Goal: Task Accomplishment & Management: Use online tool/utility

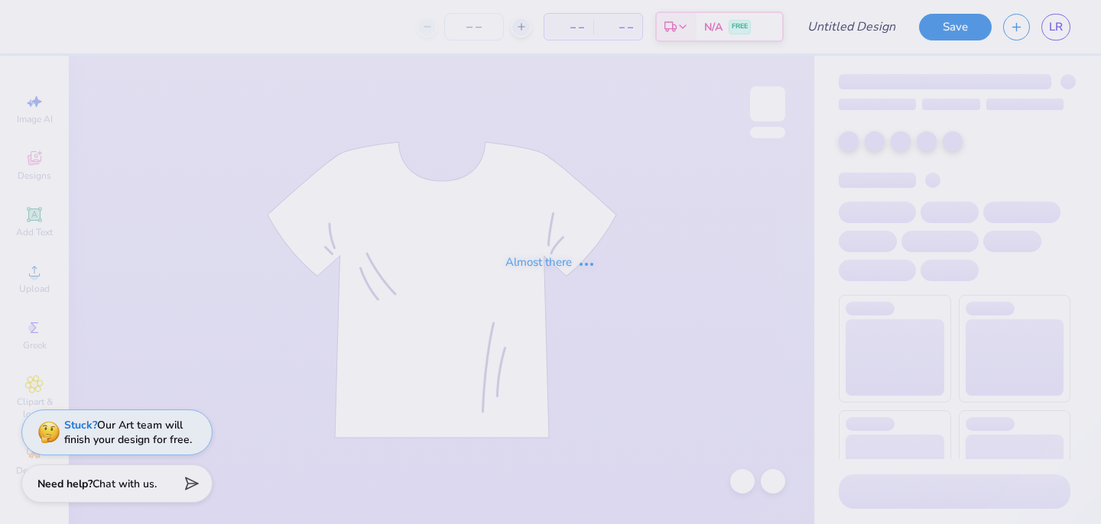
type input "idk"
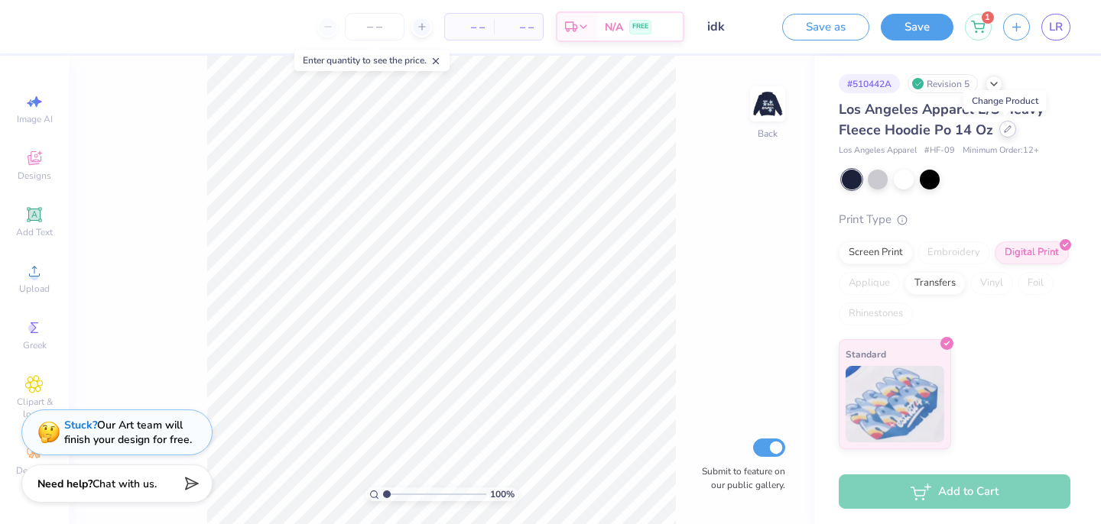
click at [1004, 131] on icon at bounding box center [1008, 129] width 8 height 8
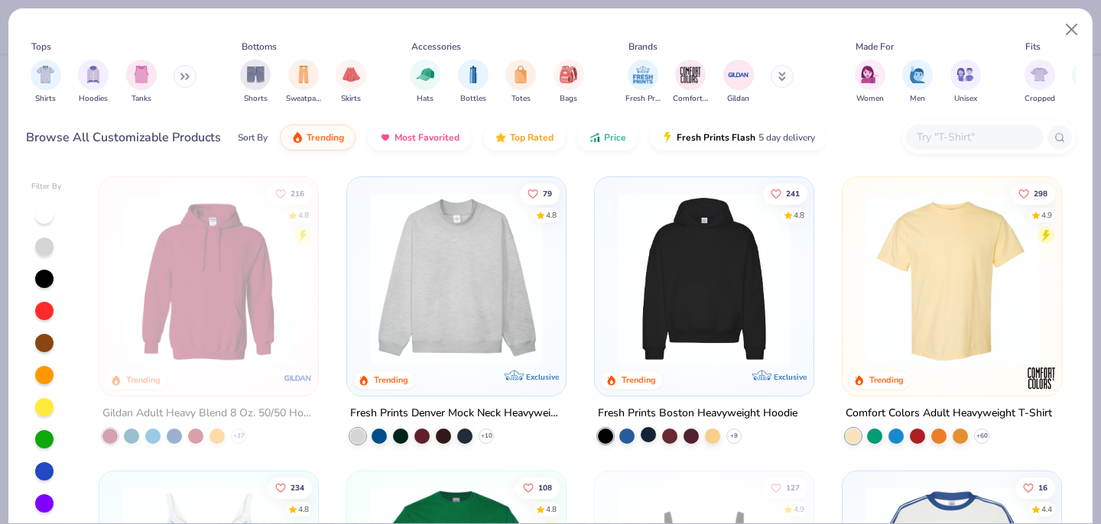
click at [646, 437] on div at bounding box center [648, 434] width 15 height 15
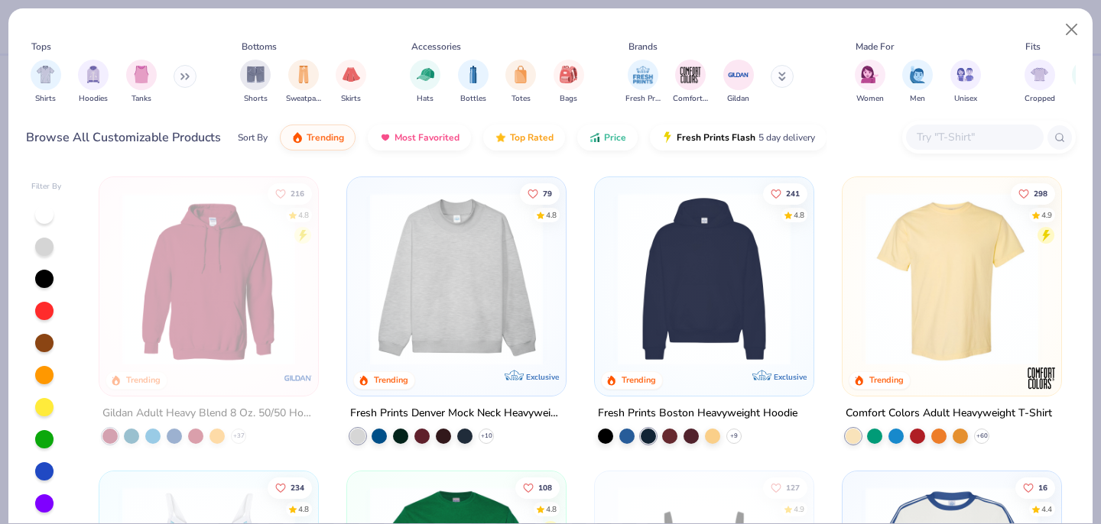
click at [676, 254] on img at bounding box center [704, 279] width 188 height 173
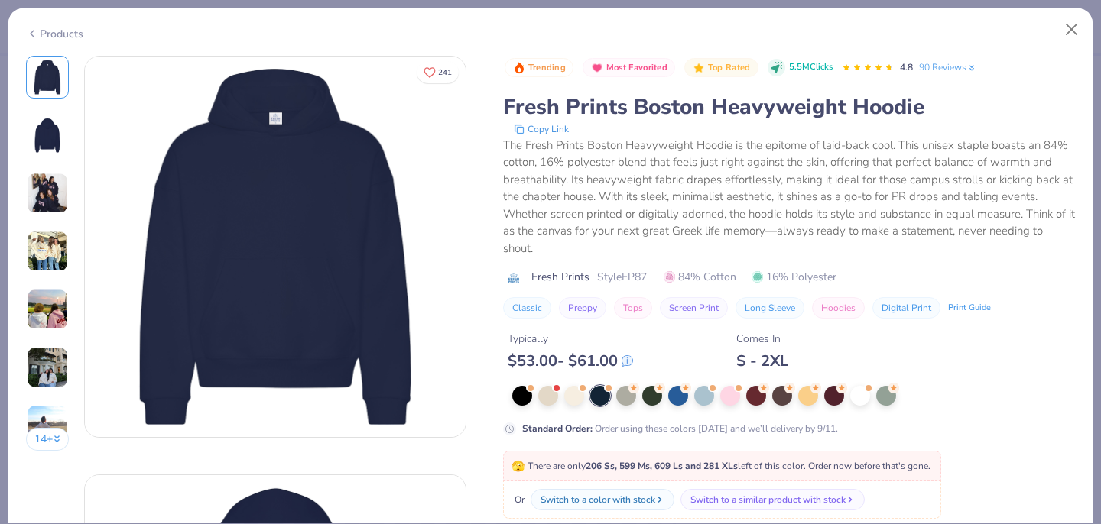
click at [40, 166] on div "14 +" at bounding box center [48, 259] width 44 height 407
click at [44, 192] on img at bounding box center [47, 193] width 41 height 41
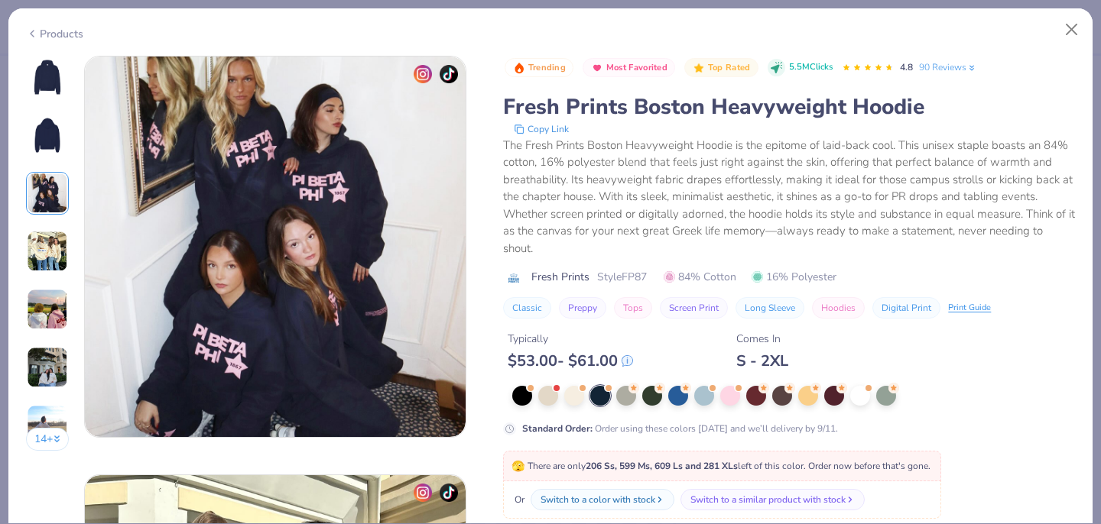
click at [49, 320] on img at bounding box center [47, 309] width 41 height 41
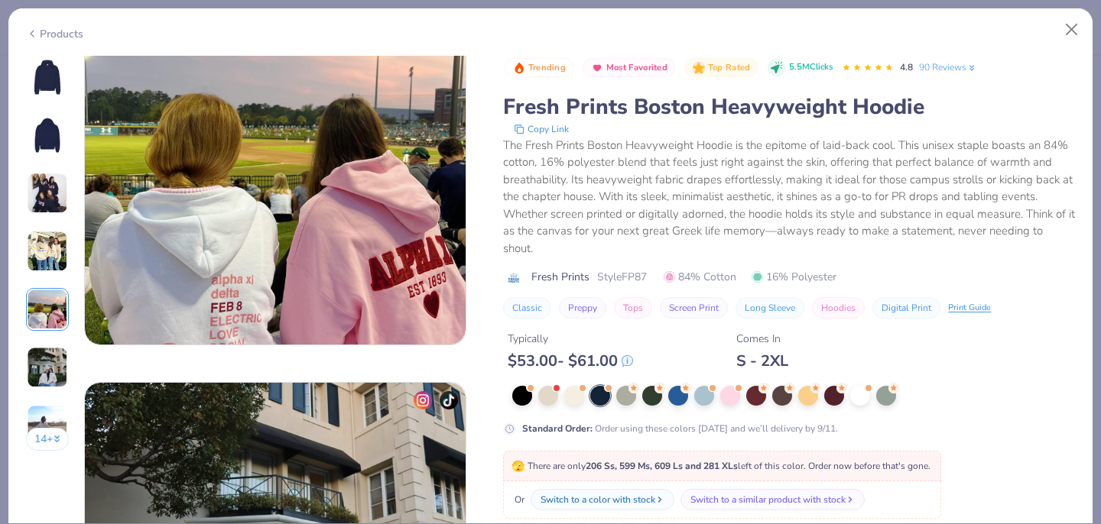
scroll to position [1769, 0]
click at [49, 362] on img at bounding box center [47, 367] width 41 height 41
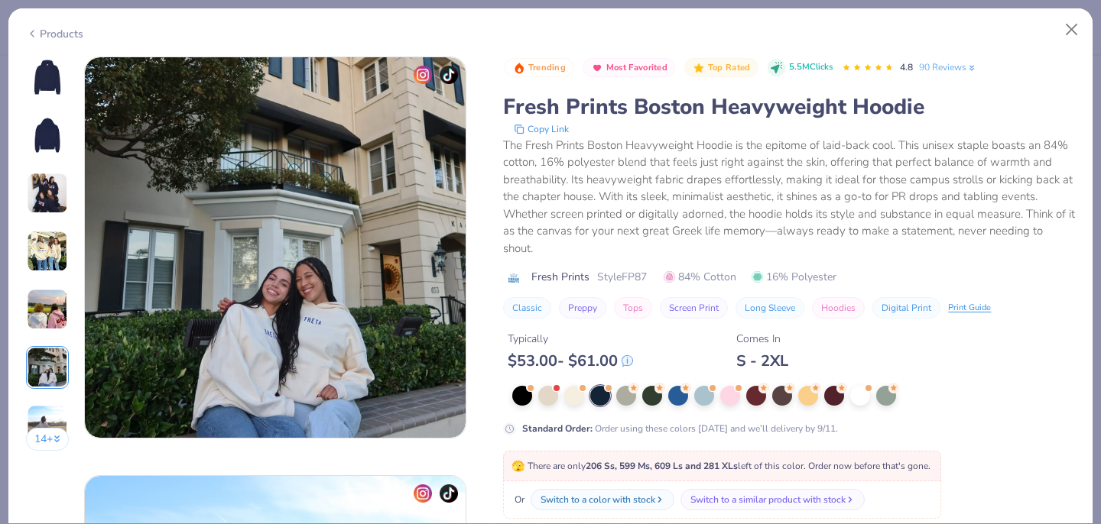
scroll to position [2095, 0]
click at [47, 419] on img at bounding box center [47, 425] width 41 height 41
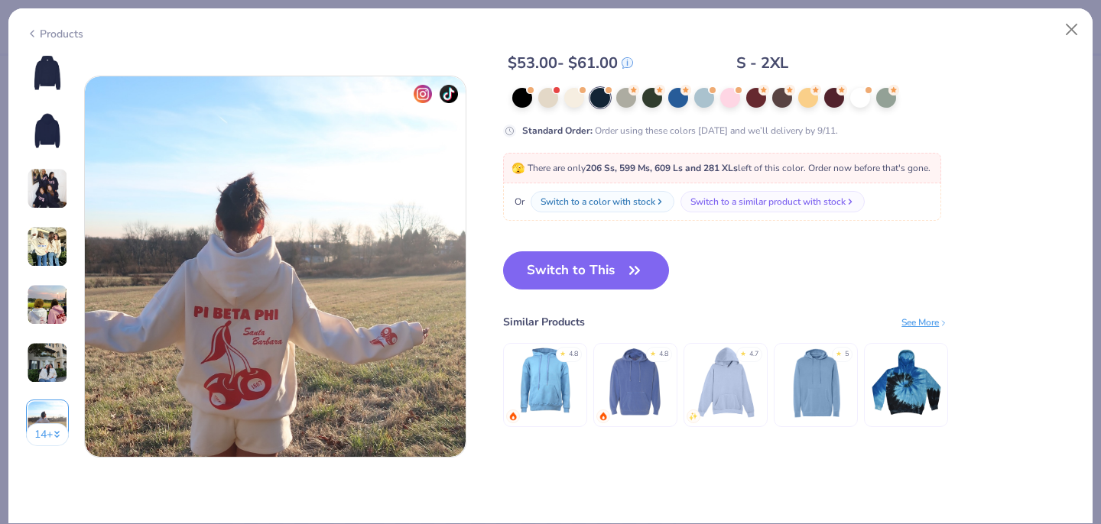
scroll to position [2514, 0]
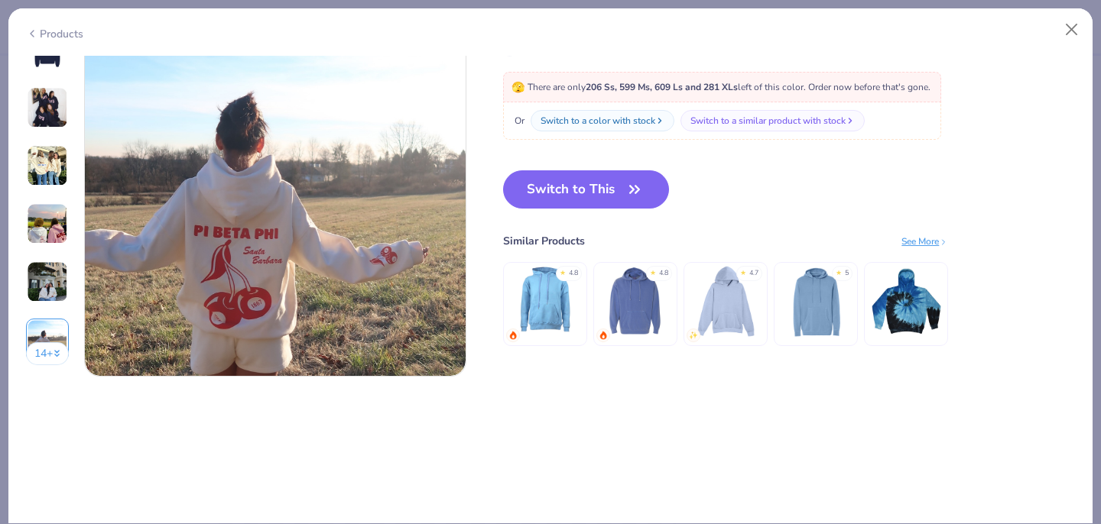
click at [52, 348] on button "14 +" at bounding box center [48, 353] width 44 height 23
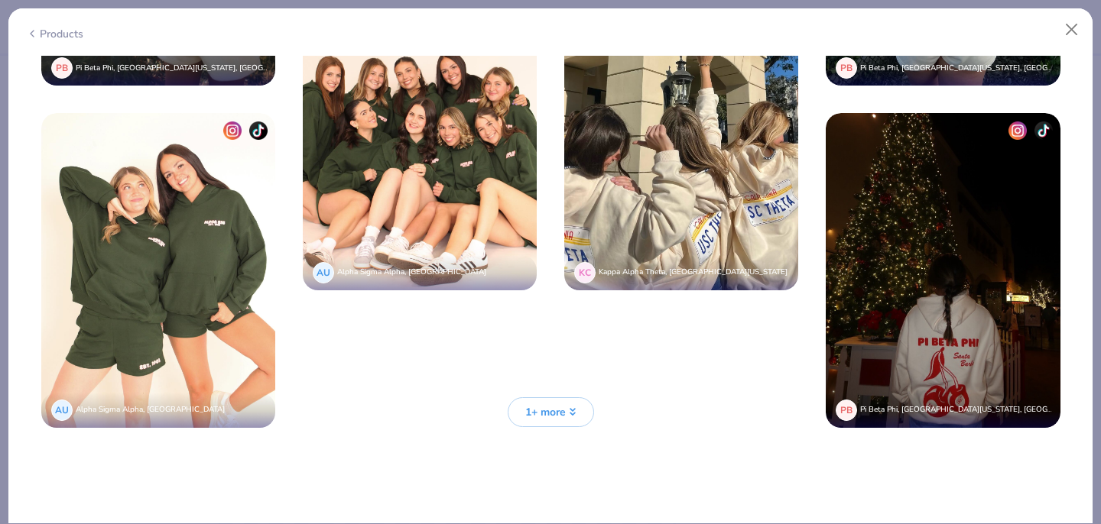
scroll to position [4032, 0]
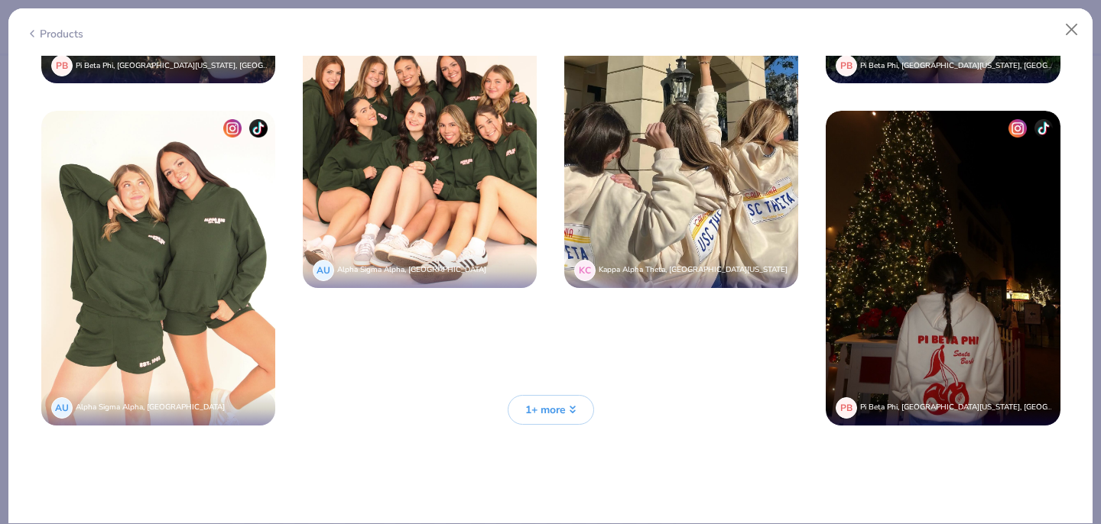
click at [540, 416] on button "1+ more" at bounding box center [551, 410] width 86 height 30
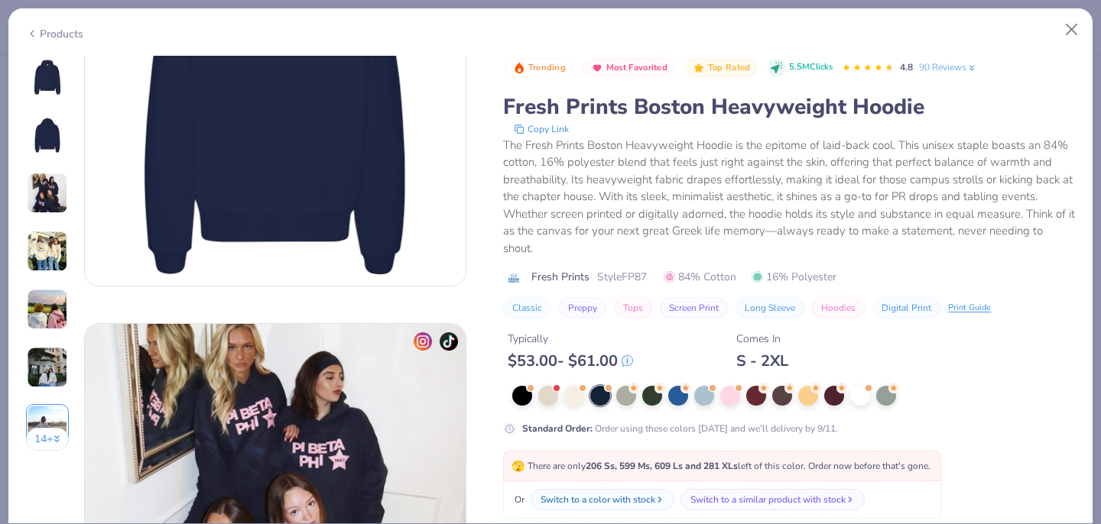
scroll to position [378, 0]
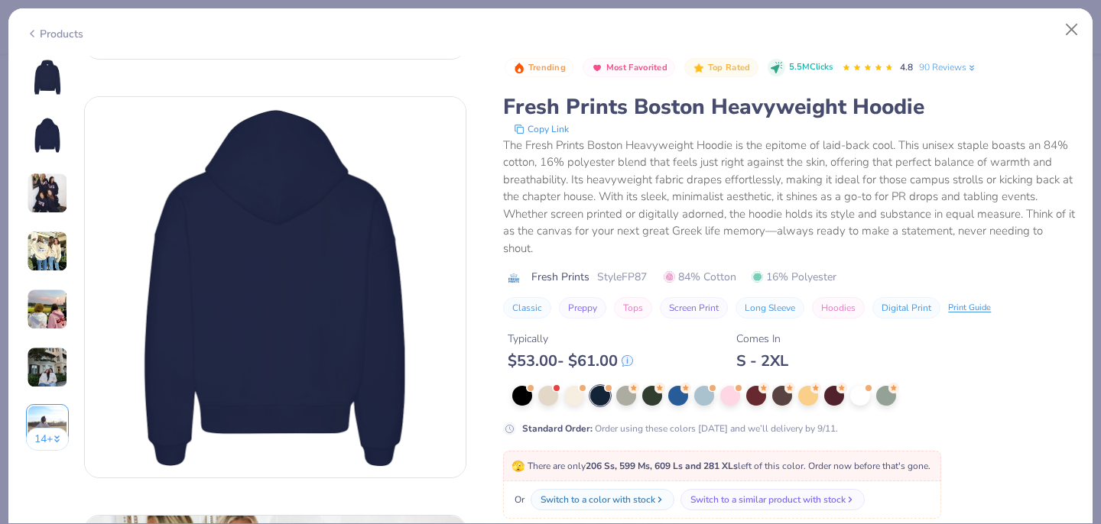
click at [52, 144] on img at bounding box center [47, 135] width 37 height 37
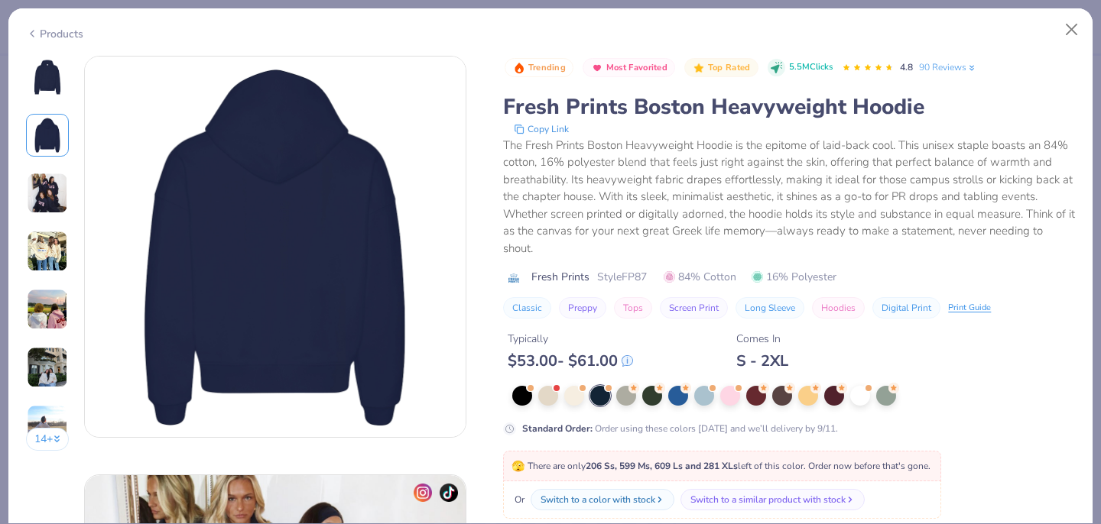
click at [53, 200] on img at bounding box center [47, 193] width 41 height 41
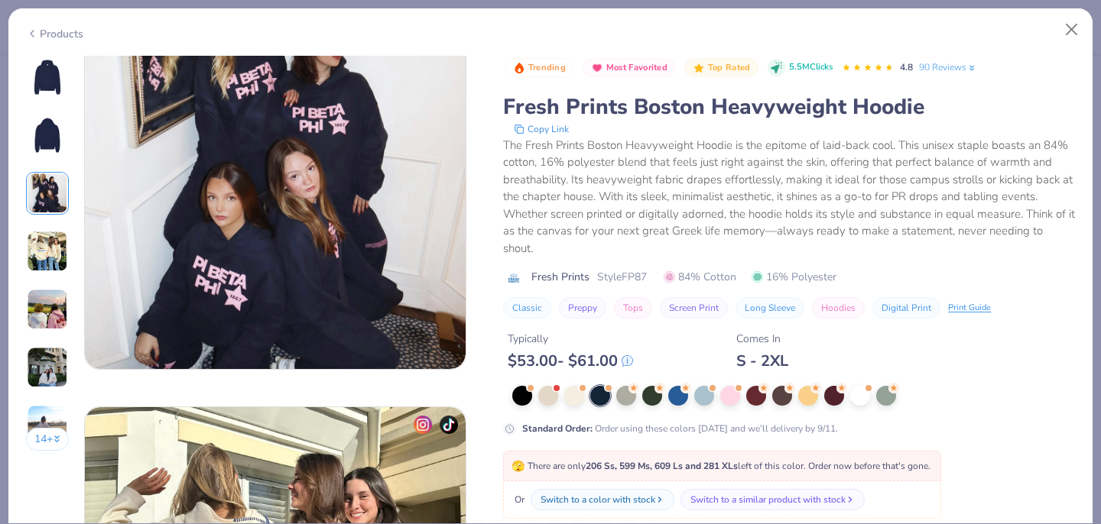
scroll to position [903, 0]
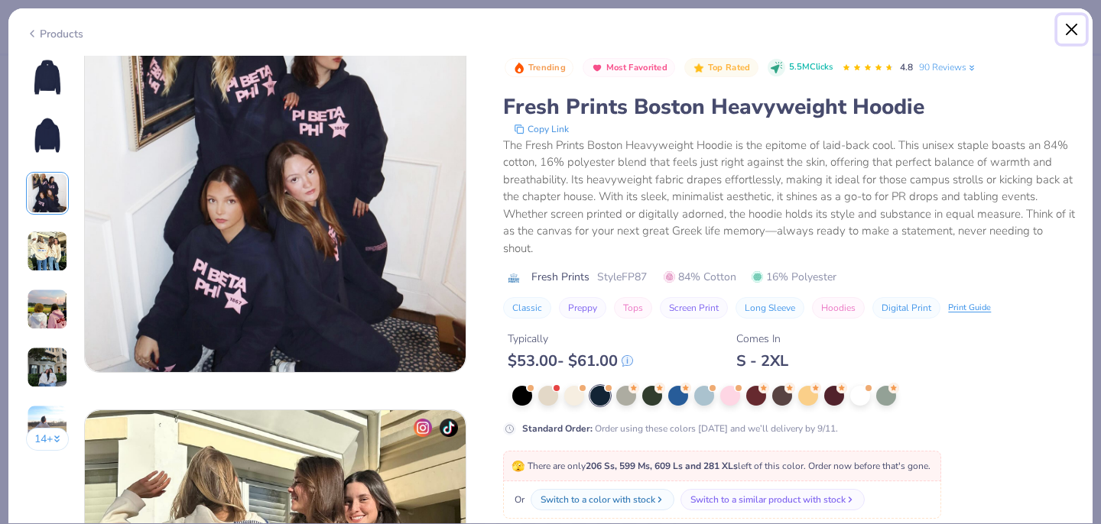
click at [1075, 21] on button "Close" at bounding box center [1071, 29] width 29 height 29
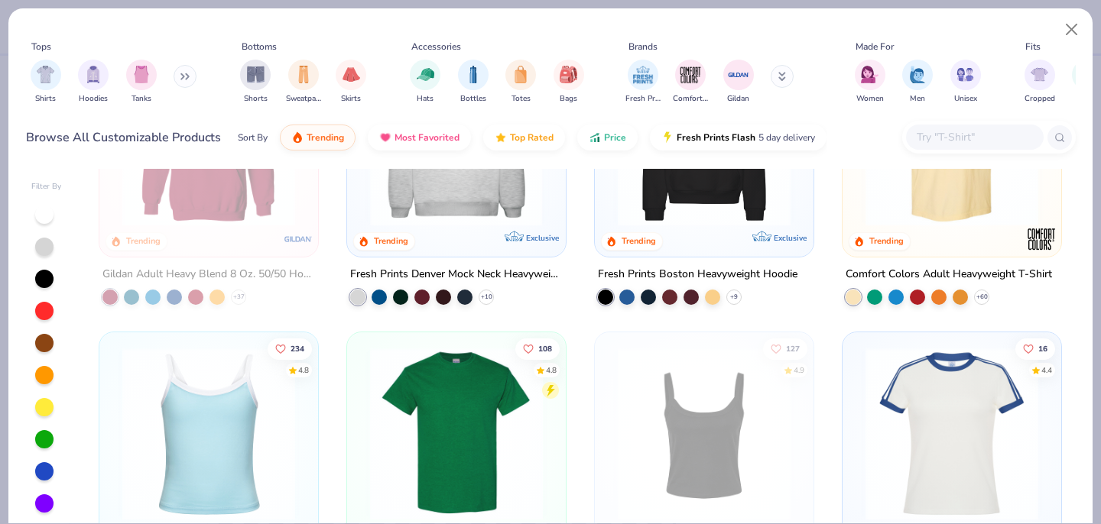
scroll to position [140, 0]
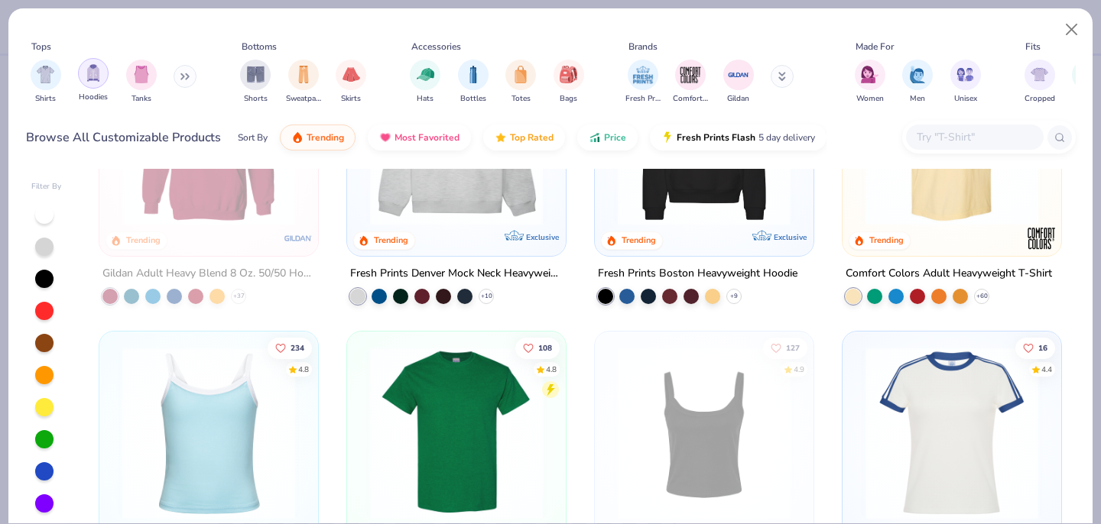
click at [92, 83] on div "filter for Hoodies" at bounding box center [93, 73] width 31 height 31
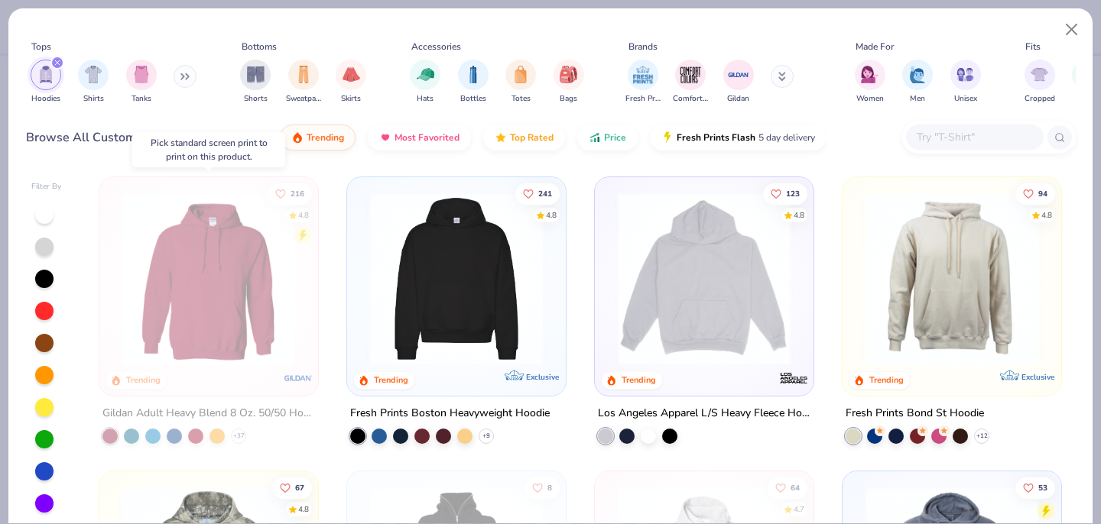
click at [225, 316] on img at bounding box center [209, 279] width 188 height 173
click at [1078, 38] on button "Close" at bounding box center [1071, 29] width 29 height 29
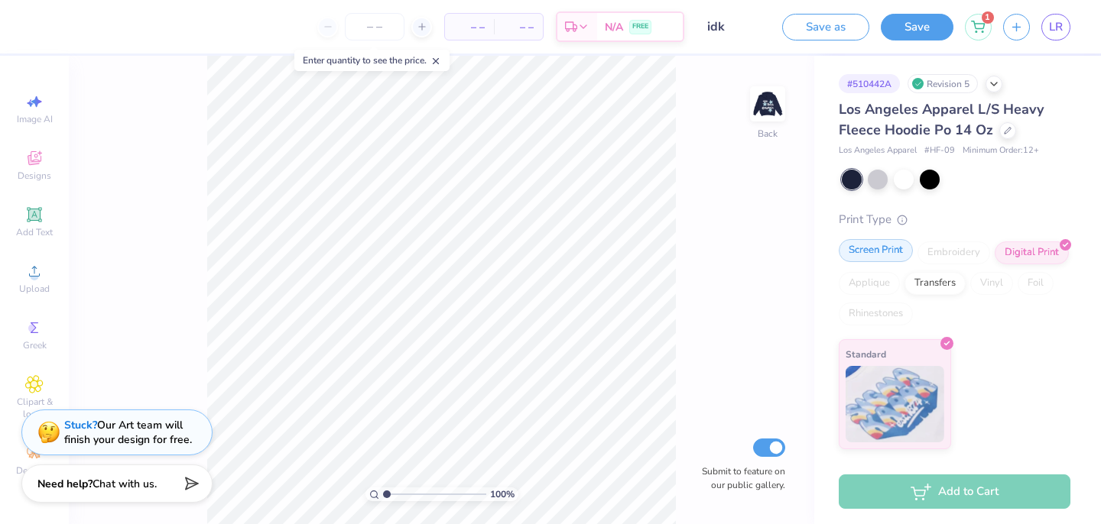
click at [893, 245] on div "Screen Print" at bounding box center [876, 250] width 74 height 23
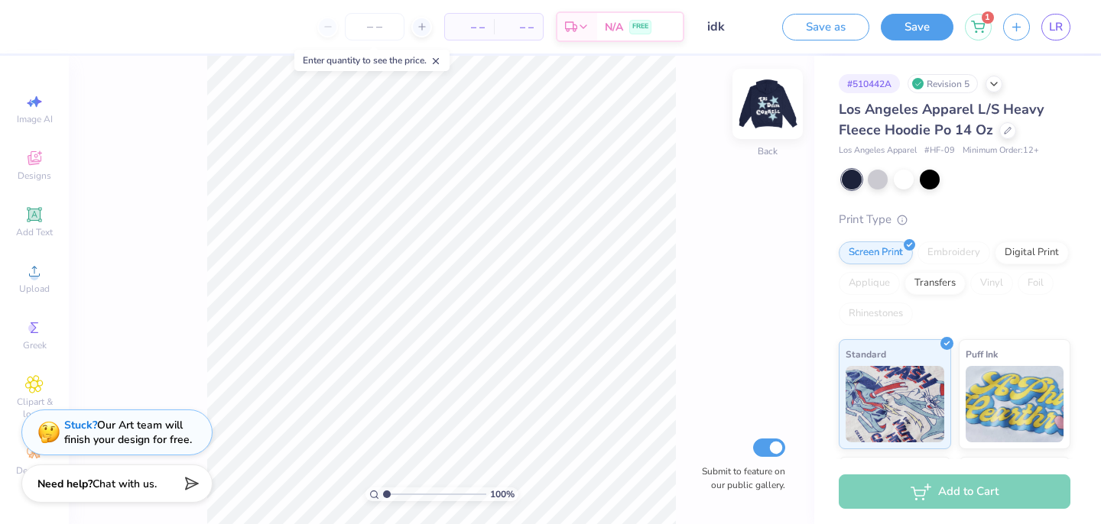
click at [763, 112] on img at bounding box center [767, 103] width 61 height 61
click at [1004, 131] on icon at bounding box center [1007, 129] width 6 height 6
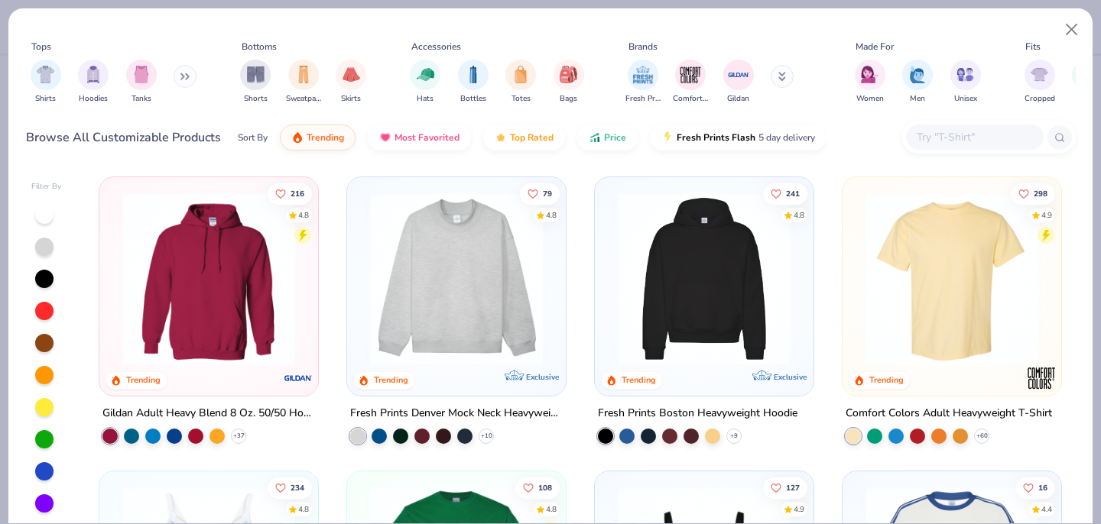
click at [250, 268] on img at bounding box center [209, 279] width 188 height 173
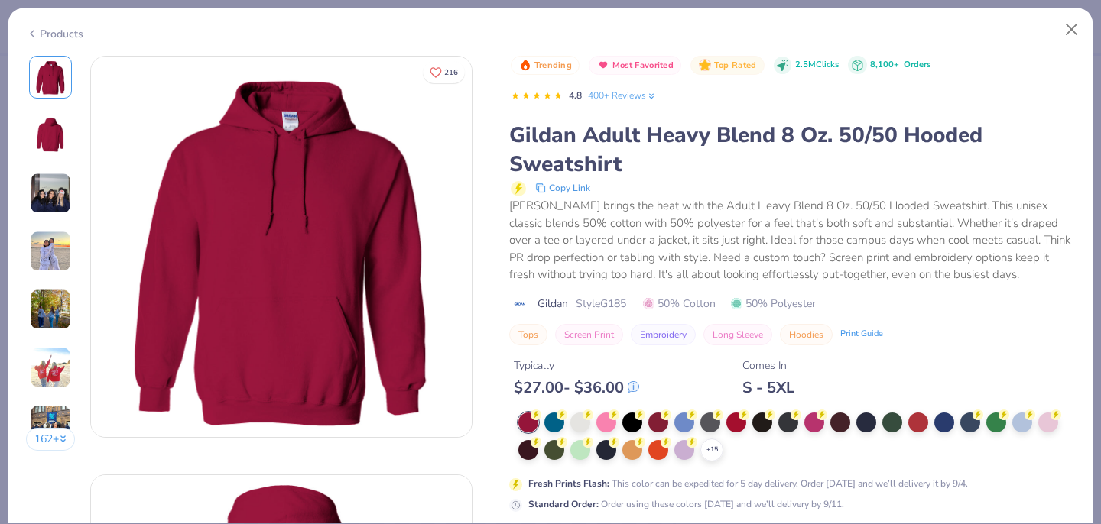
scroll to position [24, 0]
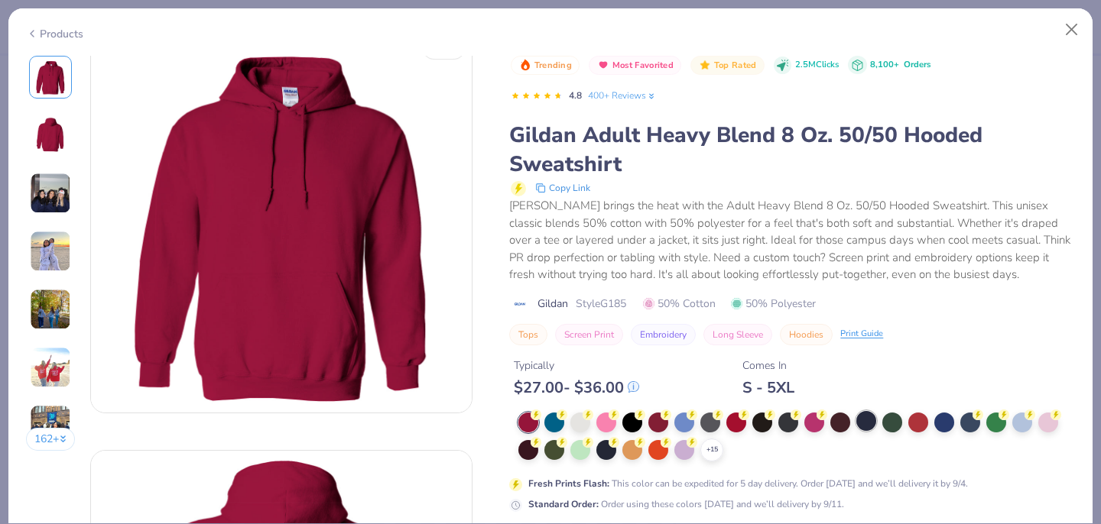
click at [870, 424] on div at bounding box center [866, 421] width 20 height 20
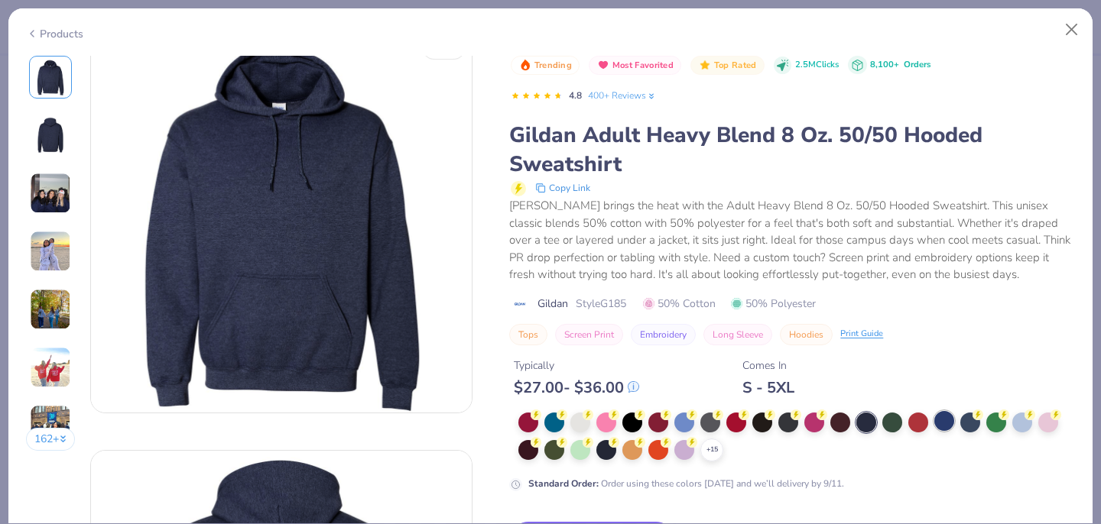
click at [947, 426] on div at bounding box center [944, 421] width 20 height 20
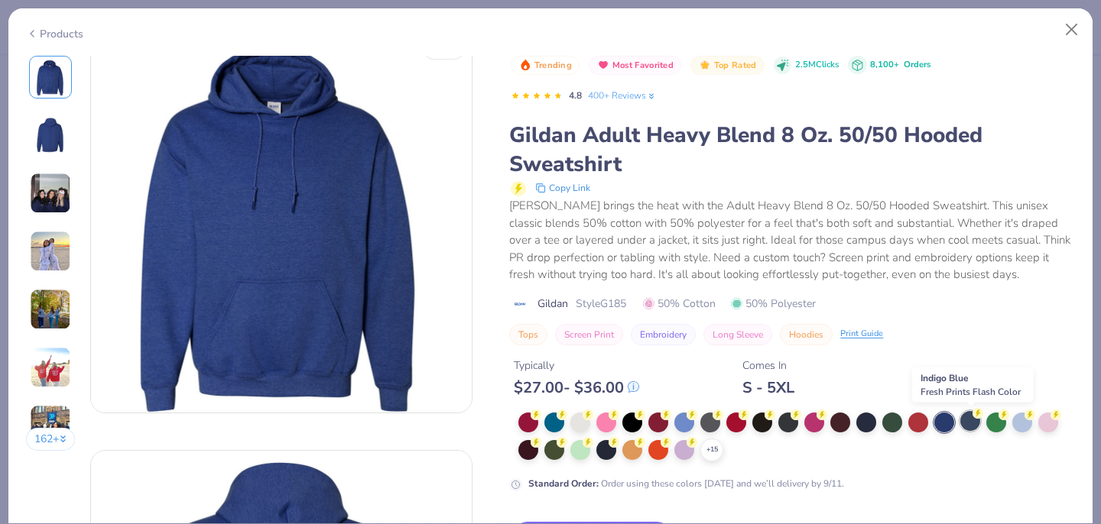
click at [974, 427] on div at bounding box center [970, 421] width 20 height 20
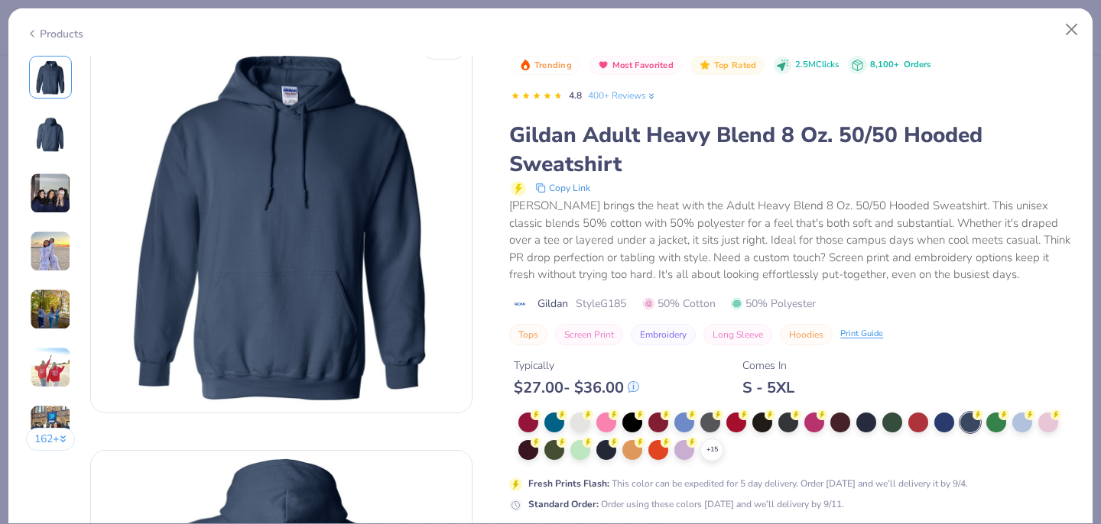
click at [42, 131] on img at bounding box center [50, 135] width 37 height 37
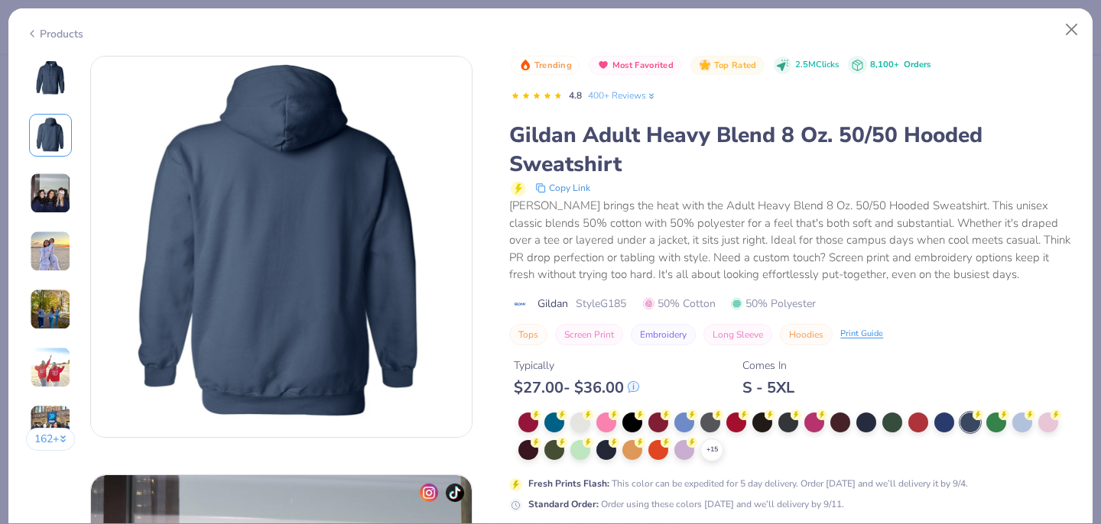
click at [46, 183] on img at bounding box center [50, 193] width 41 height 41
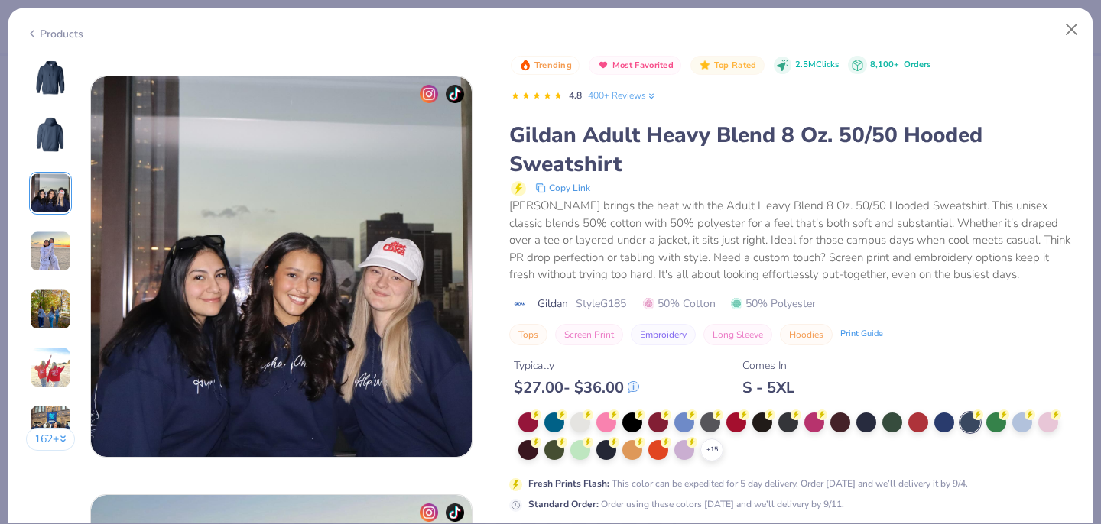
scroll to position [838, 0]
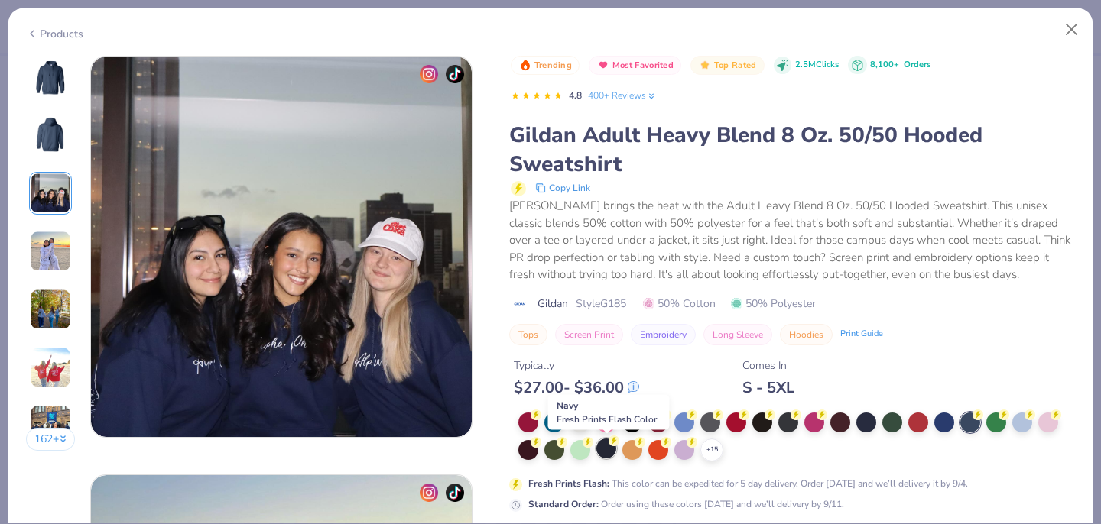
click at [609, 452] on div at bounding box center [606, 449] width 20 height 20
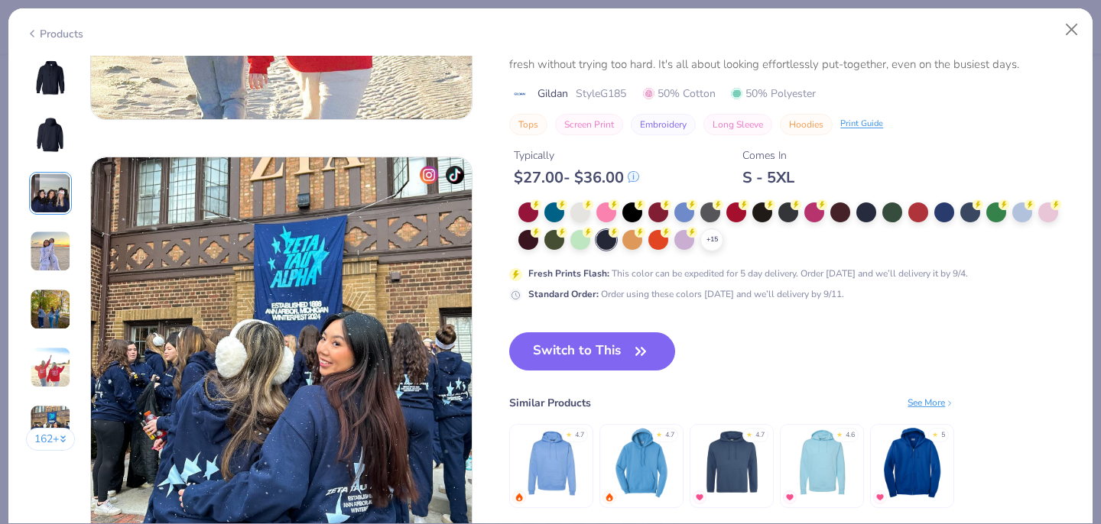
scroll to position [2491, 0]
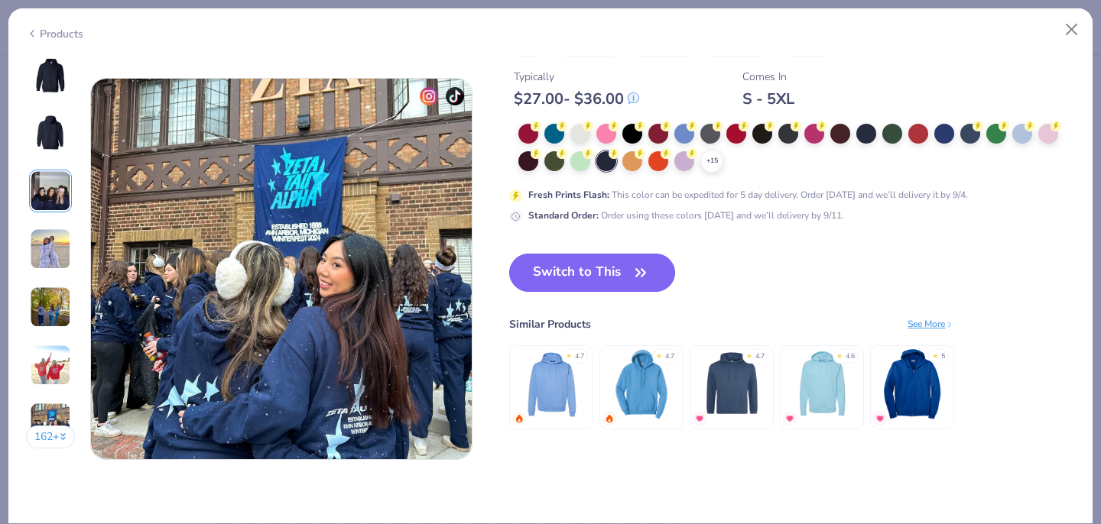
click at [628, 268] on button "Switch to This" at bounding box center [592, 273] width 166 height 38
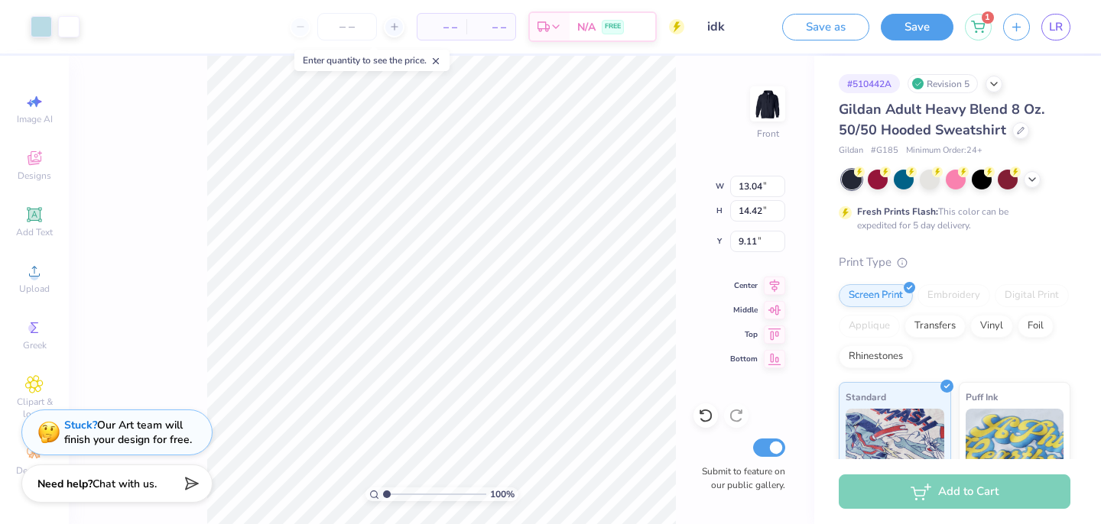
type input "13.04"
type input "14.42"
type input "6.00"
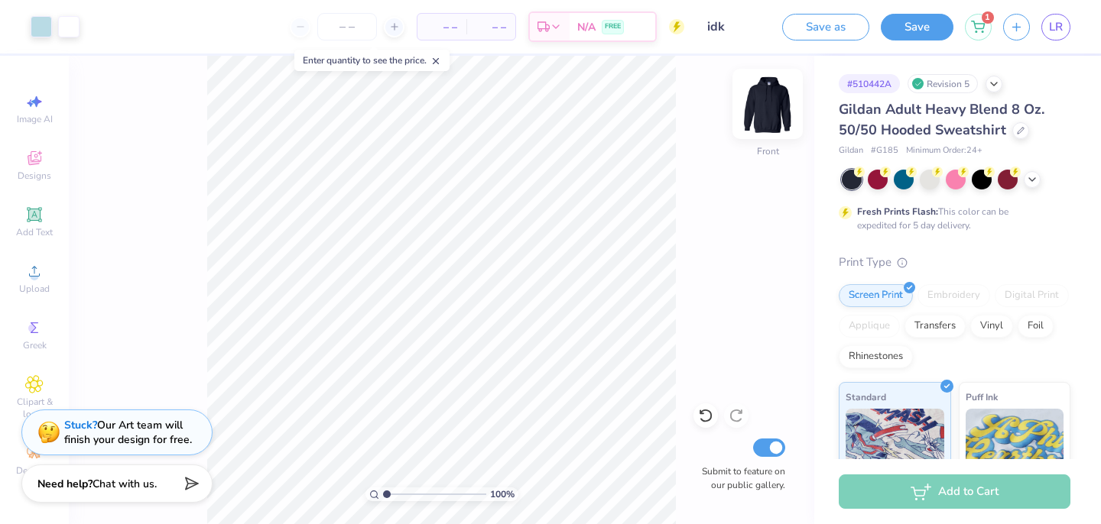
click at [768, 121] on img at bounding box center [767, 103] width 61 height 61
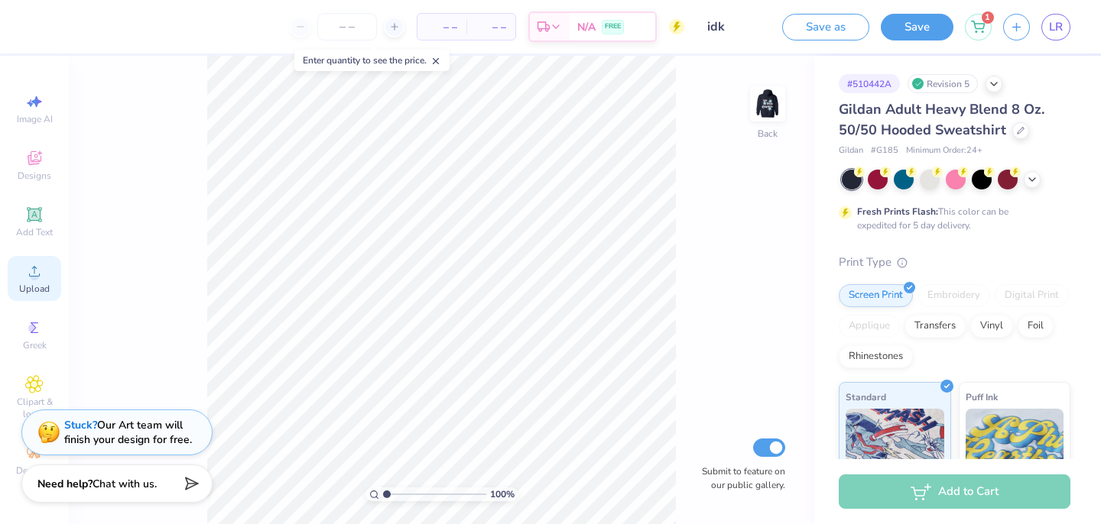
click at [32, 266] on icon at bounding box center [34, 271] width 18 height 18
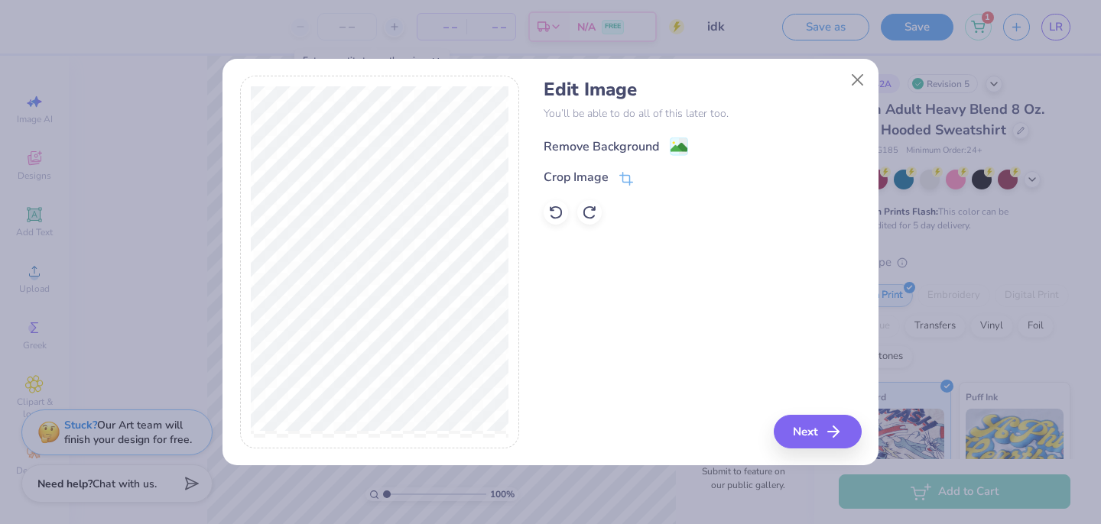
click at [638, 142] on div "Remove Background" at bounding box center [601, 147] width 115 height 18
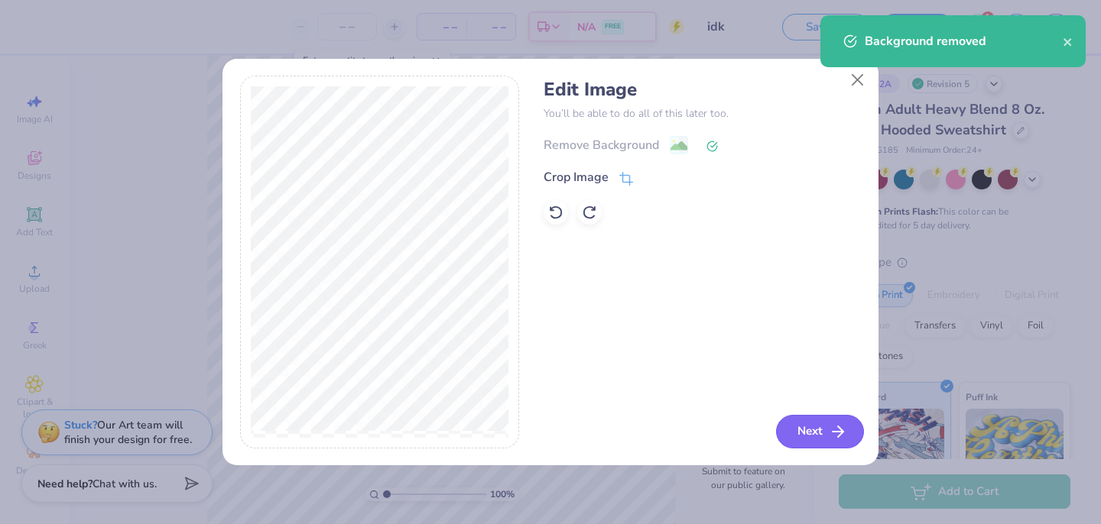
click at [797, 424] on button "Next" at bounding box center [820, 432] width 88 height 34
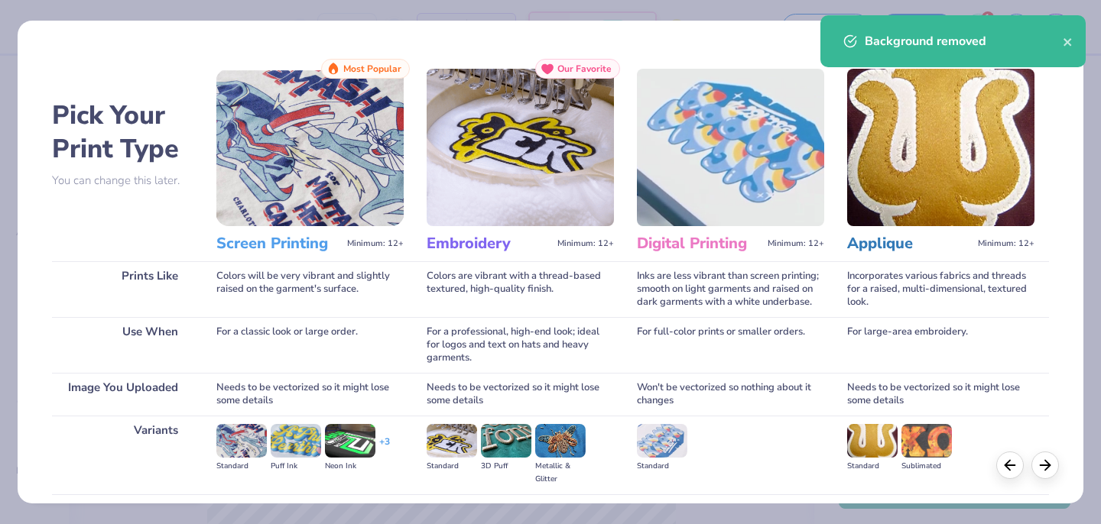
scroll to position [161, 0]
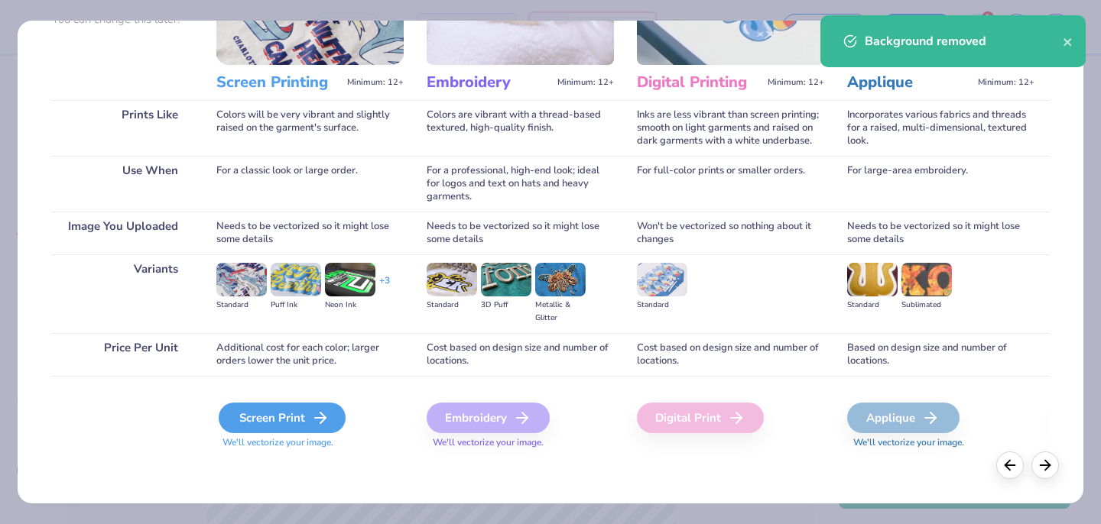
click at [297, 414] on div "Screen Print" at bounding box center [282, 418] width 127 height 31
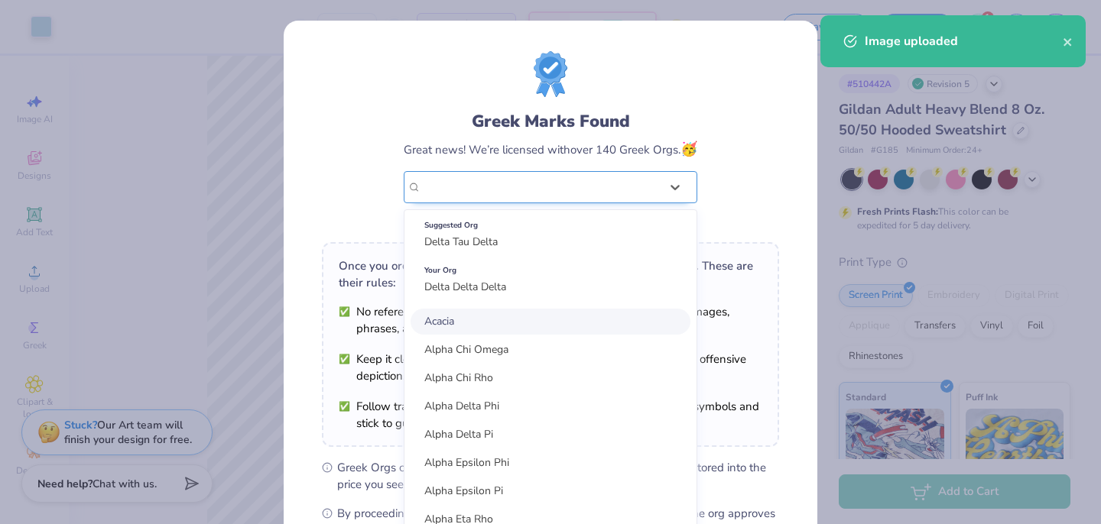
click at [482, 203] on div "Delta Delta Delta" at bounding box center [551, 187] width 294 height 32
click at [192, 348] on div "Greek Marks Found Great news! We’re licensed with over 140 Greek Orgs. 🥳 option…" at bounding box center [550, 262] width 1101 height 524
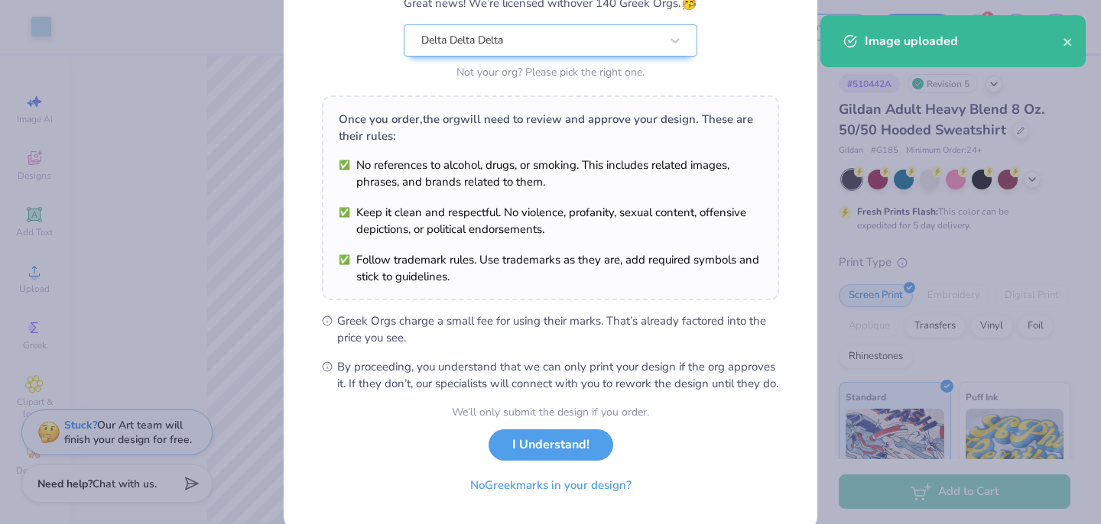
scroll to position [191, 0]
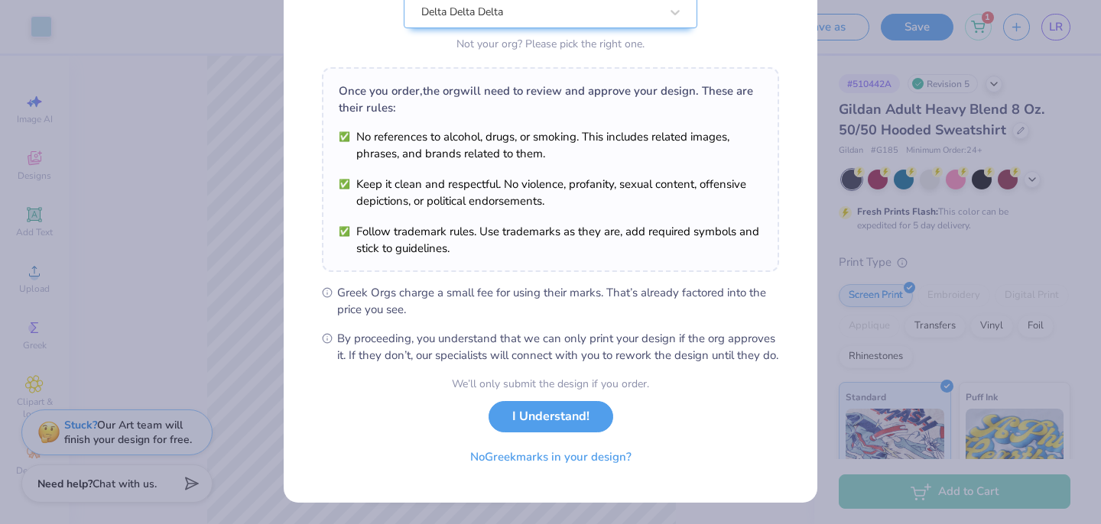
click at [575, 427] on button "I Understand!" at bounding box center [550, 416] width 125 height 31
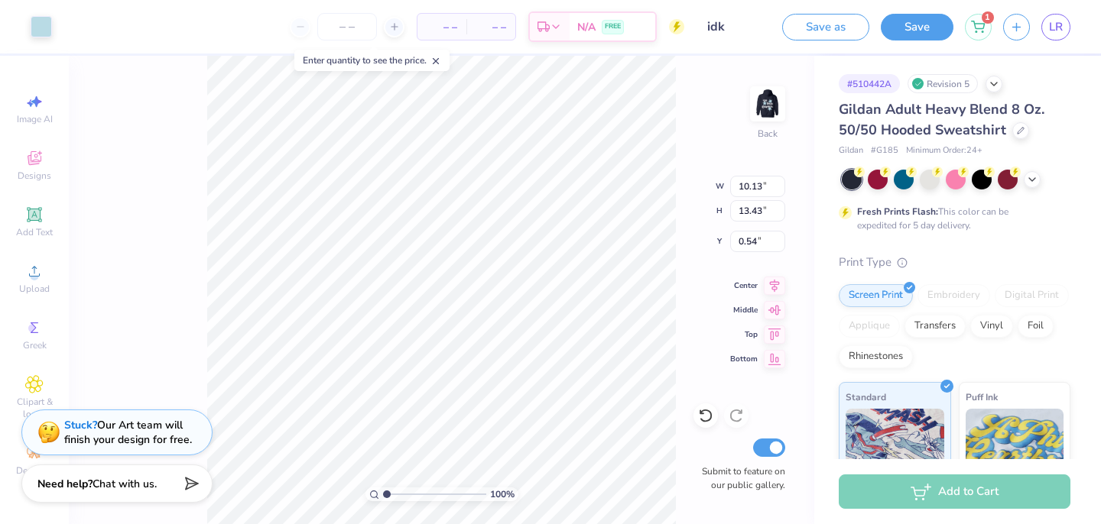
scroll to position [0, 0]
type input "6.51"
type input "8.63"
type input "5.36"
type input "7.11"
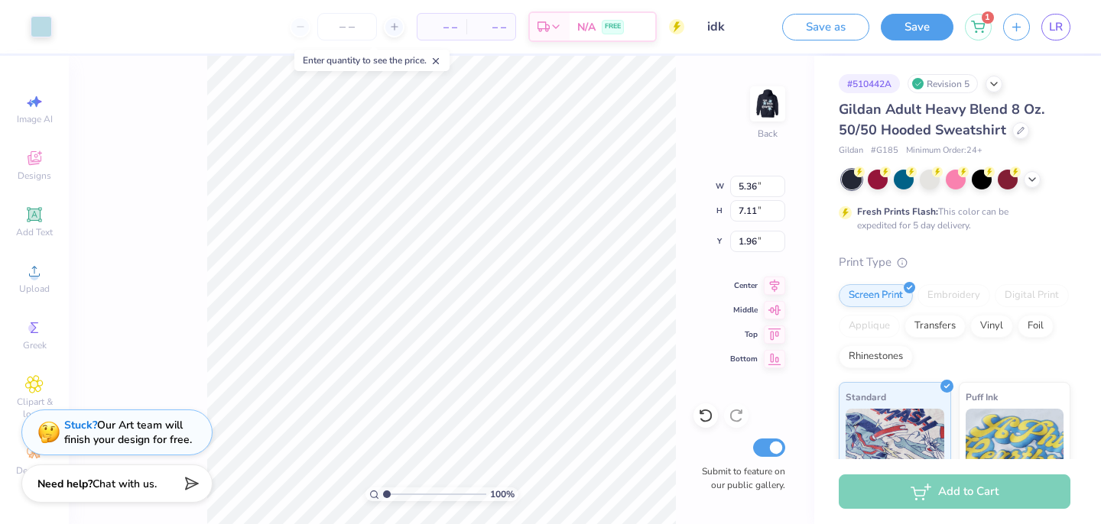
type input "1.86"
type input "2.34"
type input "4.78"
type input "6.35"
type input "3.10"
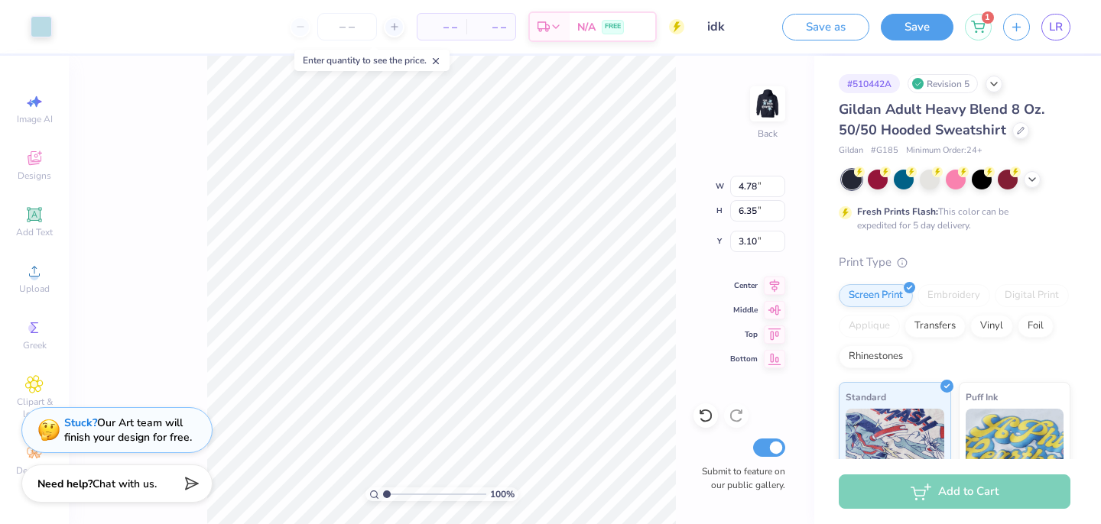
type input "2.59"
type input "4.07"
type input "5.40"
type input "1.85"
type input "2.21"
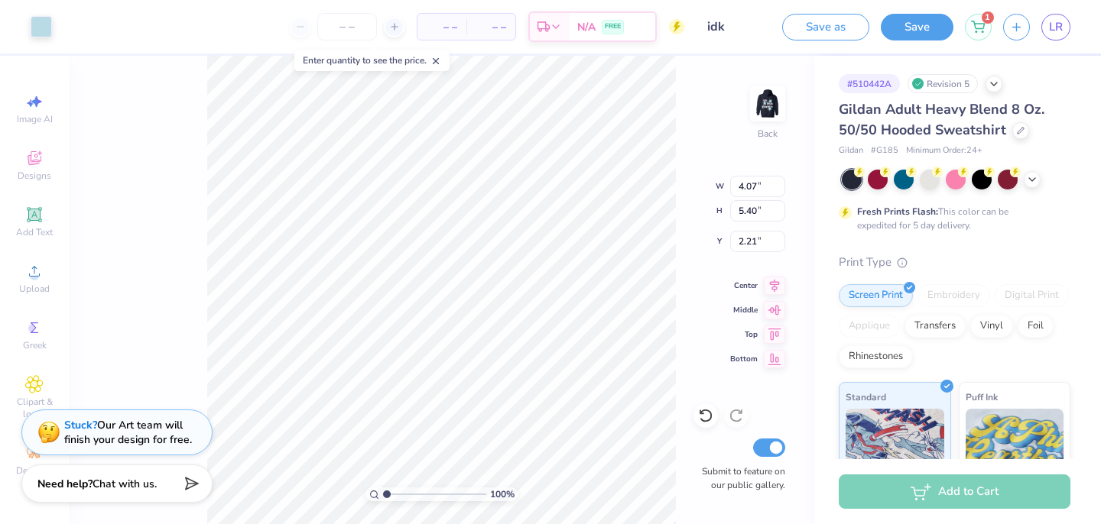
type input "2.22"
type input "4.34"
type input "5.75"
type input "4.31"
type input "5.71"
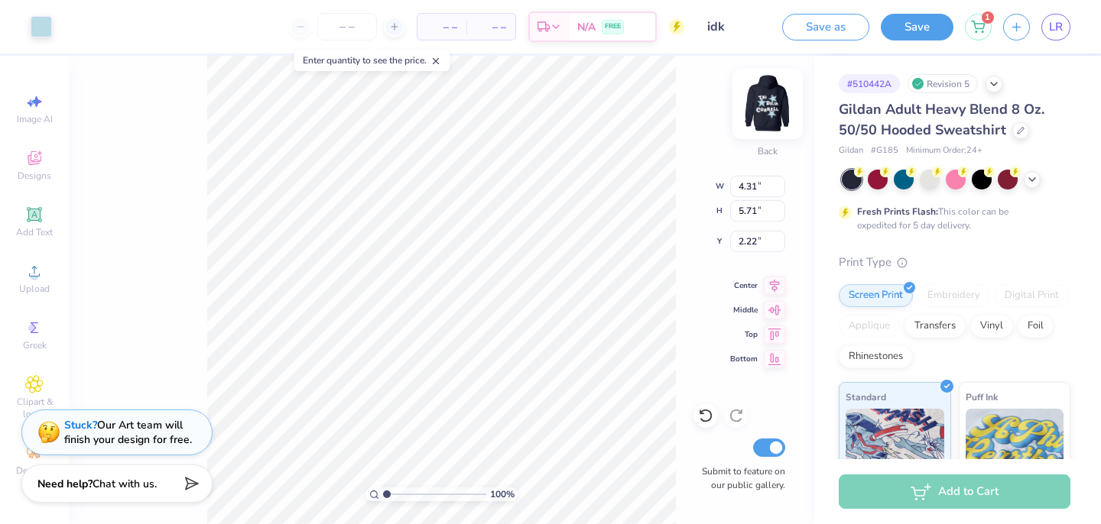
click at [770, 103] on img at bounding box center [767, 103] width 61 height 61
type input "9.11"
type input "14.87"
type input "16.46"
type input "7.00"
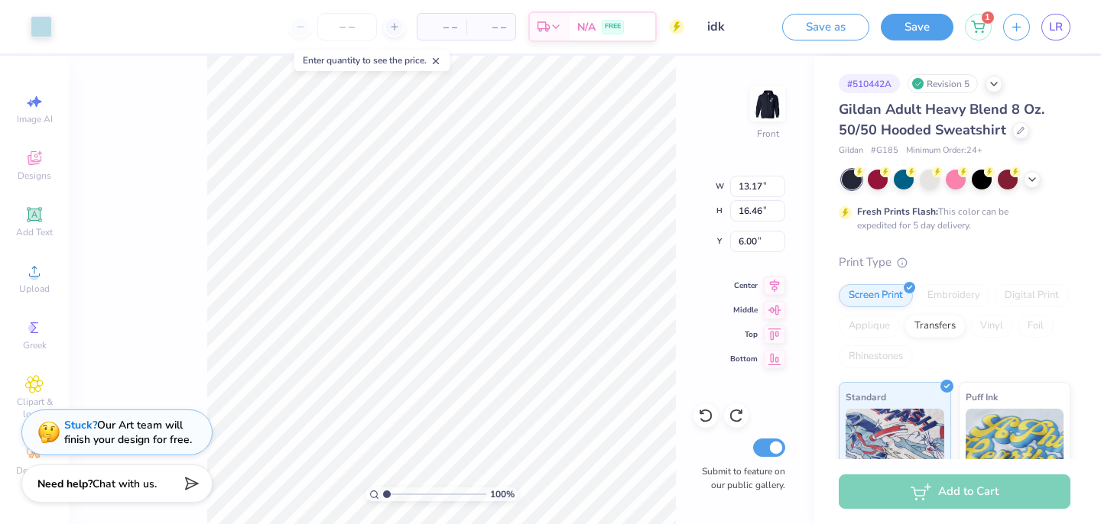
type input "6.20"
click at [28, 230] on span "Add Text" at bounding box center [34, 232] width 37 height 12
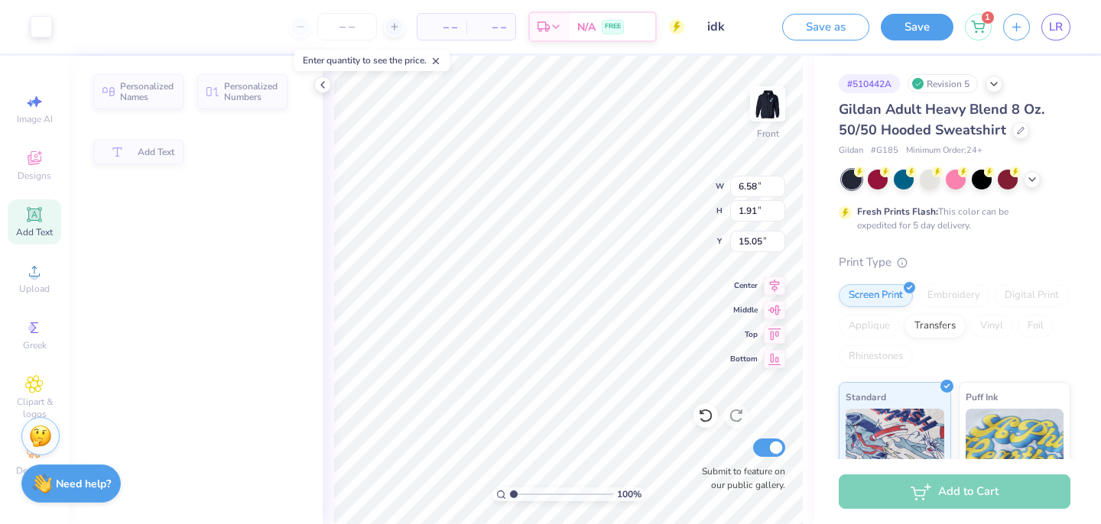
type input "6.58"
type input "1.91"
type input "15.05"
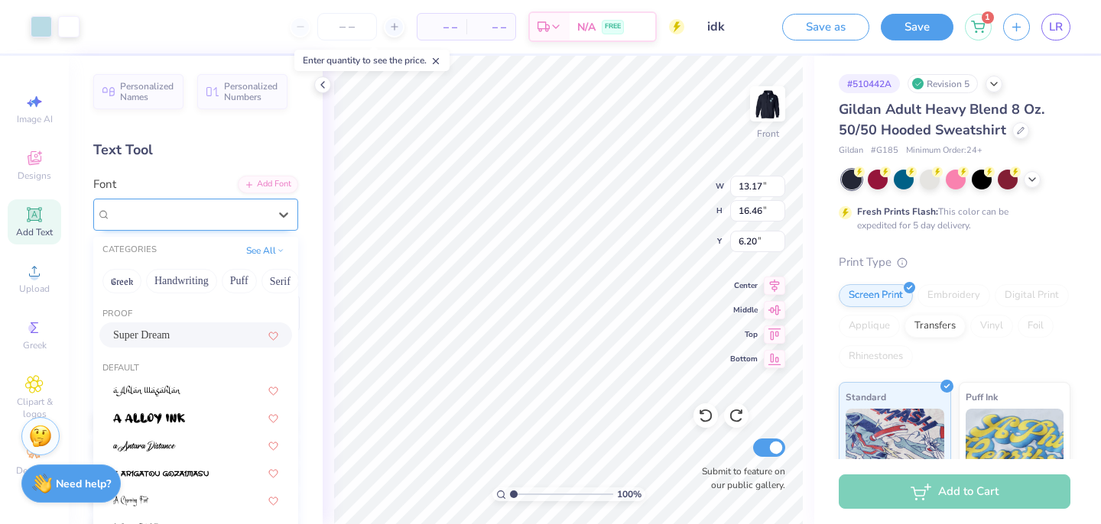
click at [144, 209] on div "Super Dream" at bounding box center [189, 215] width 161 height 24
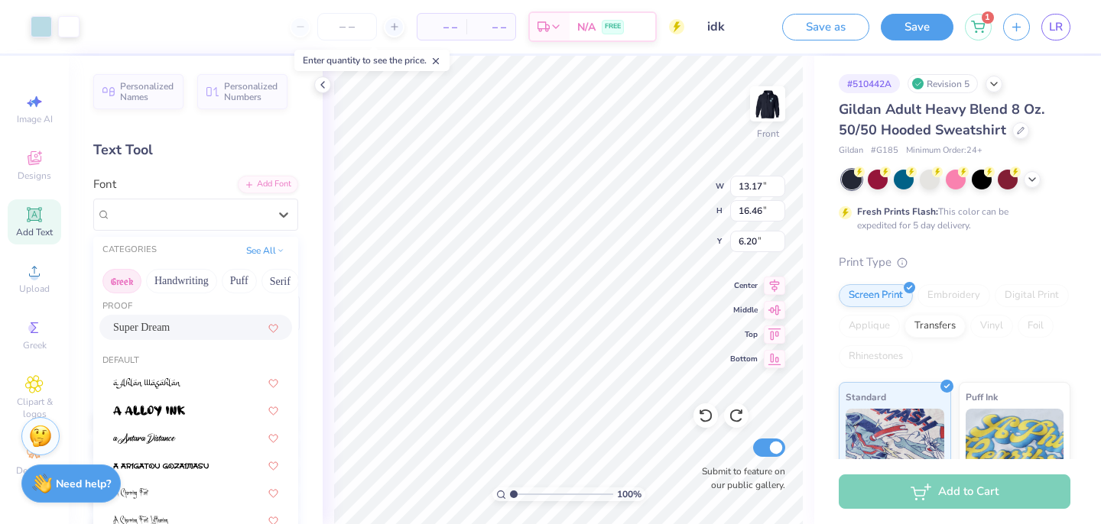
click at [125, 279] on button "Greek" at bounding box center [121, 281] width 39 height 24
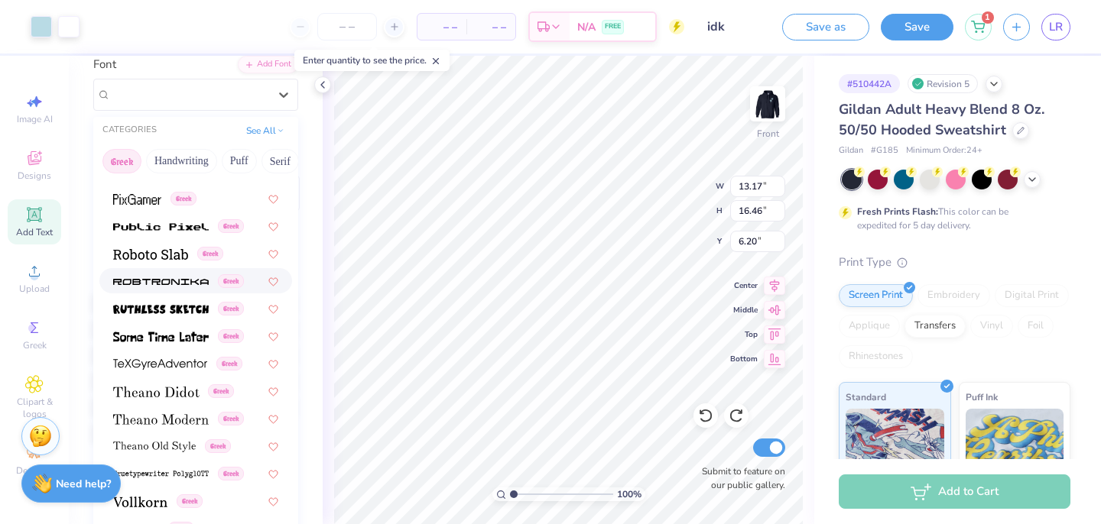
scroll to position [122, 0]
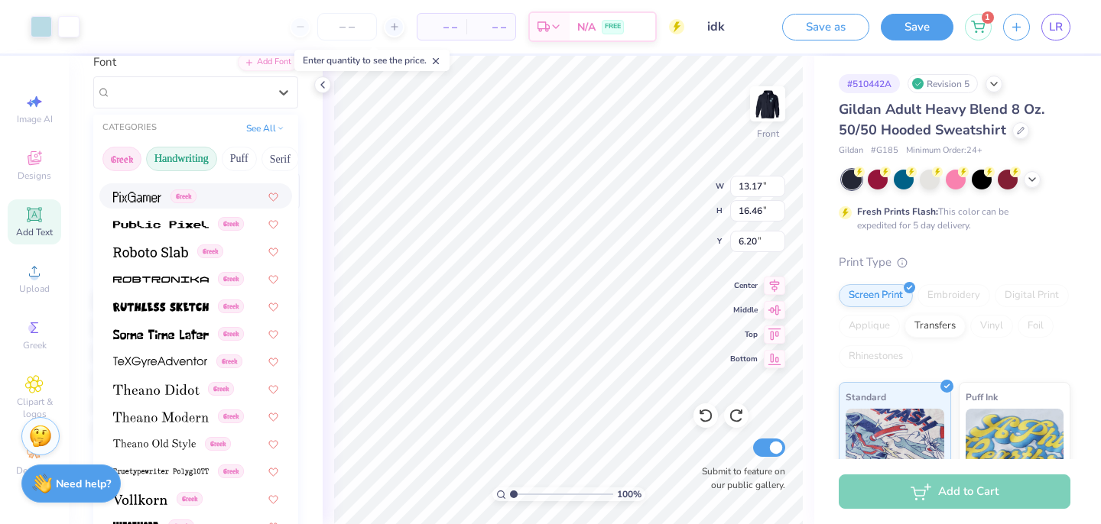
click at [165, 157] on button "Handwriting" at bounding box center [181, 159] width 71 height 24
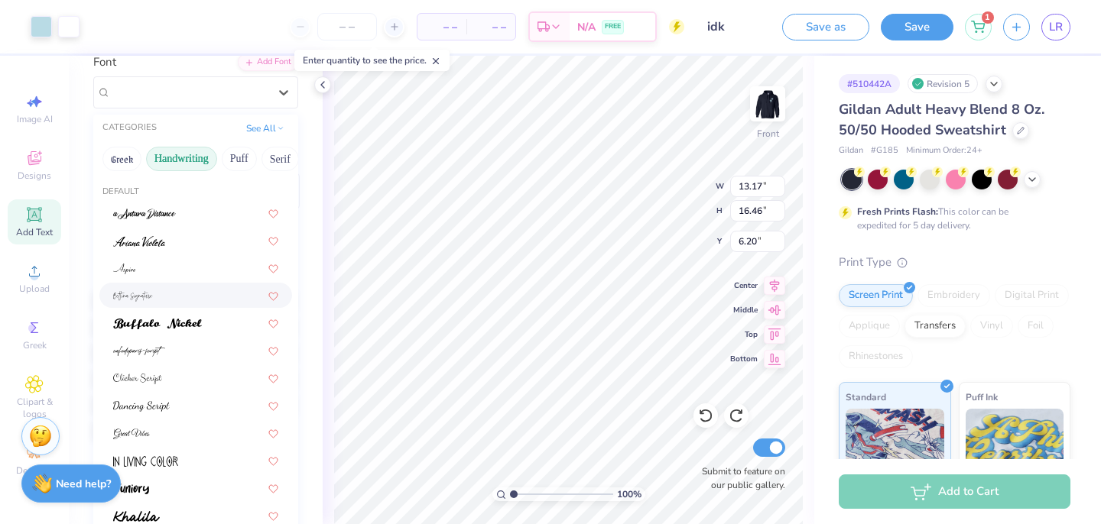
scroll to position [347, 0]
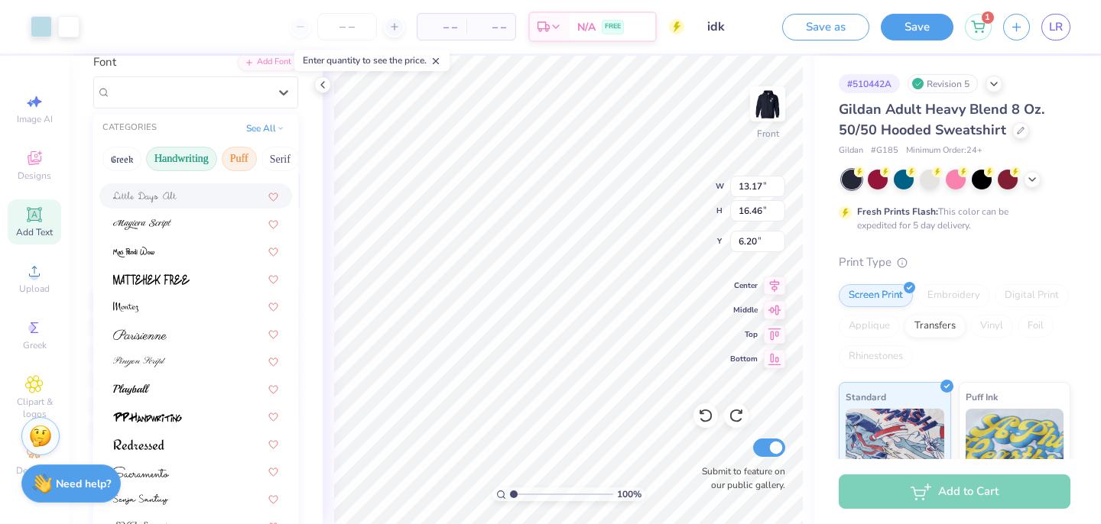
click at [250, 161] on button "Puff" at bounding box center [239, 159] width 35 height 24
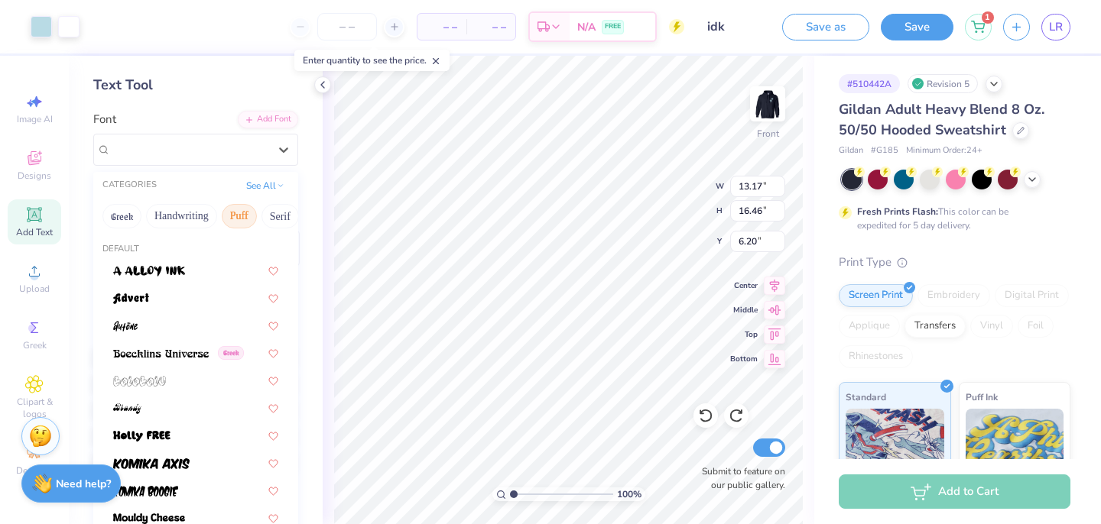
scroll to position [6, 0]
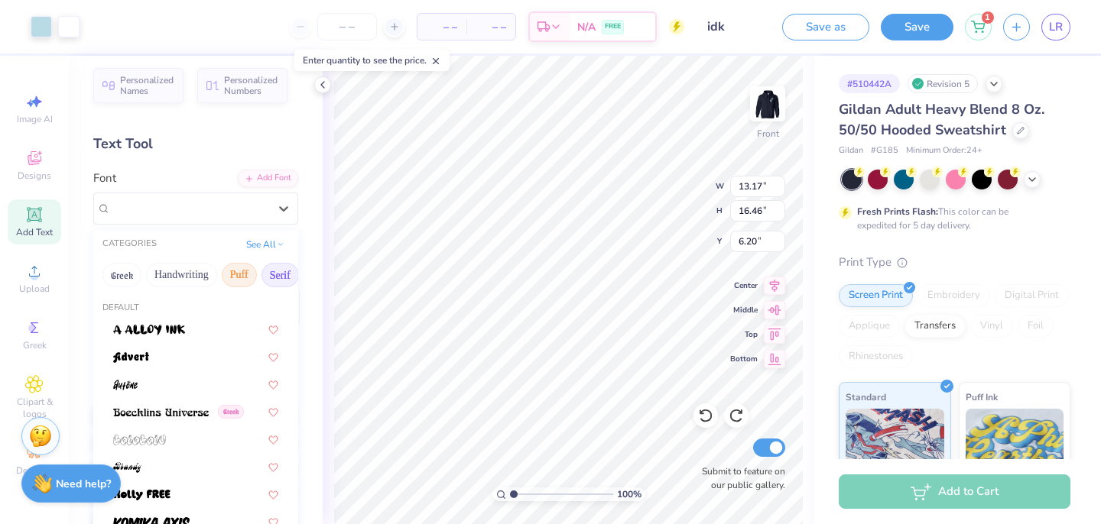
click at [277, 274] on button "Serif" at bounding box center [279, 275] width 37 height 24
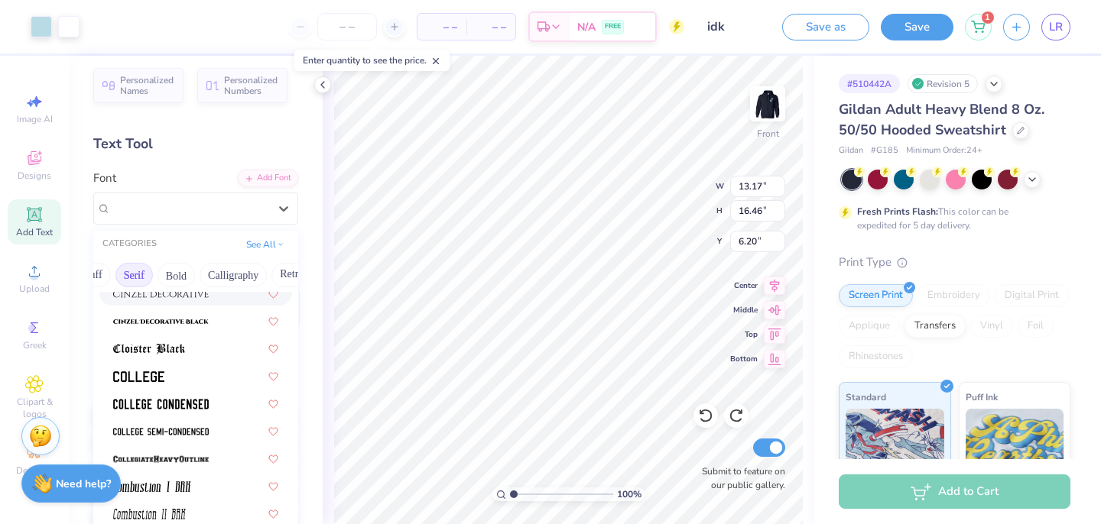
scroll to position [0, 149]
click at [168, 274] on button "Bold" at bounding box center [172, 275] width 37 height 24
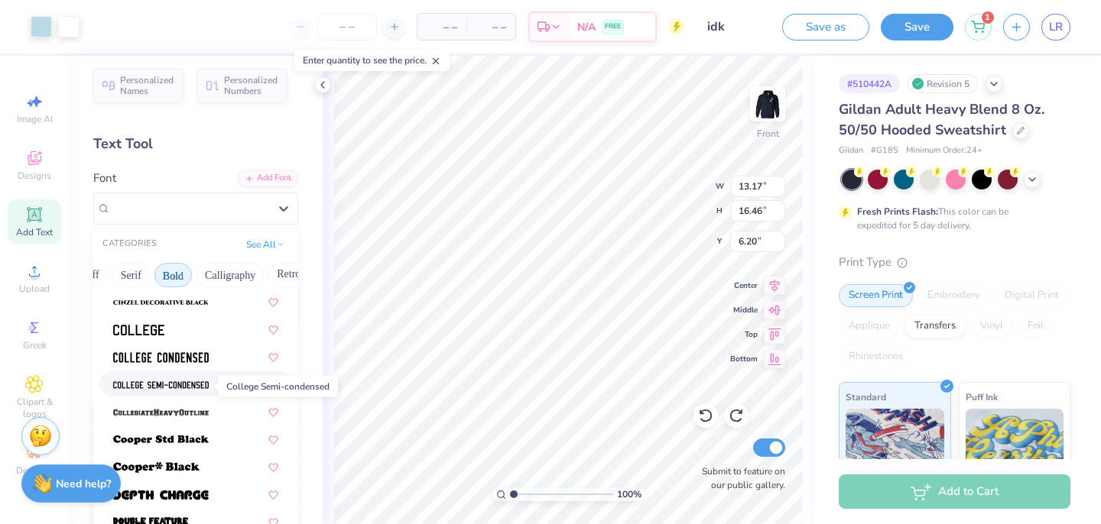
scroll to position [190, 0]
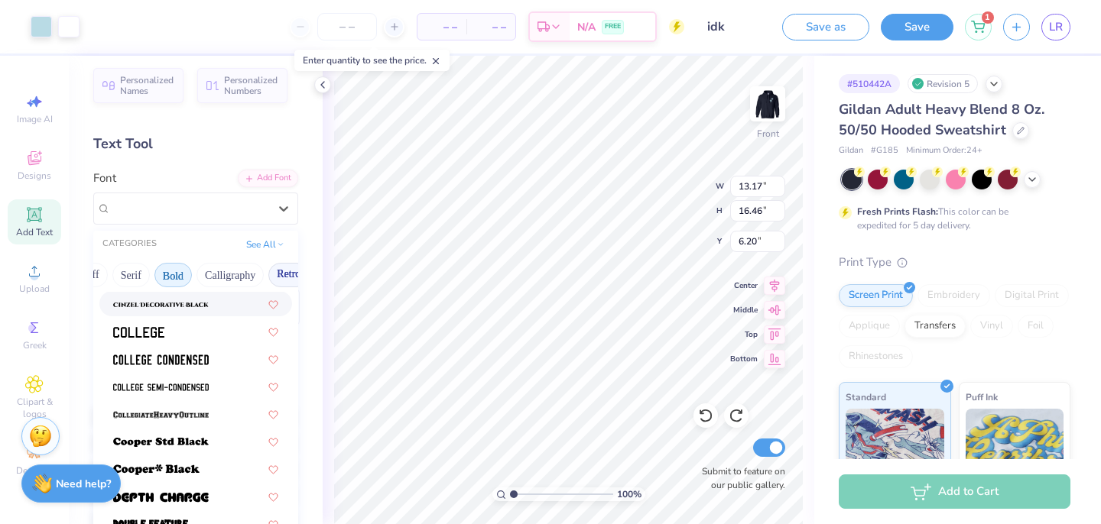
click at [281, 275] on button "Retro" at bounding box center [288, 275] width 41 height 24
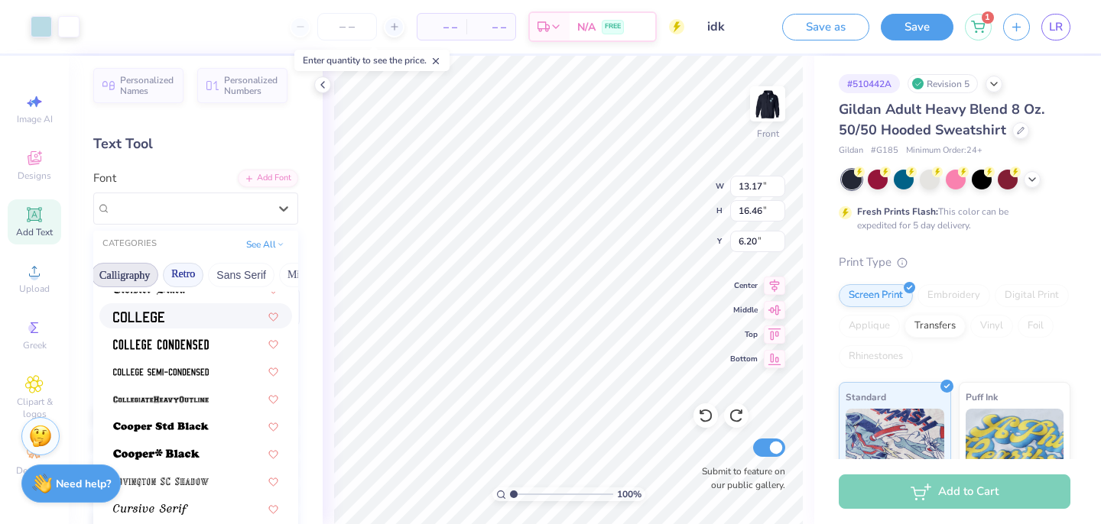
scroll to position [0, 310]
click at [245, 268] on button "Minimal" at bounding box center [250, 275] width 54 height 24
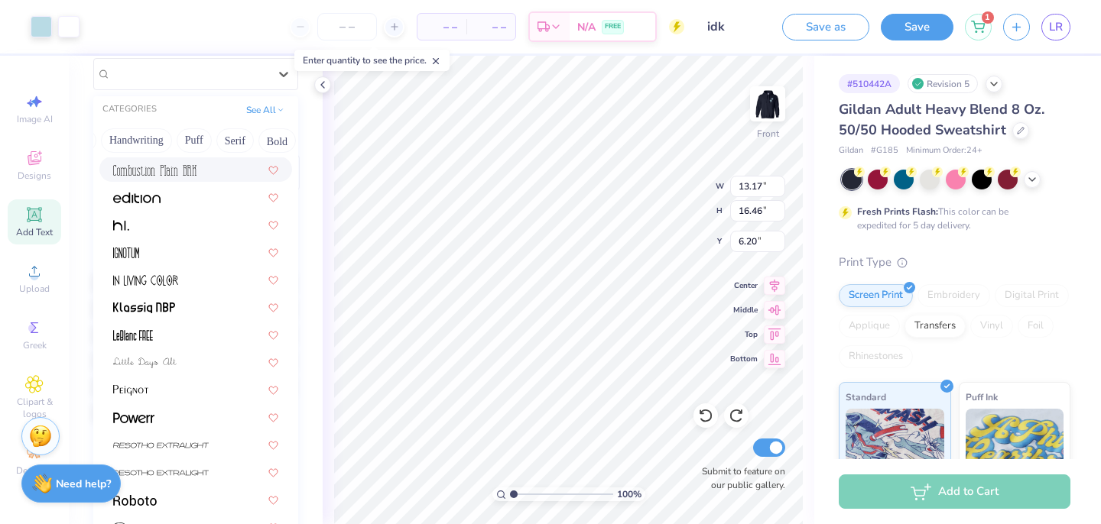
scroll to position [0, 0]
click at [124, 140] on button "Greek" at bounding box center [121, 140] width 39 height 24
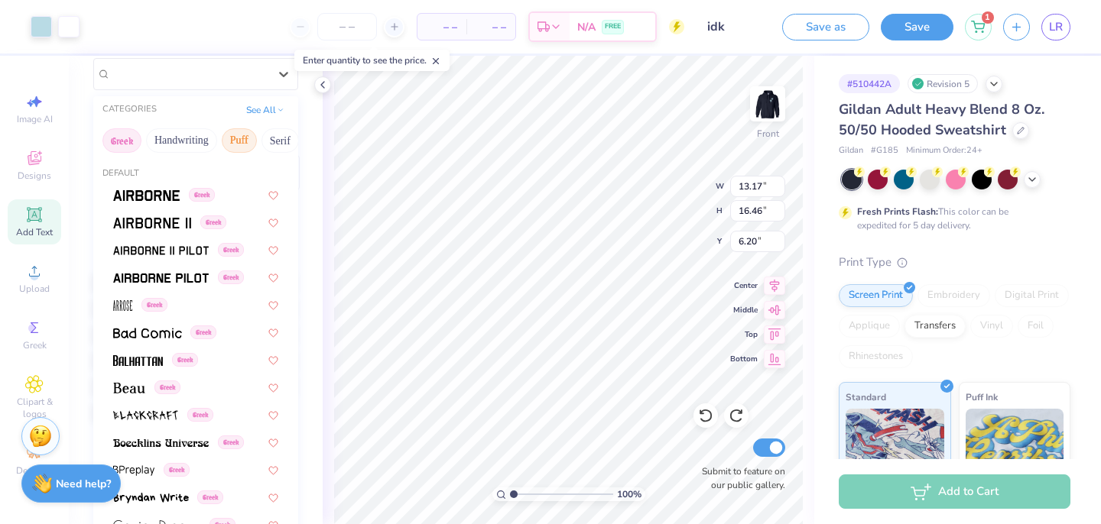
click at [233, 140] on button "Puff" at bounding box center [239, 140] width 35 height 24
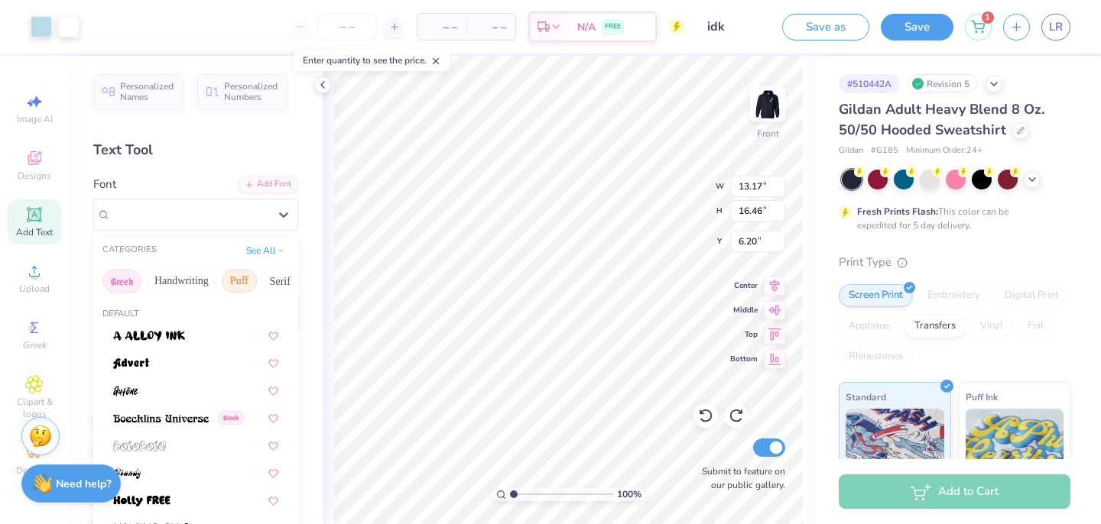
click at [125, 281] on button "Greek" at bounding box center [121, 281] width 39 height 24
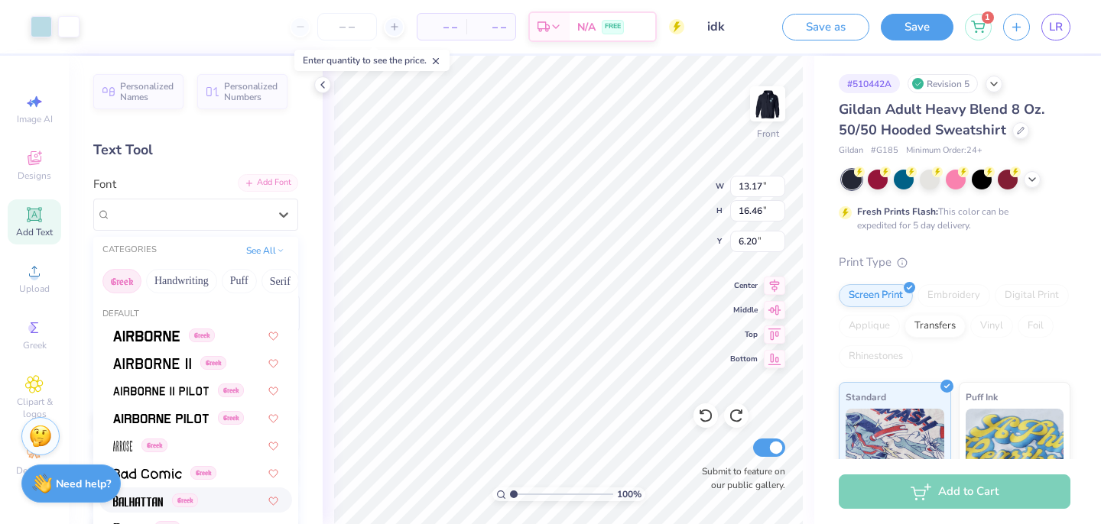
click at [274, 182] on div "Add Font" at bounding box center [268, 183] width 60 height 18
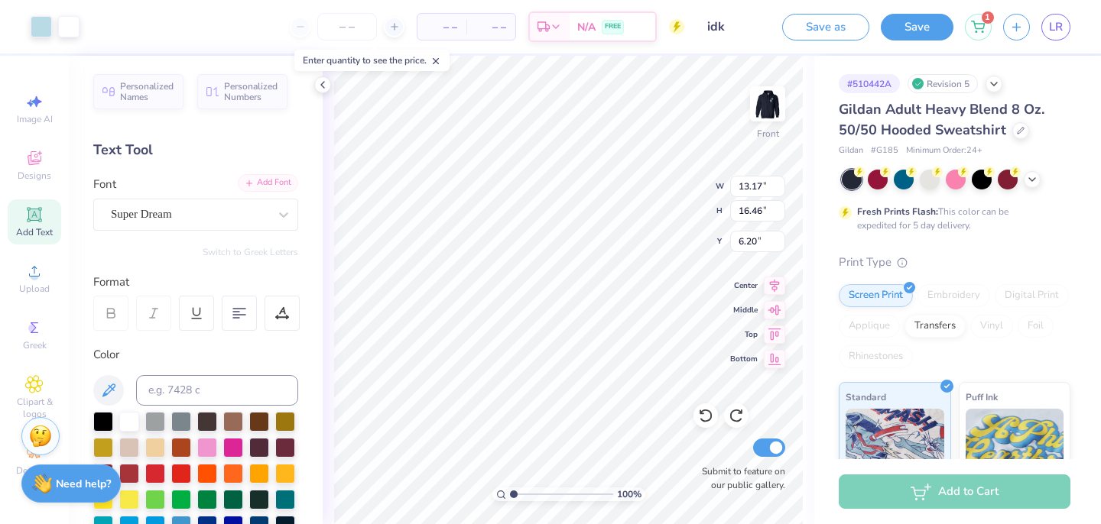
click at [257, 180] on div "Add Font" at bounding box center [268, 183] width 60 height 18
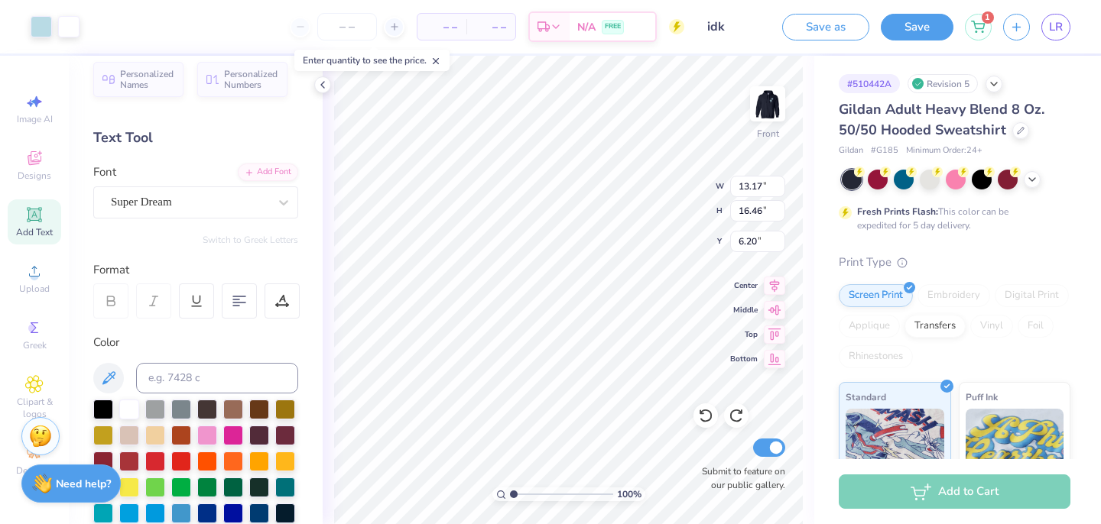
click at [193, 184] on div "Font Super Dream" at bounding box center [195, 191] width 205 height 55
click at [190, 209] on div "Super Dream" at bounding box center [189, 202] width 161 height 24
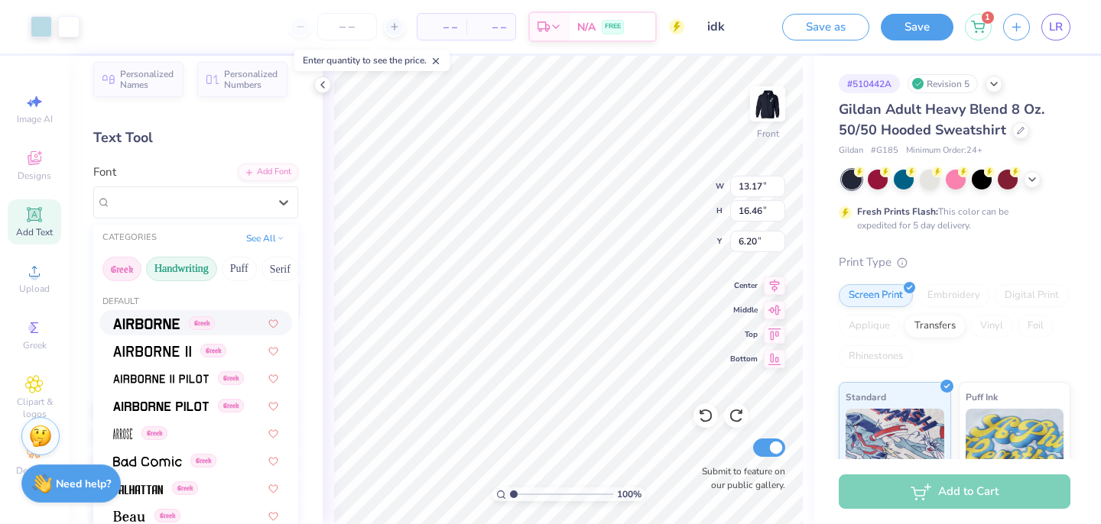
click at [184, 269] on button "Handwriting" at bounding box center [181, 269] width 71 height 24
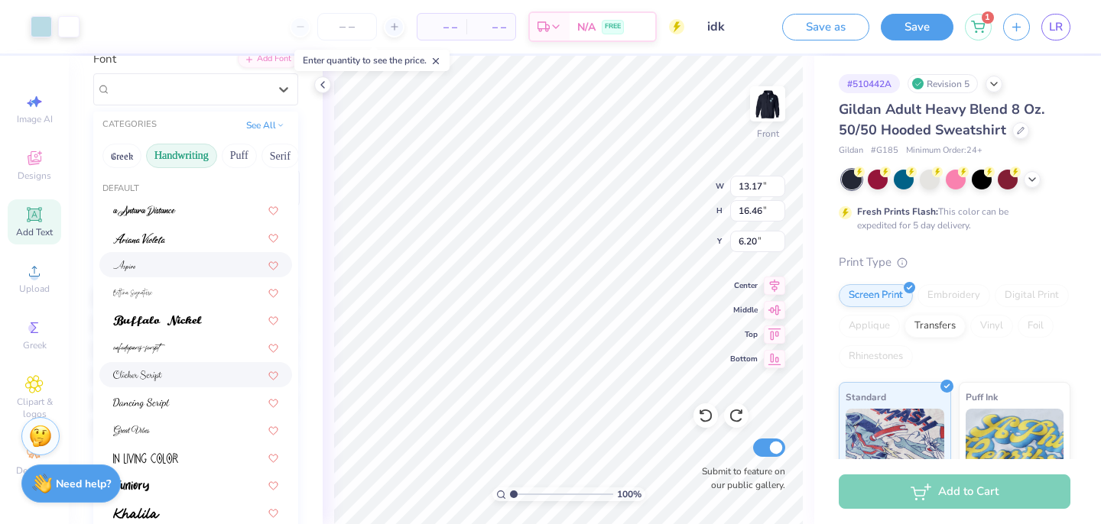
scroll to position [115, 0]
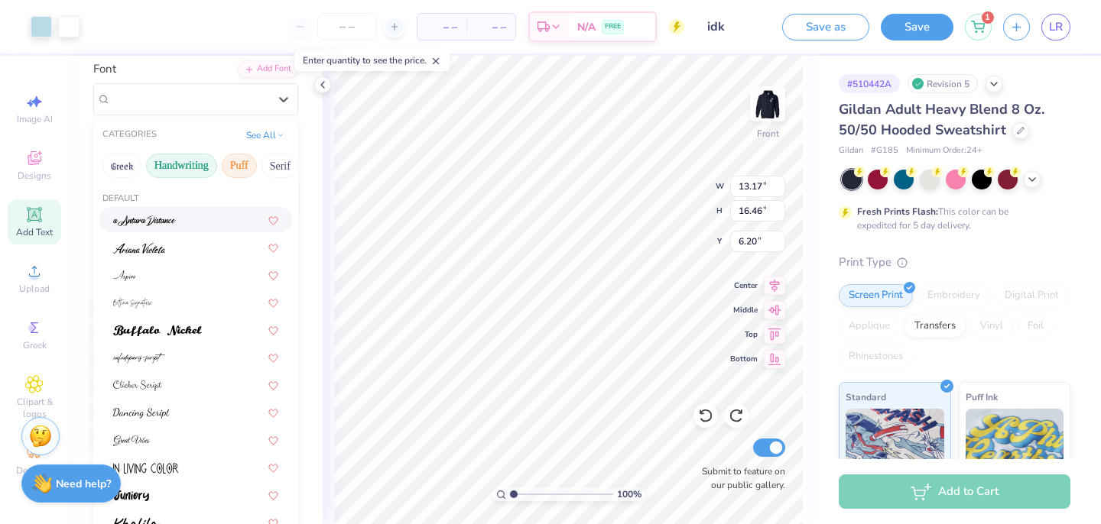
click at [236, 164] on button "Puff" at bounding box center [239, 166] width 35 height 24
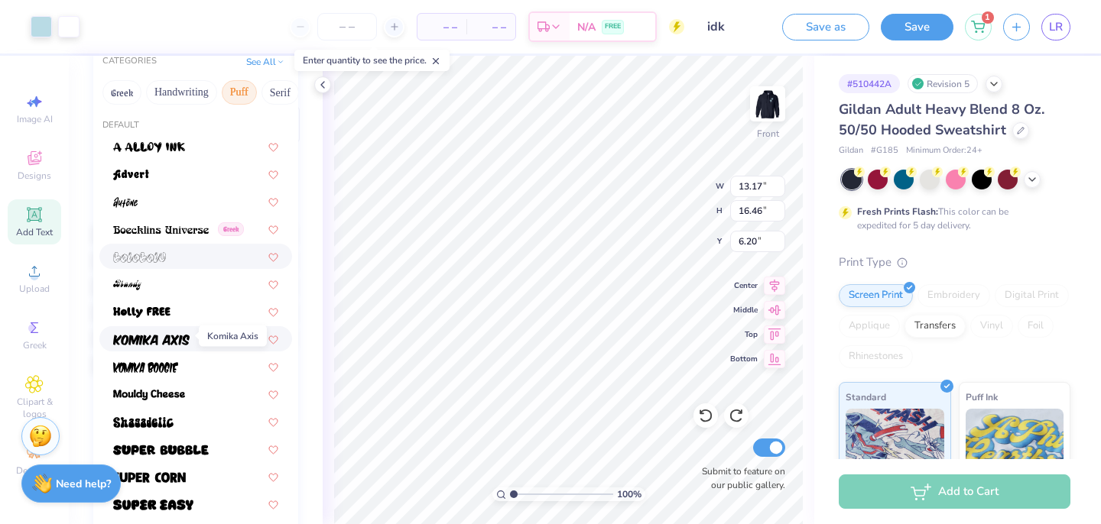
scroll to position [196, 0]
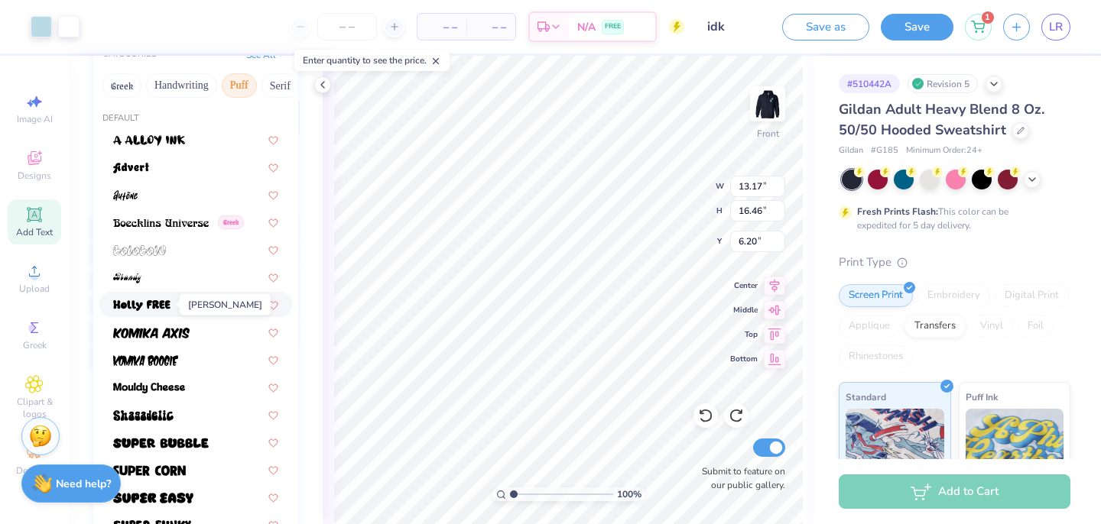
click at [167, 299] on span at bounding box center [141, 305] width 57 height 16
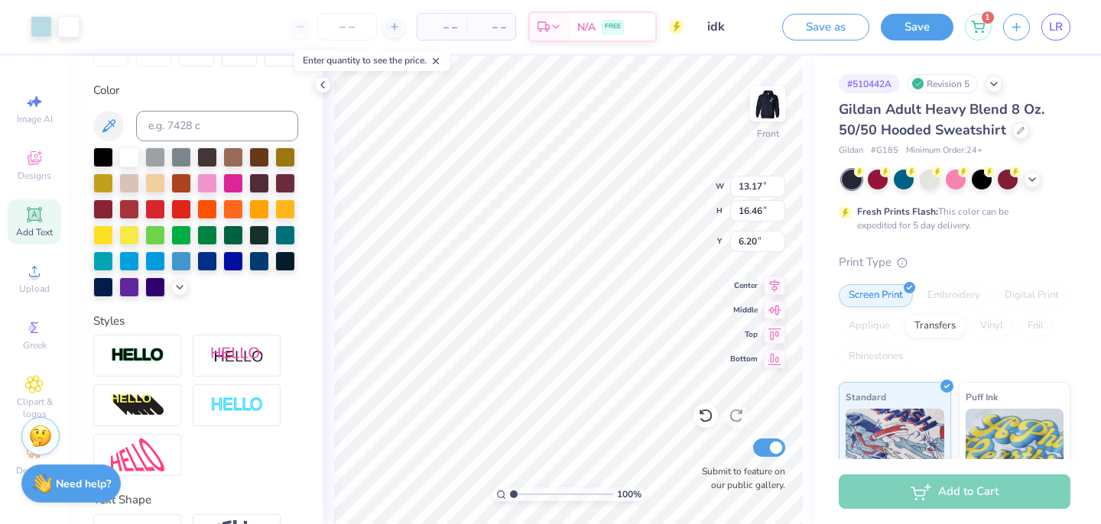
scroll to position [0, 0]
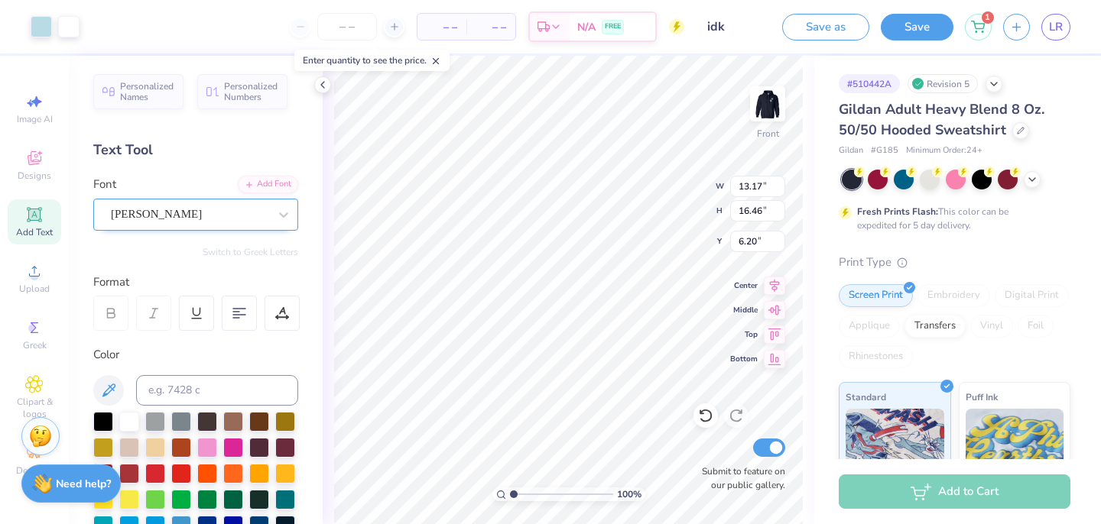
click at [198, 215] on div "Holly FREE" at bounding box center [189, 215] width 161 height 24
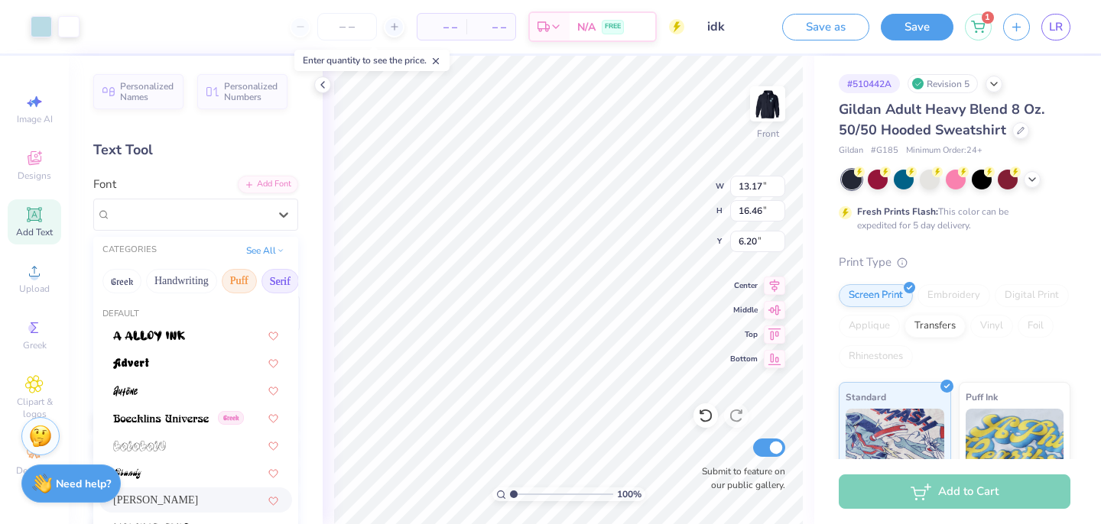
click at [287, 276] on button "Serif" at bounding box center [279, 281] width 37 height 24
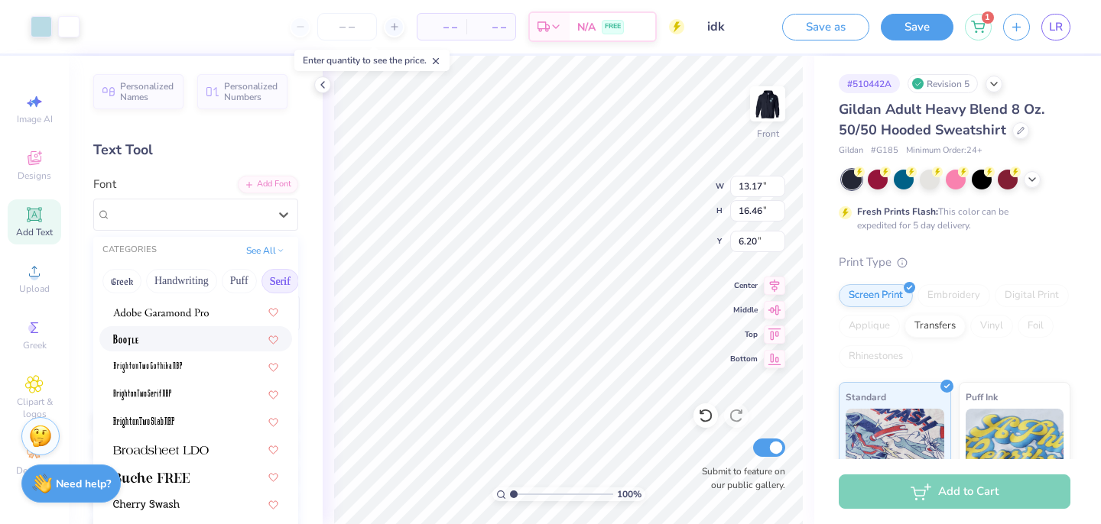
scroll to position [28, 0]
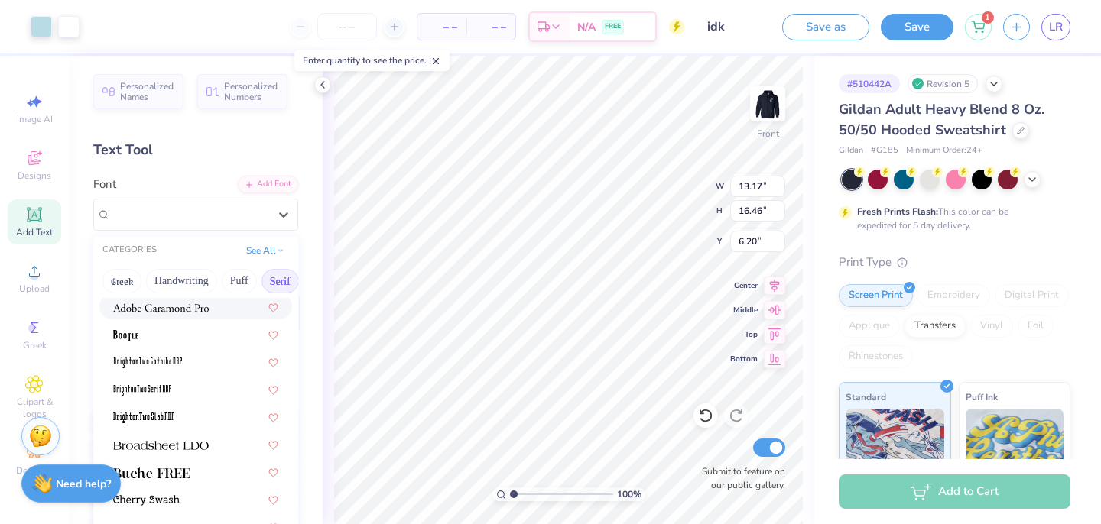
click at [187, 307] on img at bounding box center [161, 308] width 96 height 11
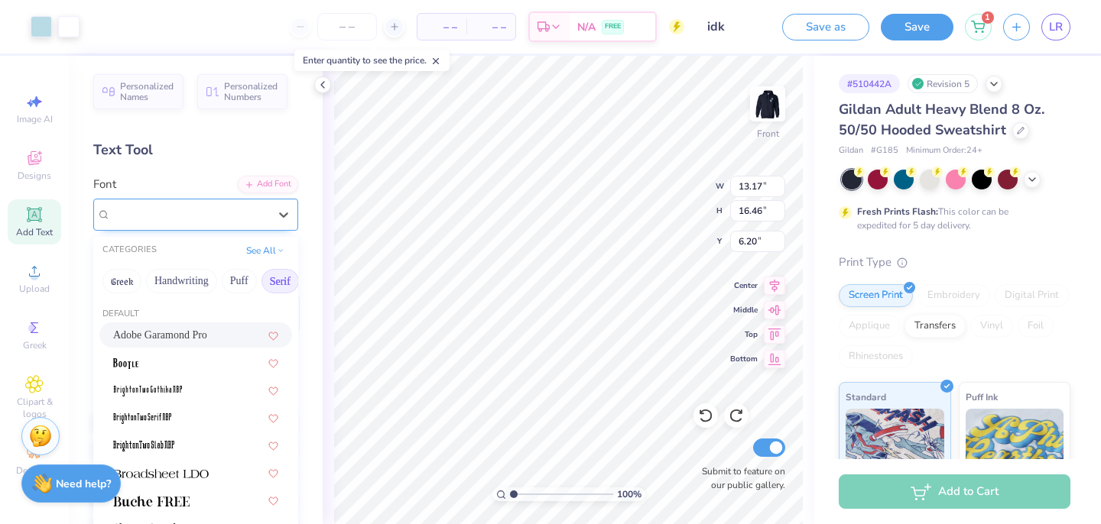
click at [196, 207] on div "Adobe Garamond Pro" at bounding box center [189, 215] width 161 height 24
click at [167, 333] on span "Adobe Garamond Pro" at bounding box center [160, 335] width 94 height 16
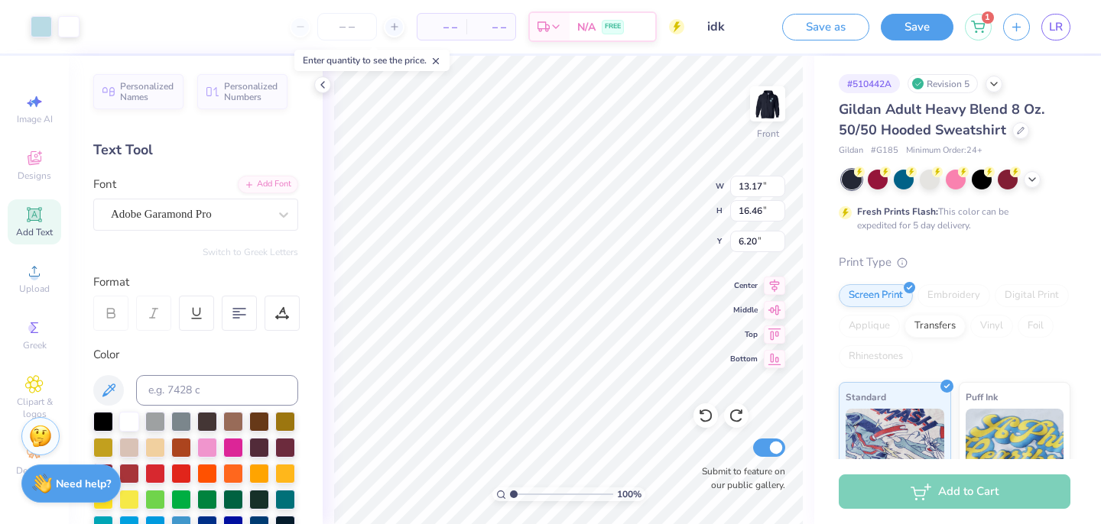
click at [303, 279] on div "Personalized Names Personalized Numbers Text Tool Add Font Font Adobe Garamond …" at bounding box center [196, 290] width 254 height 469
type input "13.82"
type input "15.29"
type input "7.41"
click at [757, 101] on img at bounding box center [767, 103] width 61 height 61
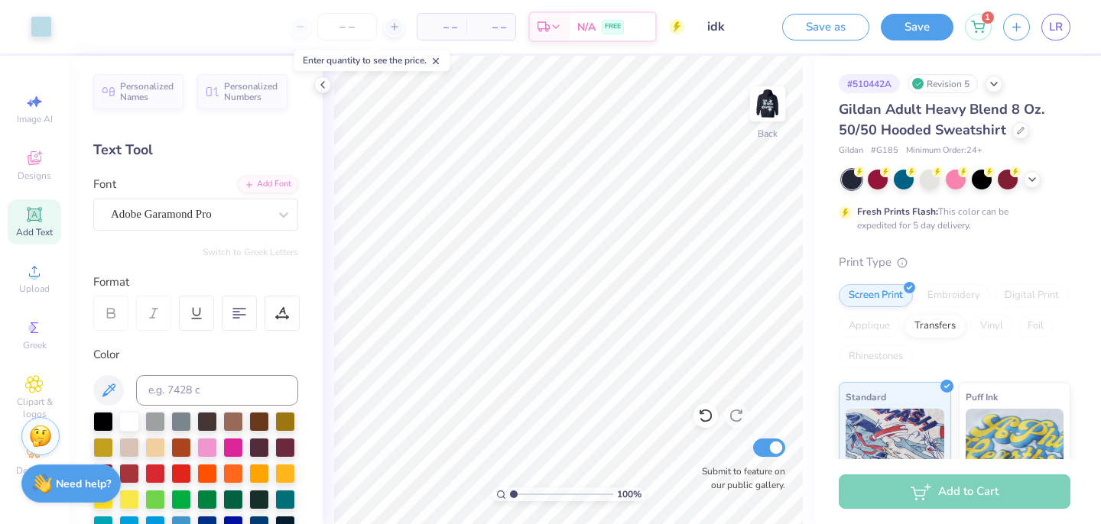
click at [758, 101] on img at bounding box center [767, 104] width 31 height 31
click at [775, 115] on img at bounding box center [767, 103] width 61 height 61
click at [43, 274] on icon at bounding box center [34, 271] width 18 height 18
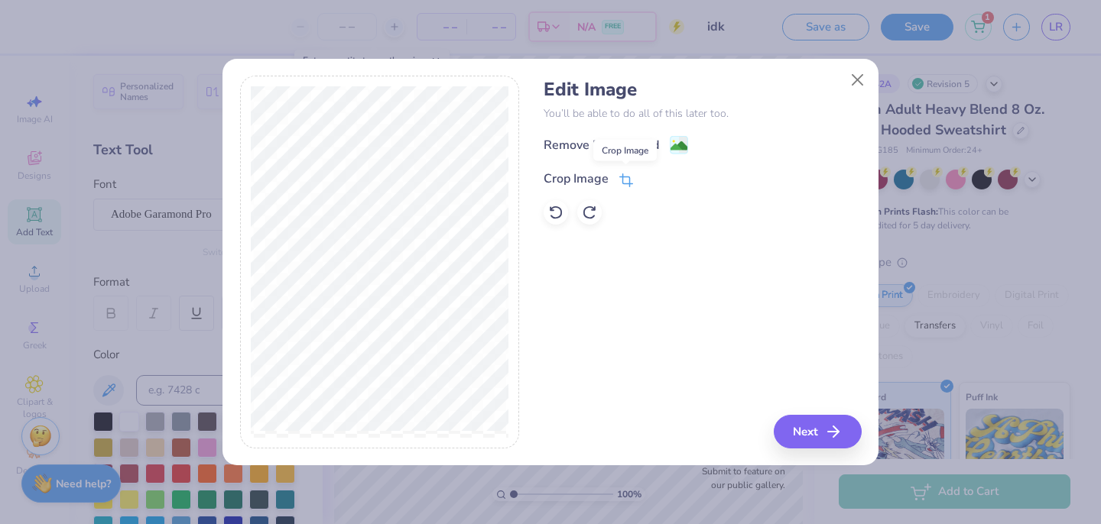
click at [628, 181] on icon at bounding box center [626, 181] width 14 height 14
click at [680, 144] on div "Remove Background Crop Image" at bounding box center [702, 179] width 317 height 89
click at [667, 181] on button at bounding box center [674, 178] width 16 height 16
click at [672, 144] on image at bounding box center [678, 147] width 17 height 17
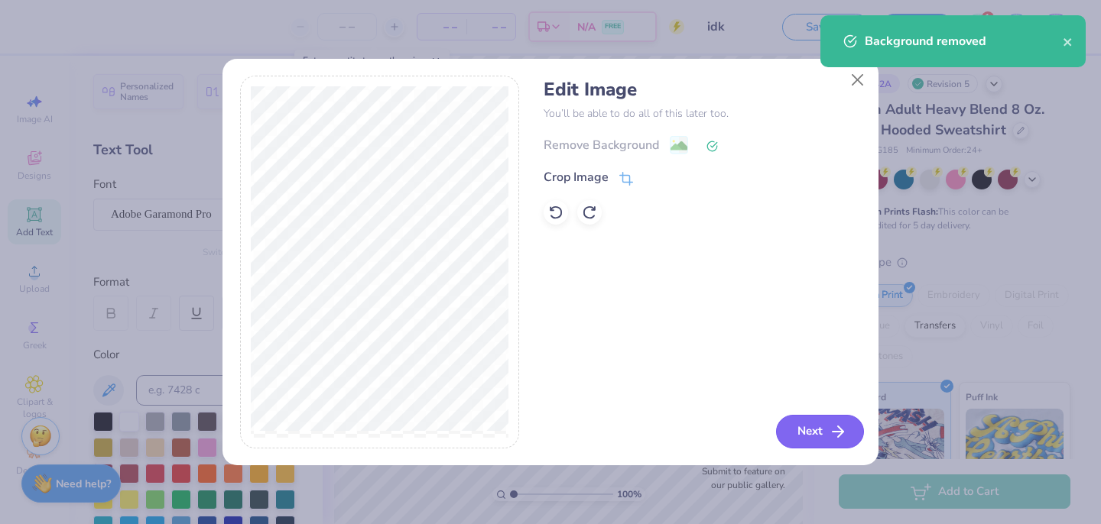
click at [826, 431] on button "Next" at bounding box center [820, 432] width 88 height 34
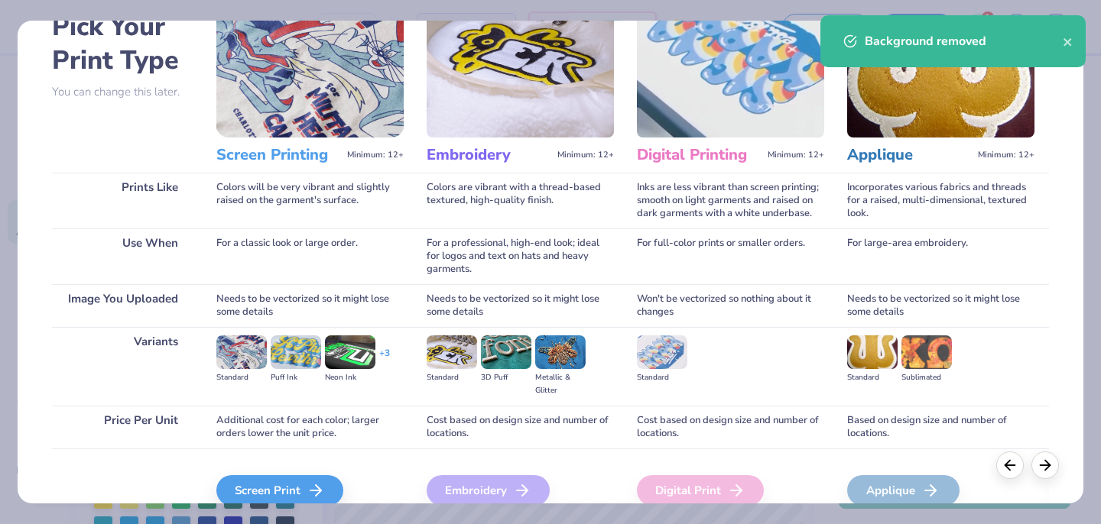
scroll to position [161, 0]
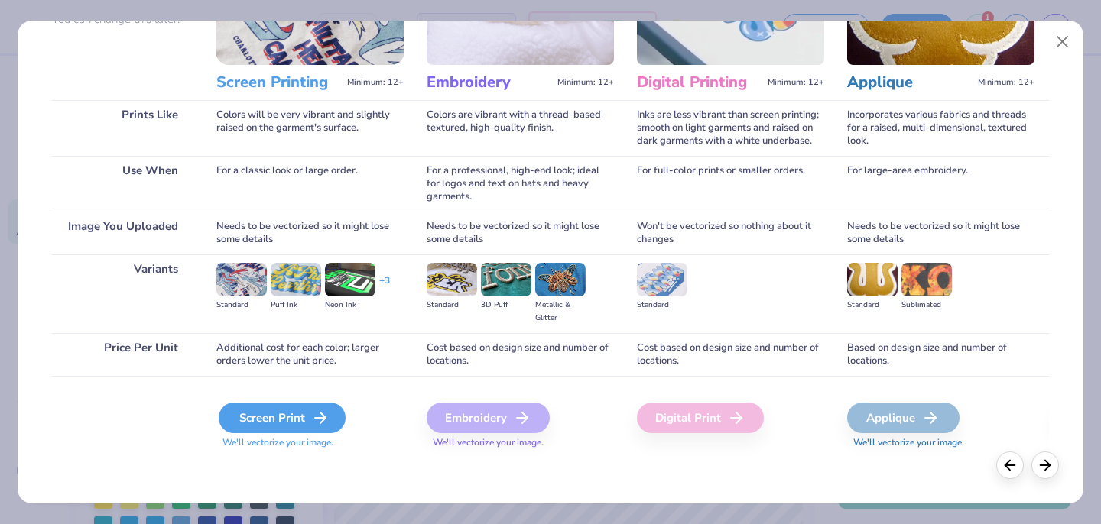
click at [295, 414] on div "Screen Print" at bounding box center [282, 418] width 127 height 31
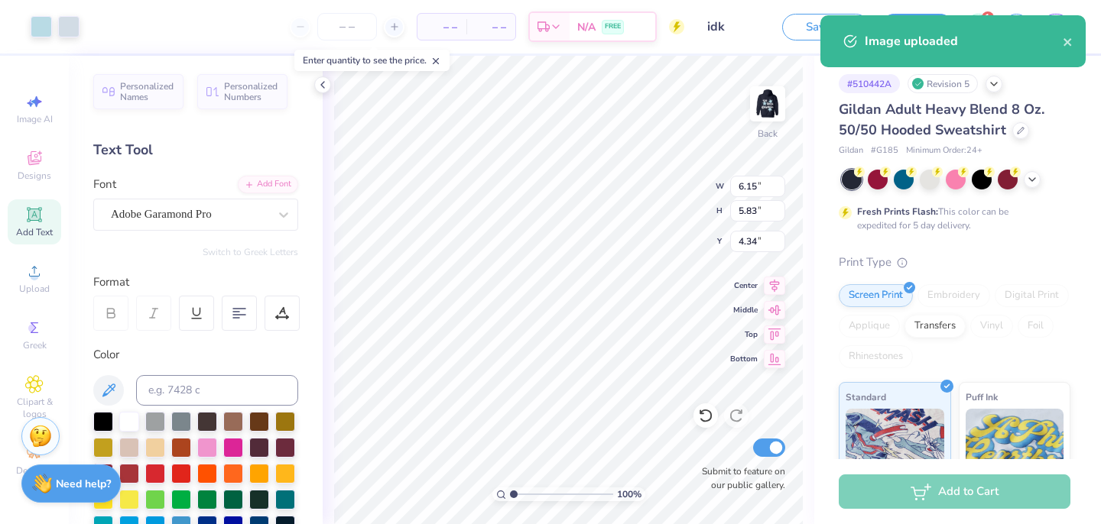
type input "2.10"
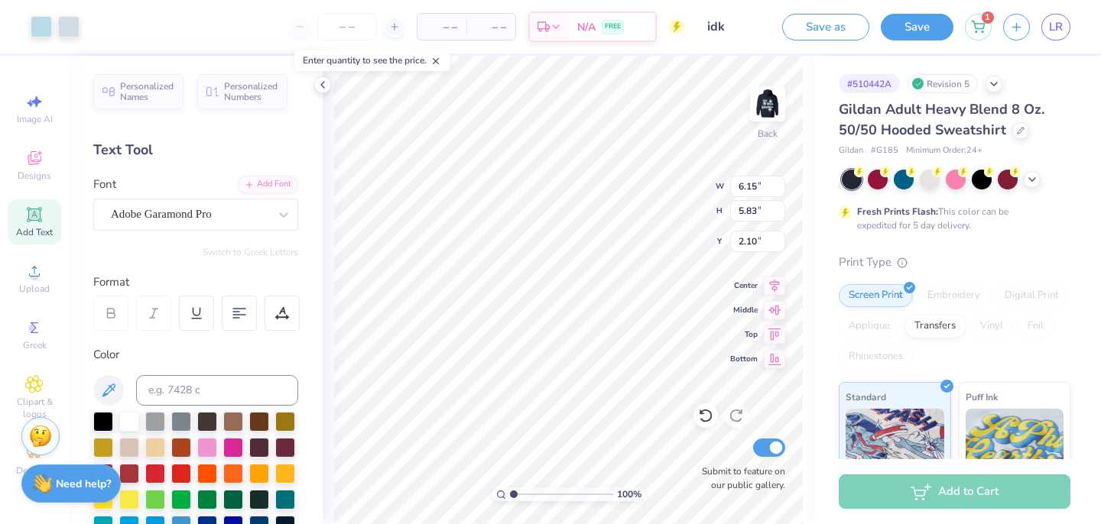
type input "5.10"
type input "4.84"
type input "2.41"
type input "4.85"
type input "4.60"
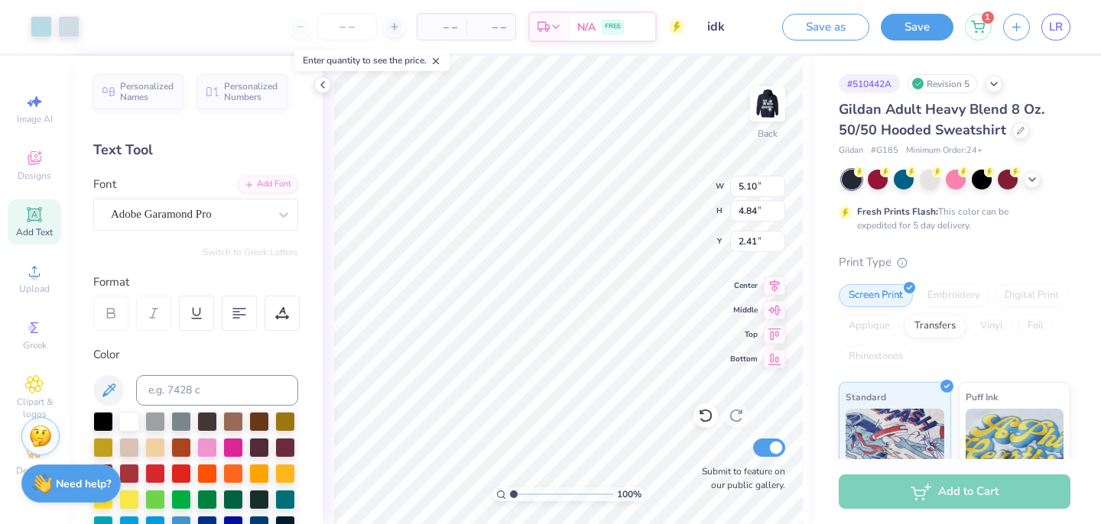
type input "2.65"
type input "4.59"
type input "4.36"
type input "2.89"
click at [750, 117] on img at bounding box center [767, 103] width 61 height 61
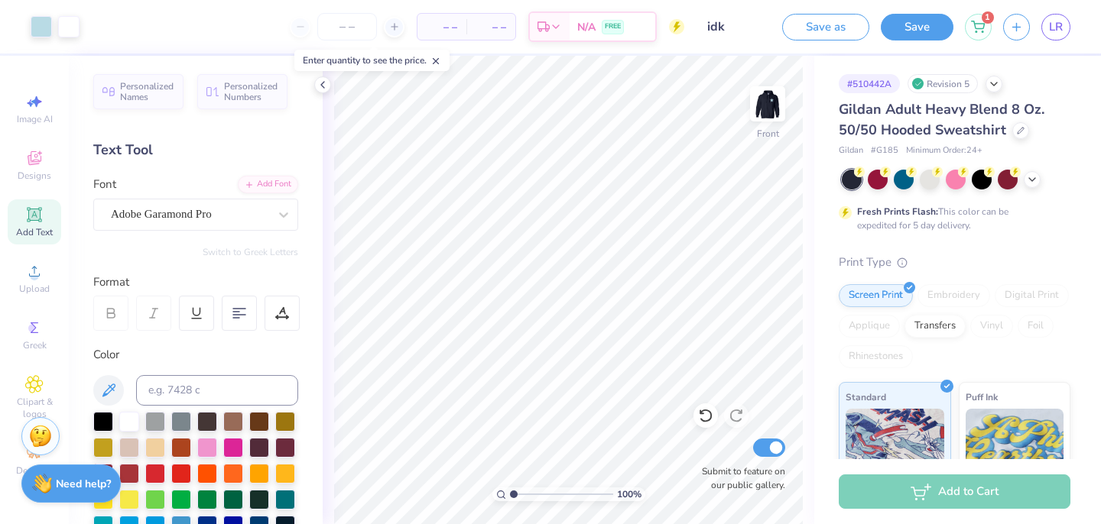
click at [752, 117] on img at bounding box center [767, 104] width 31 height 31
click at [745, 118] on img at bounding box center [767, 103] width 61 height 61
type input "6.00"
click at [781, 101] on img at bounding box center [767, 103] width 61 height 61
click at [971, 28] on icon at bounding box center [978, 24] width 14 height 12
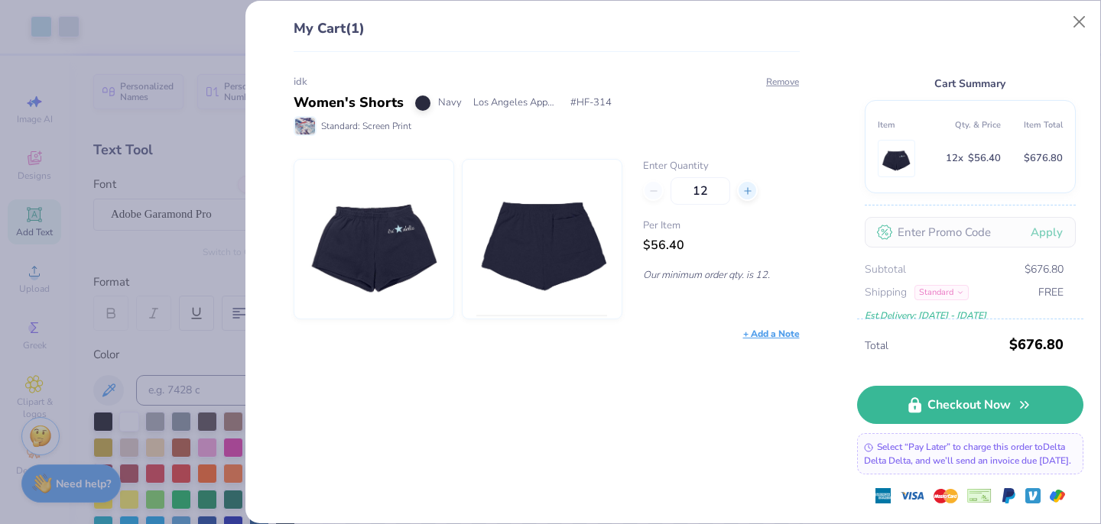
click at [749, 187] on icon at bounding box center [747, 191] width 11 height 11
click at [750, 187] on icon at bounding box center [747, 191] width 11 height 11
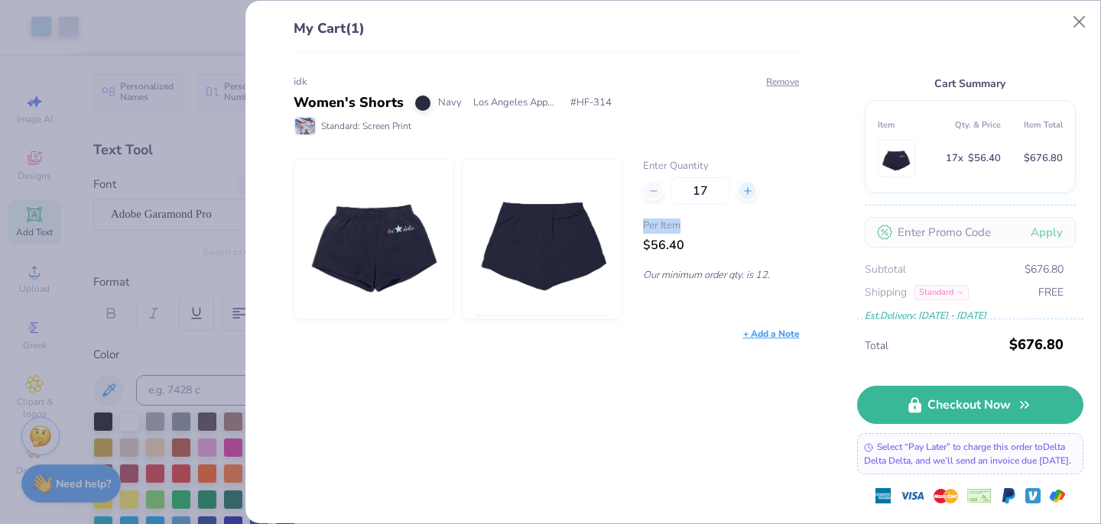
click at [750, 187] on icon at bounding box center [747, 191] width 11 height 11
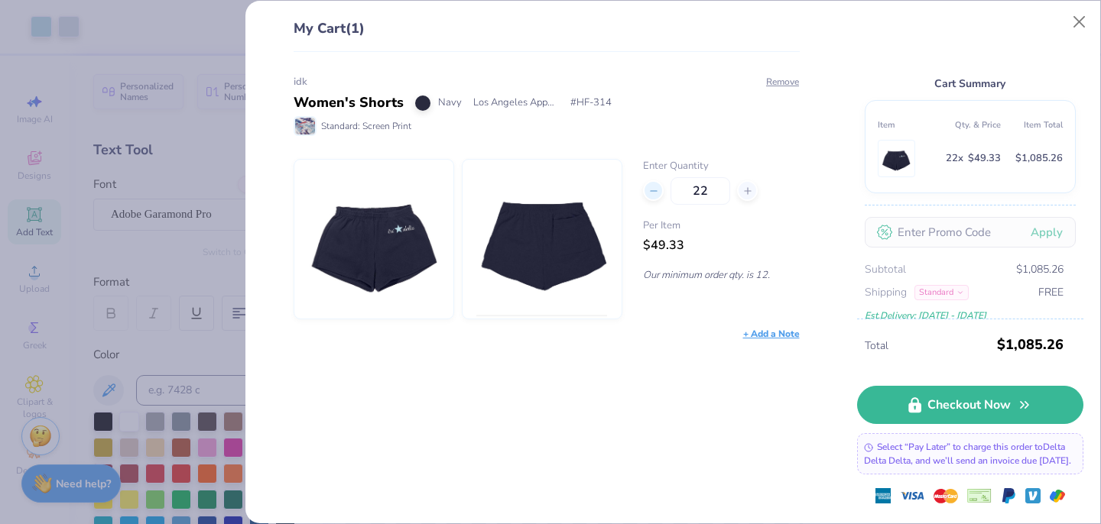
click at [651, 189] on icon at bounding box center [653, 191] width 11 height 11
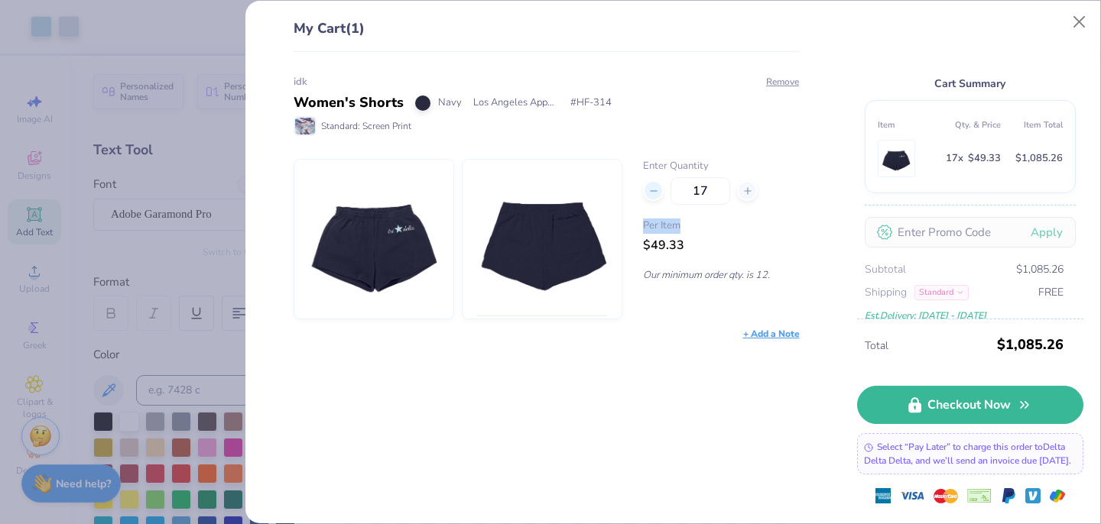
click at [651, 189] on icon at bounding box center [653, 191] width 11 height 11
type input "16"
click at [1073, 21] on button "Close" at bounding box center [1079, 22] width 29 height 29
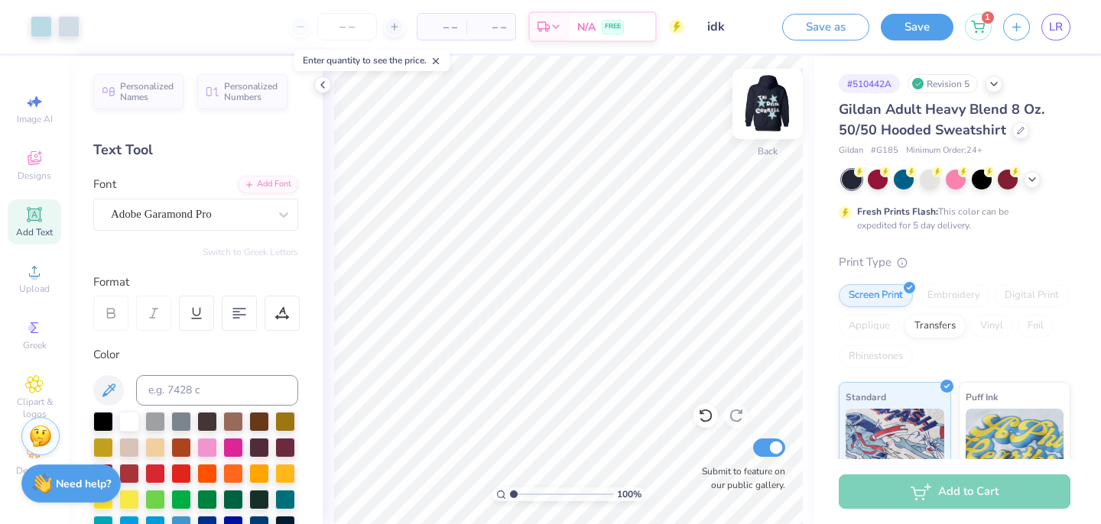
click at [774, 109] on img at bounding box center [767, 103] width 61 height 61
click at [772, 109] on img at bounding box center [767, 103] width 61 height 61
click at [980, 24] on icon at bounding box center [978, 24] width 14 height 12
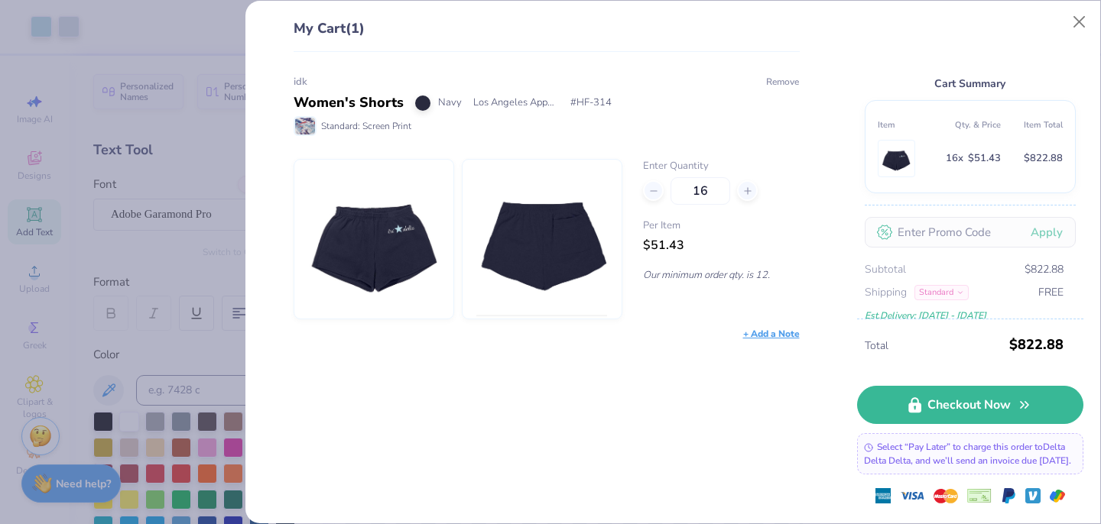
click at [783, 86] on button "Remove" at bounding box center [782, 82] width 34 height 14
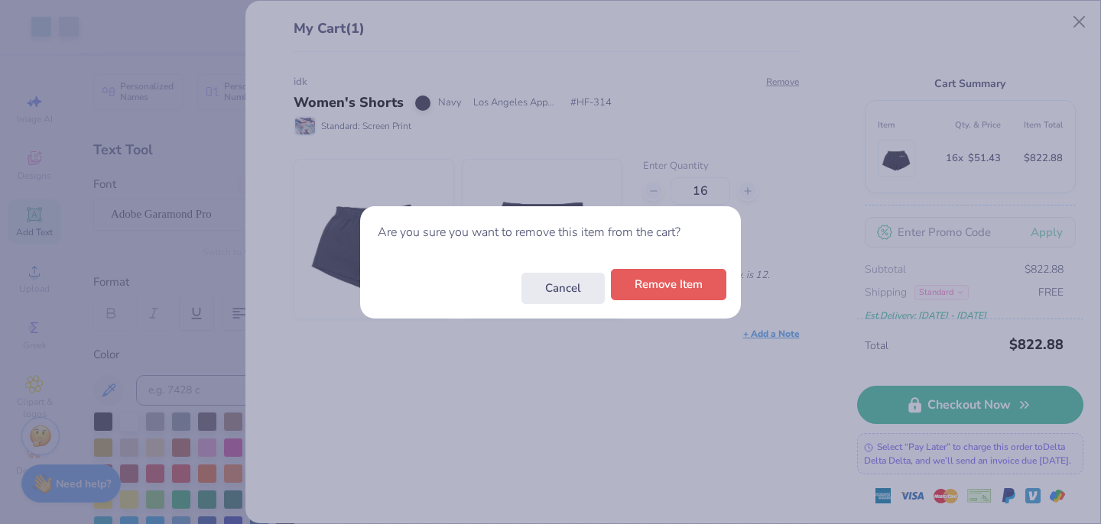
click at [680, 281] on button "Remove Item" at bounding box center [668, 284] width 115 height 31
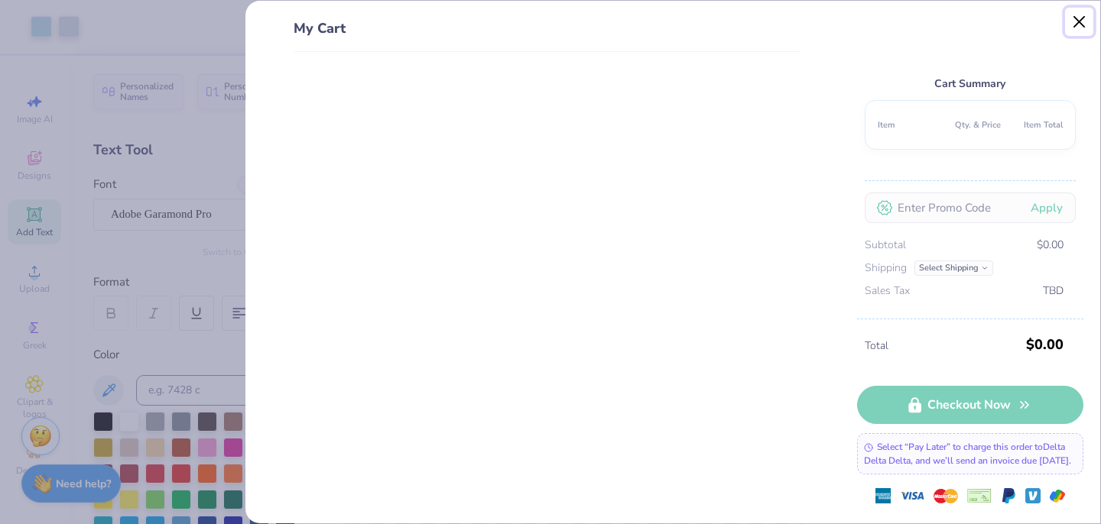
click at [1083, 19] on button "Close" at bounding box center [1079, 22] width 29 height 29
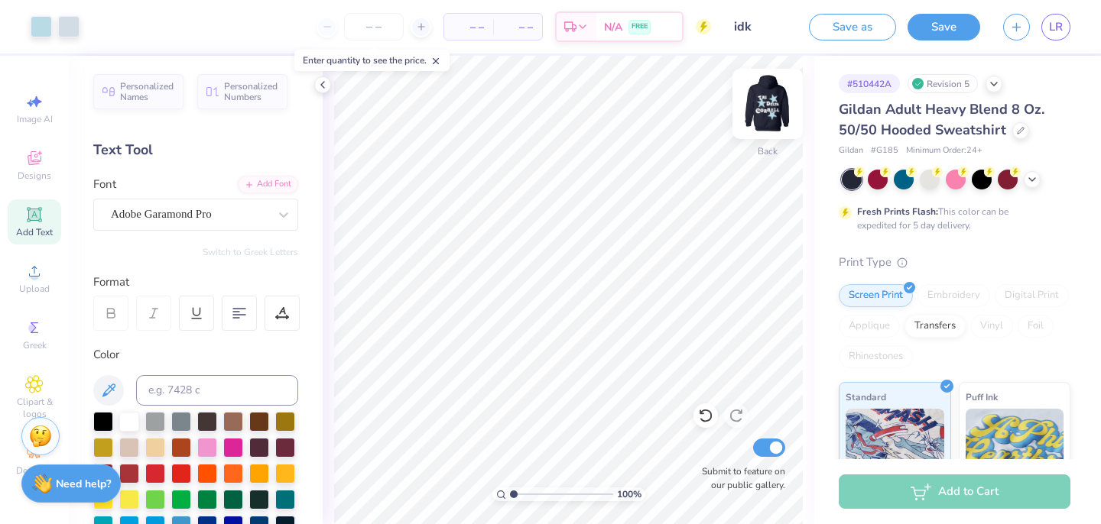
click at [765, 98] on img at bounding box center [767, 103] width 61 height 61
click at [702, 28] on icon at bounding box center [703, 27] width 7 height 11
click at [765, 113] on img at bounding box center [767, 103] width 61 height 61
click at [931, 23] on button "Save" at bounding box center [943, 24] width 73 height 27
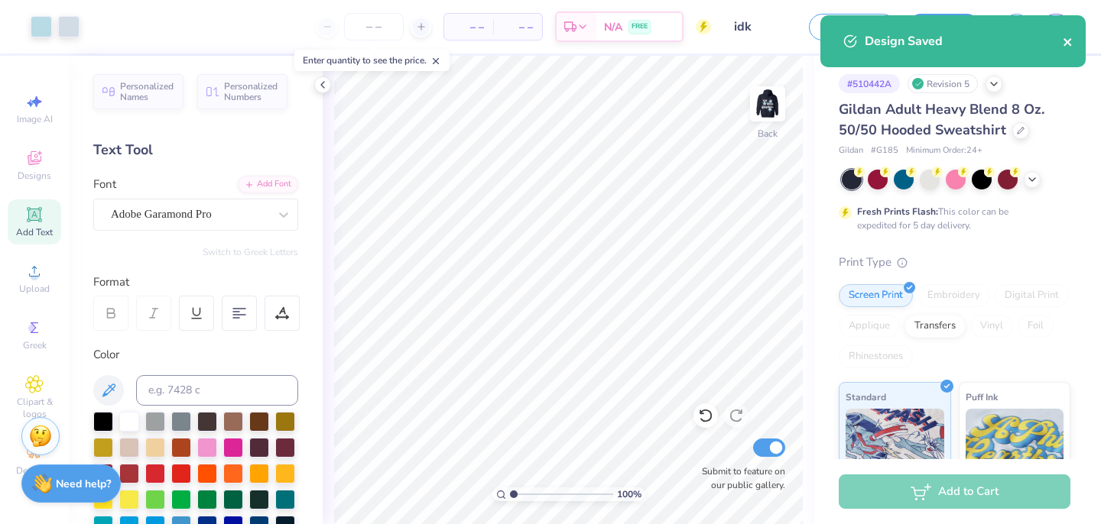
click at [1070, 42] on icon "close" at bounding box center [1068, 42] width 11 height 12
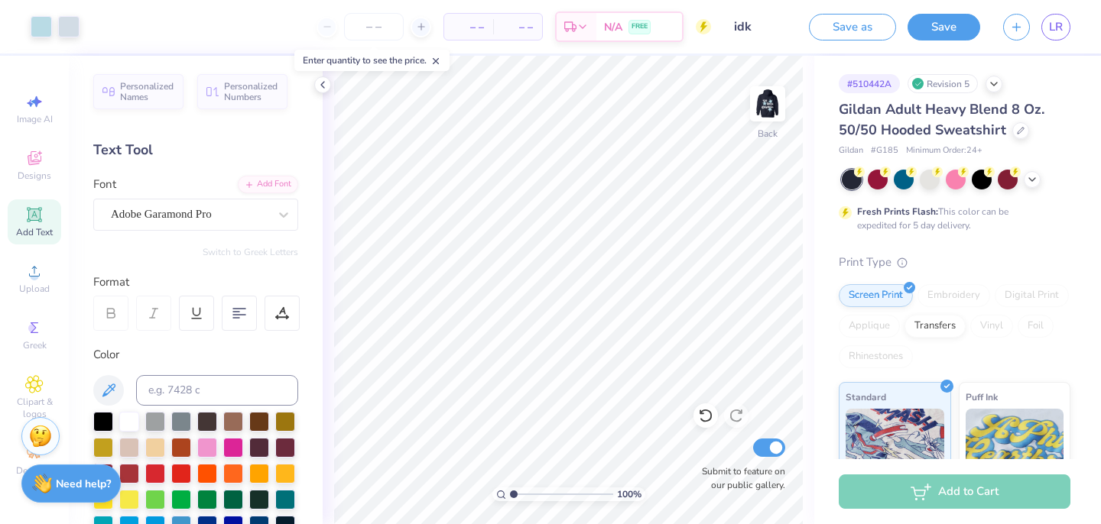
click at [1060, 28] on div "Design Saved" at bounding box center [952, 47] width 271 height 70
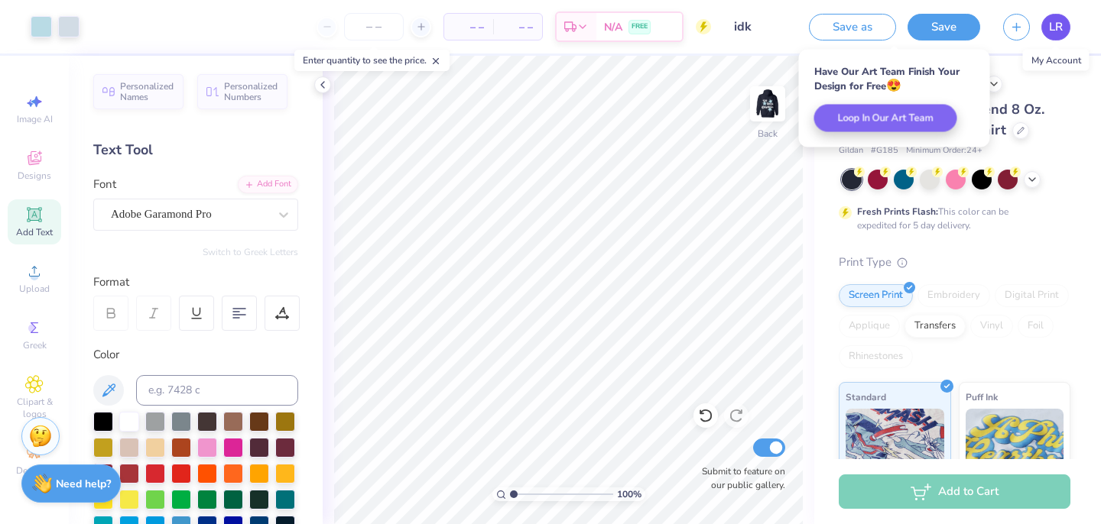
click at [1050, 30] on span "LR" at bounding box center [1056, 27] width 14 height 18
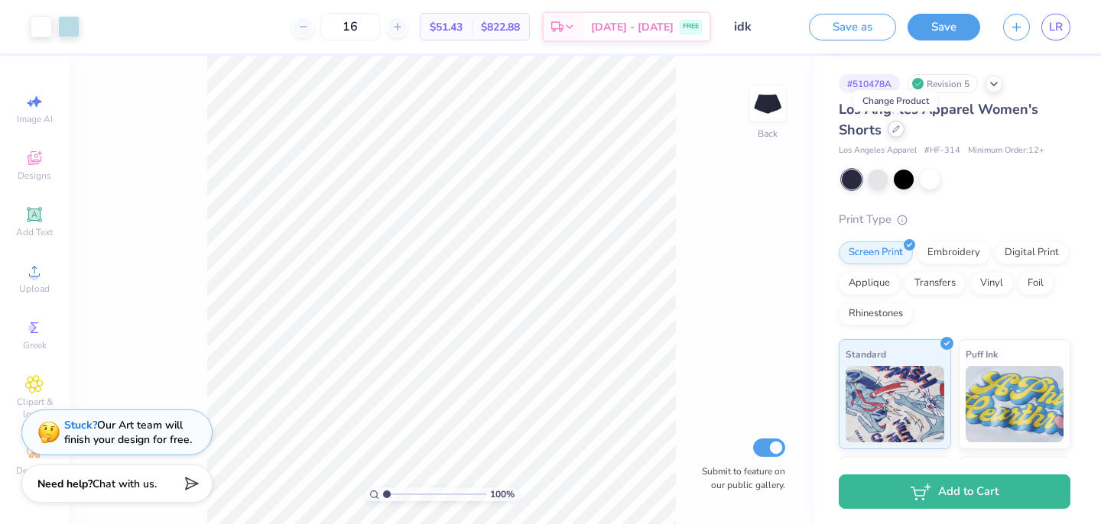
click at [893, 129] on icon at bounding box center [896, 129] width 6 height 6
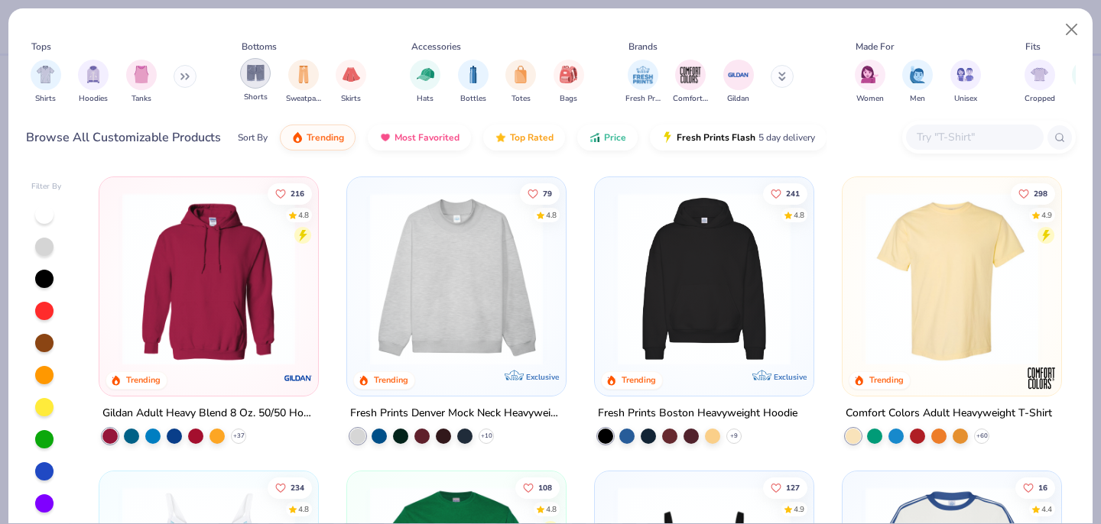
click at [253, 82] on img "filter for Shorts" at bounding box center [256, 73] width 18 height 18
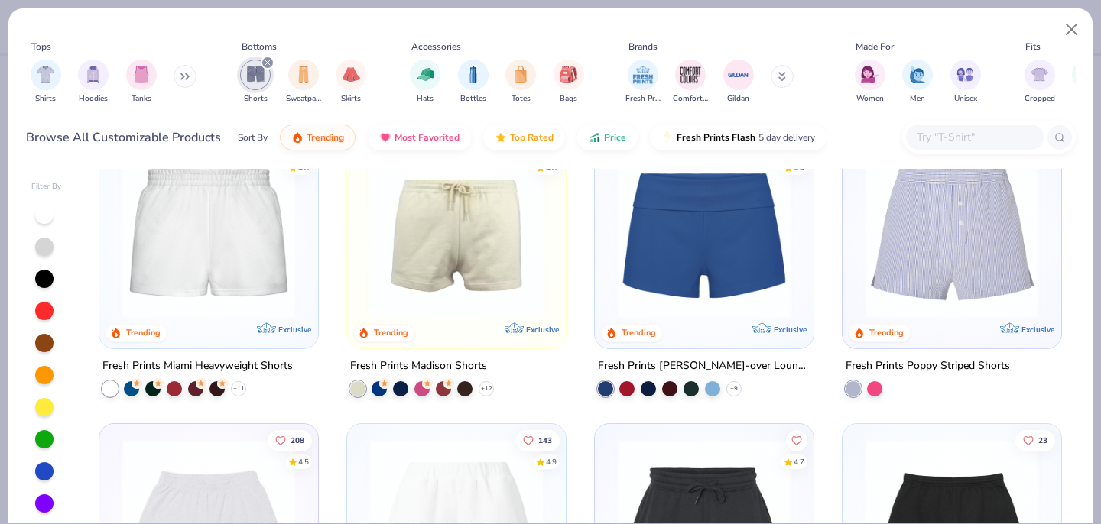
scroll to position [34, 0]
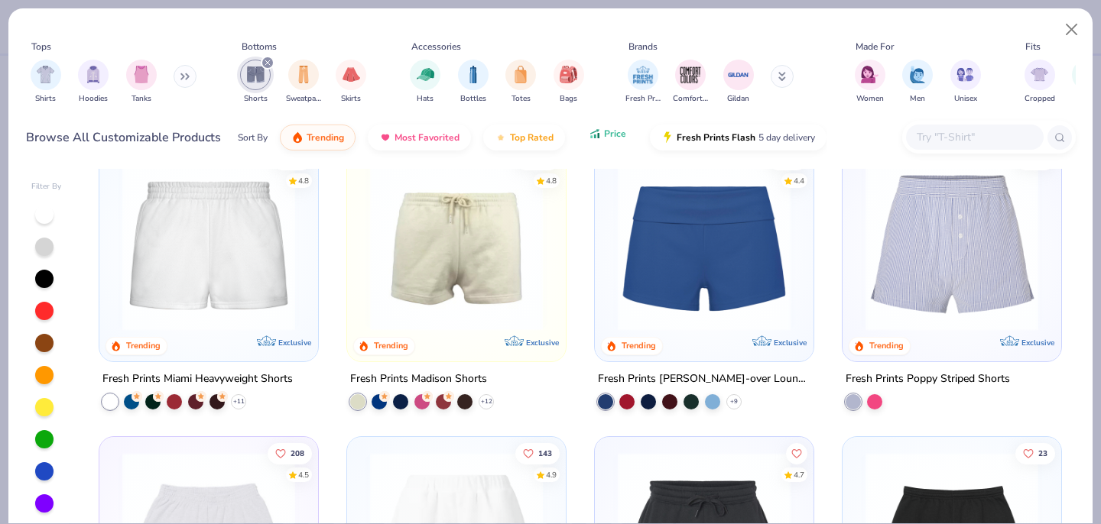
click at [613, 133] on span "Price" at bounding box center [615, 134] width 22 height 12
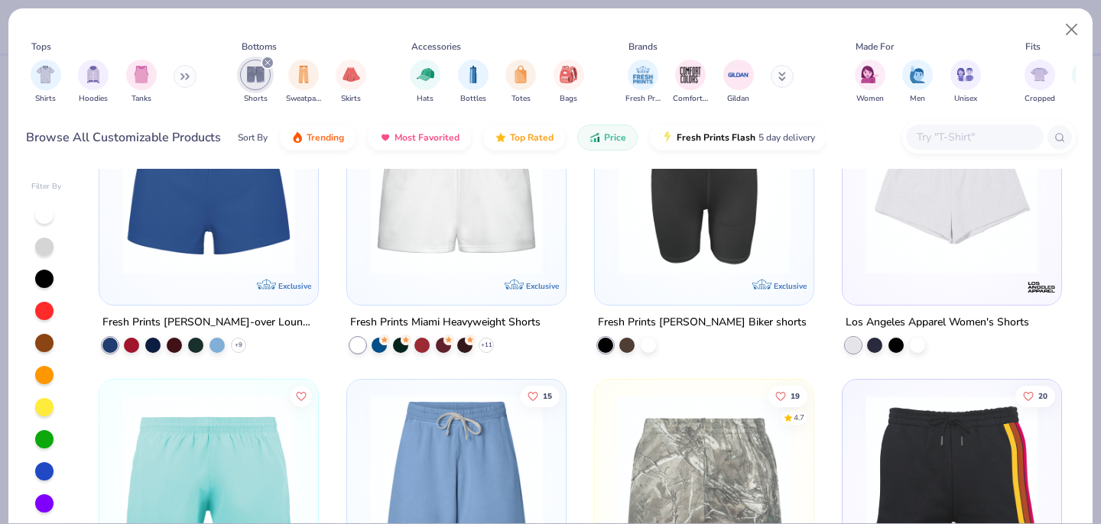
scroll to position [1946, 0]
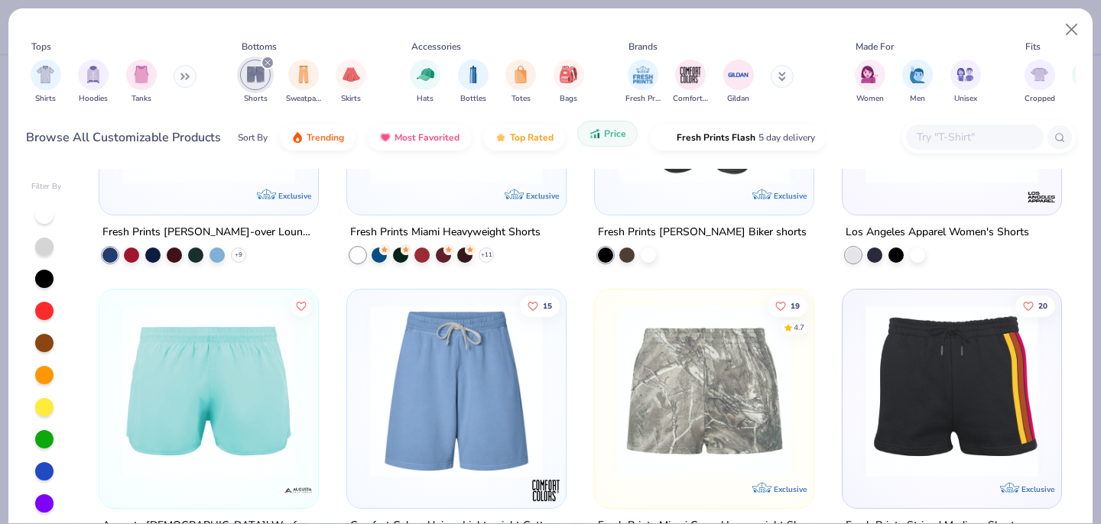
click at [604, 141] on button "Price" at bounding box center [607, 134] width 60 height 26
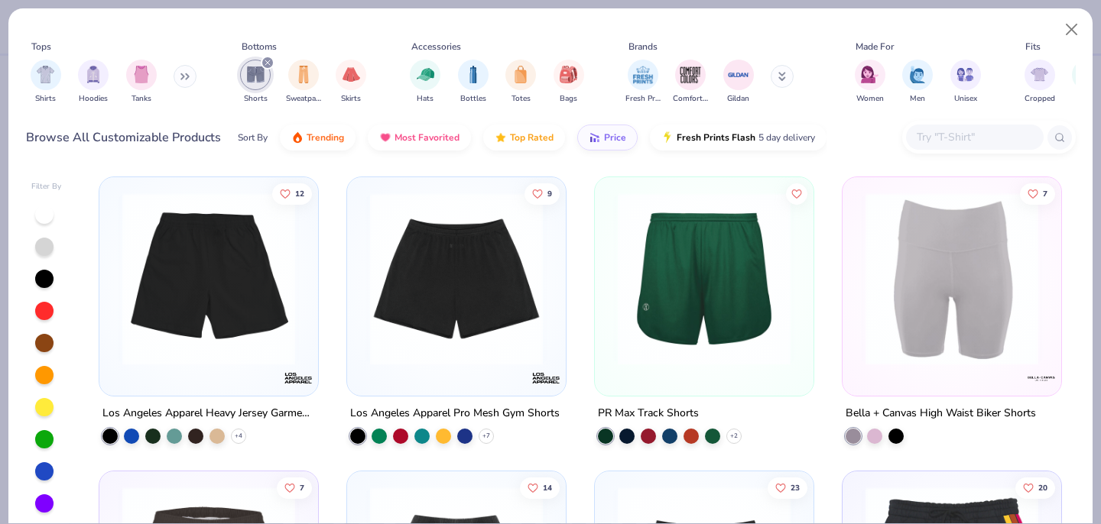
click at [267, 64] on icon "filter for Shorts" at bounding box center [267, 63] width 6 height 6
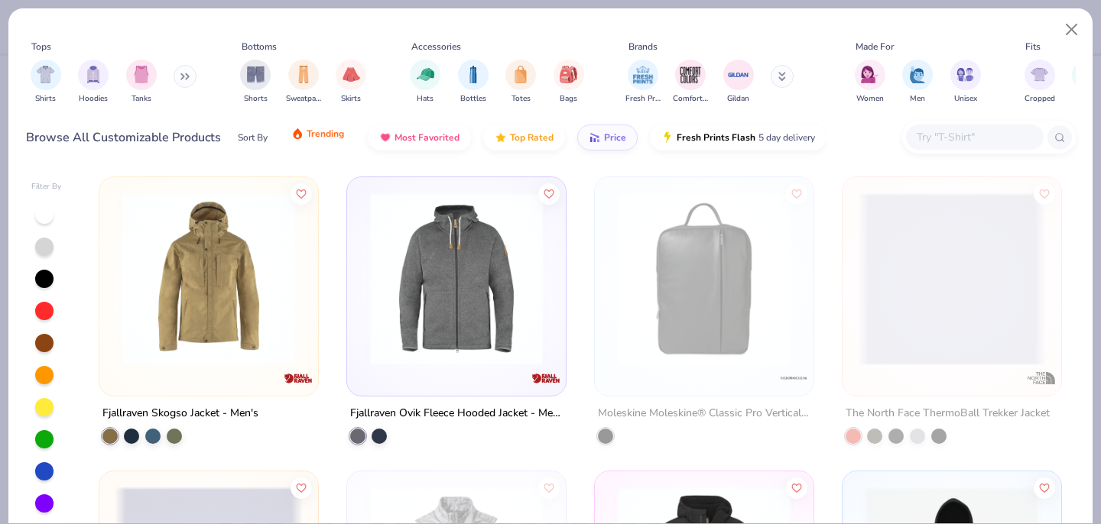
click at [317, 132] on span "Trending" at bounding box center [325, 134] width 37 height 12
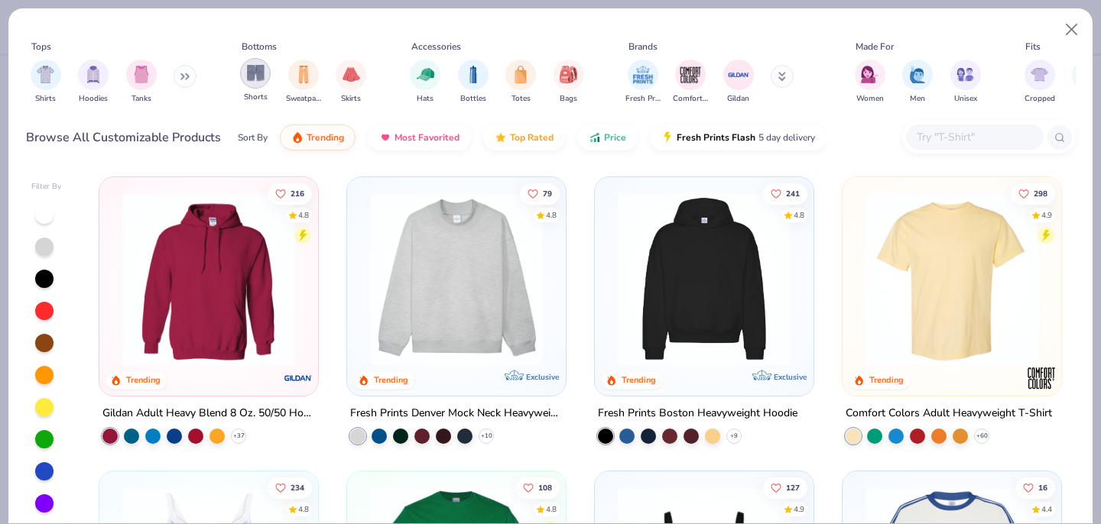
click at [256, 73] on img "filter for Shorts" at bounding box center [256, 73] width 18 height 18
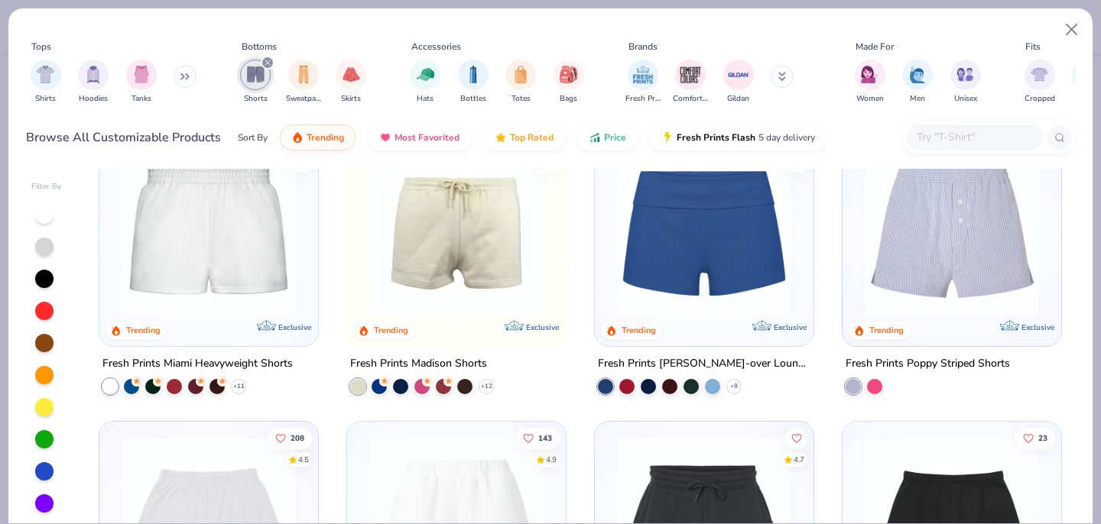
scroll to position [38, 0]
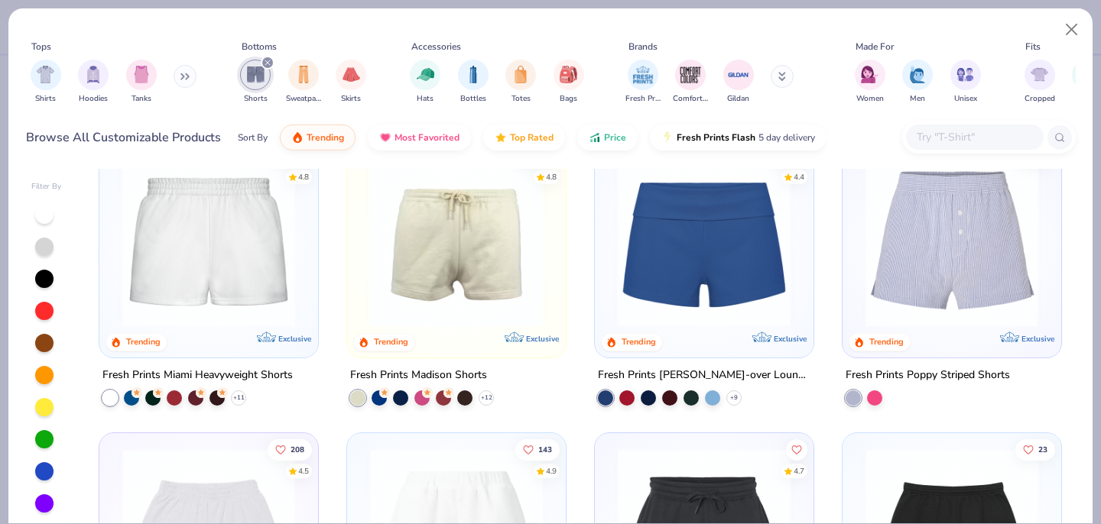
click at [240, 251] on img at bounding box center [209, 240] width 188 height 173
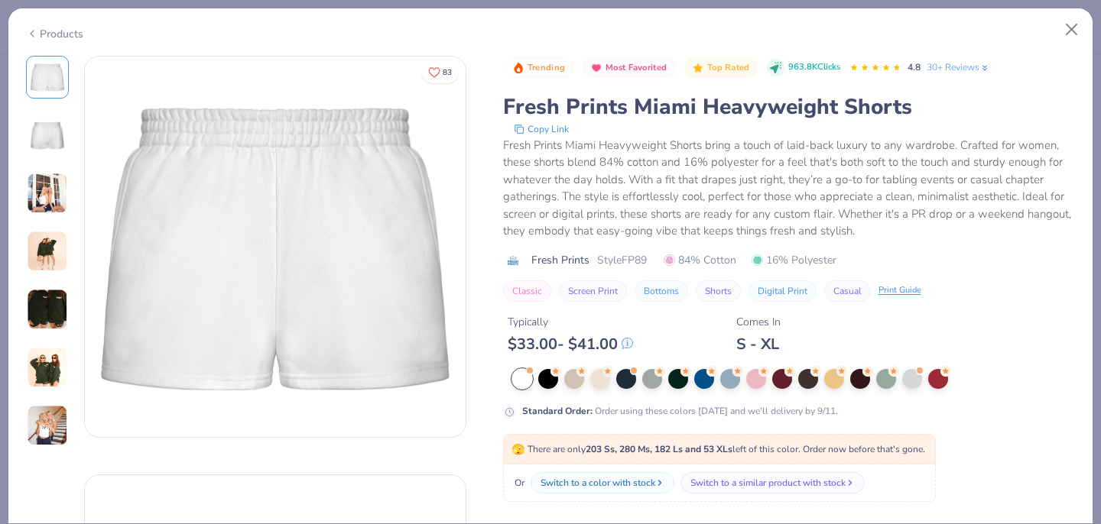
click at [53, 253] on img at bounding box center [47, 251] width 41 height 41
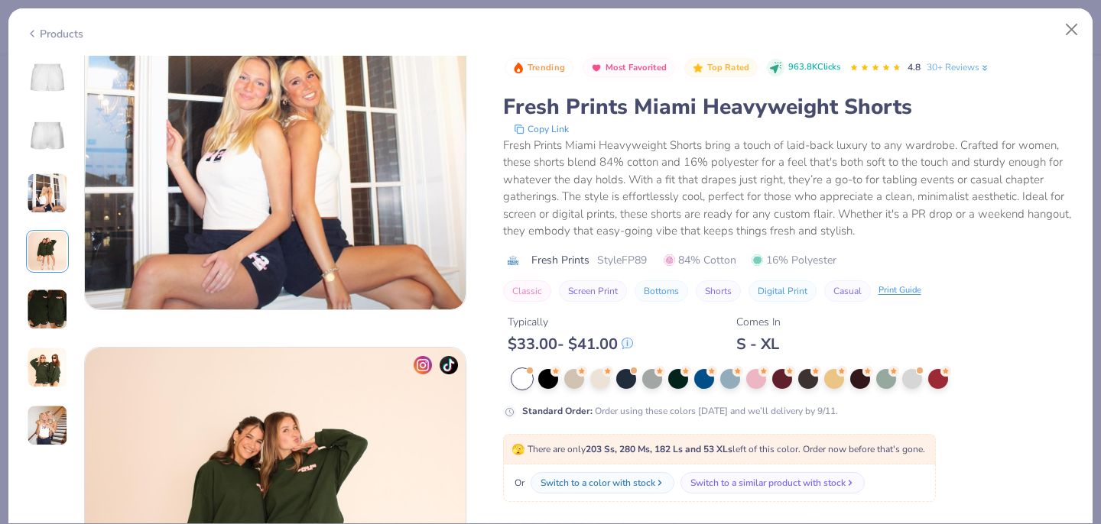
scroll to position [1257, 0]
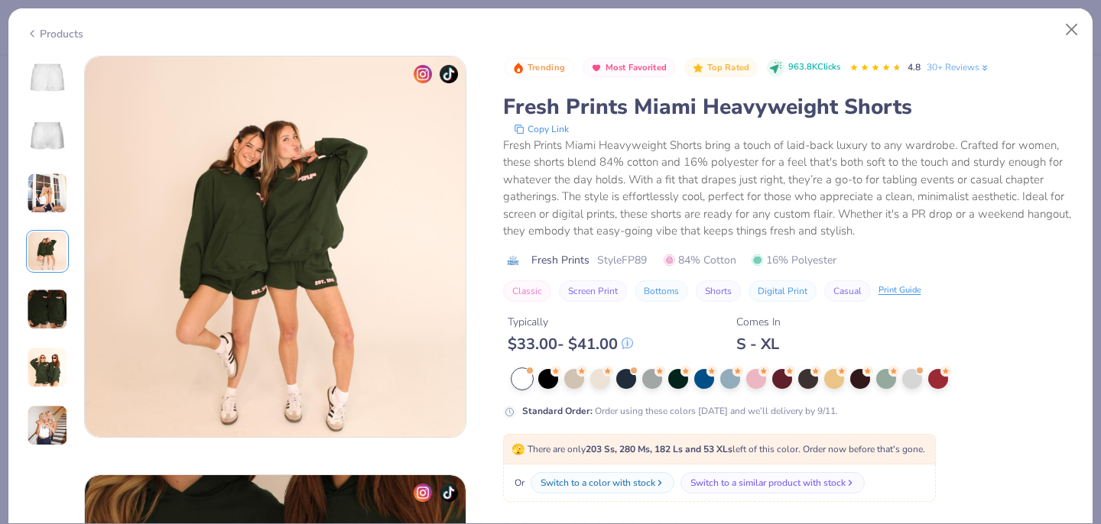
click at [52, 313] on img at bounding box center [47, 309] width 41 height 41
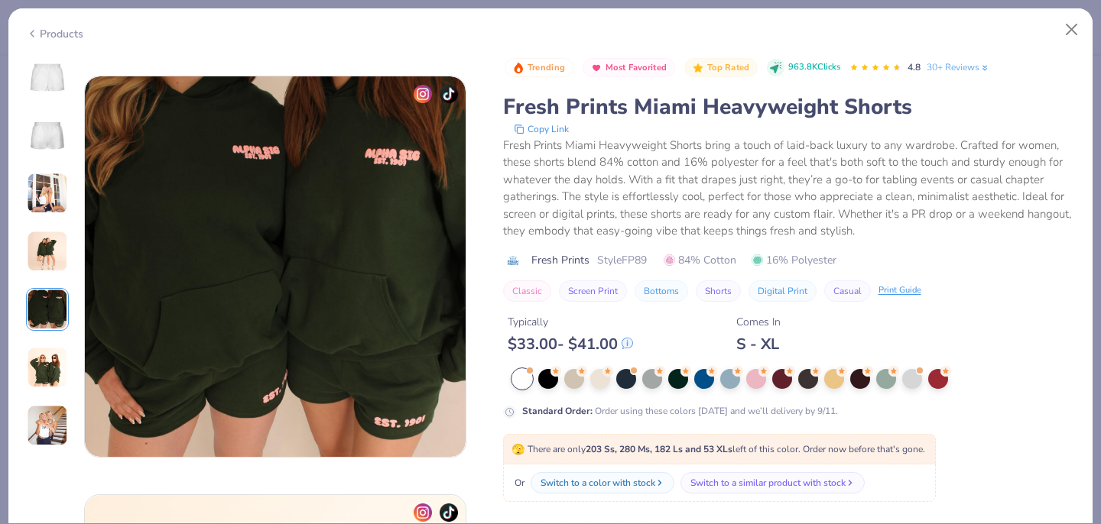
scroll to position [1676, 0]
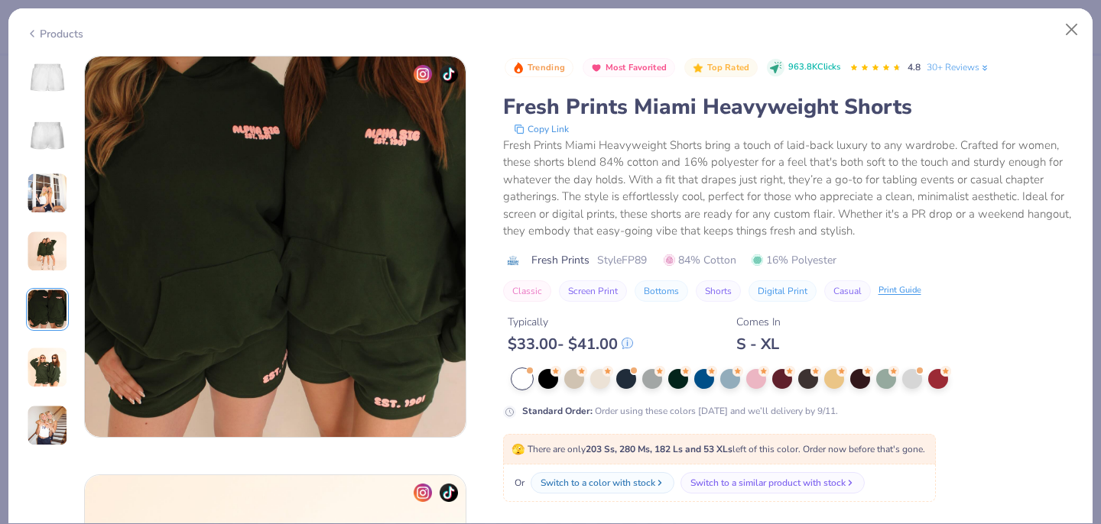
click at [54, 360] on img at bounding box center [47, 367] width 41 height 41
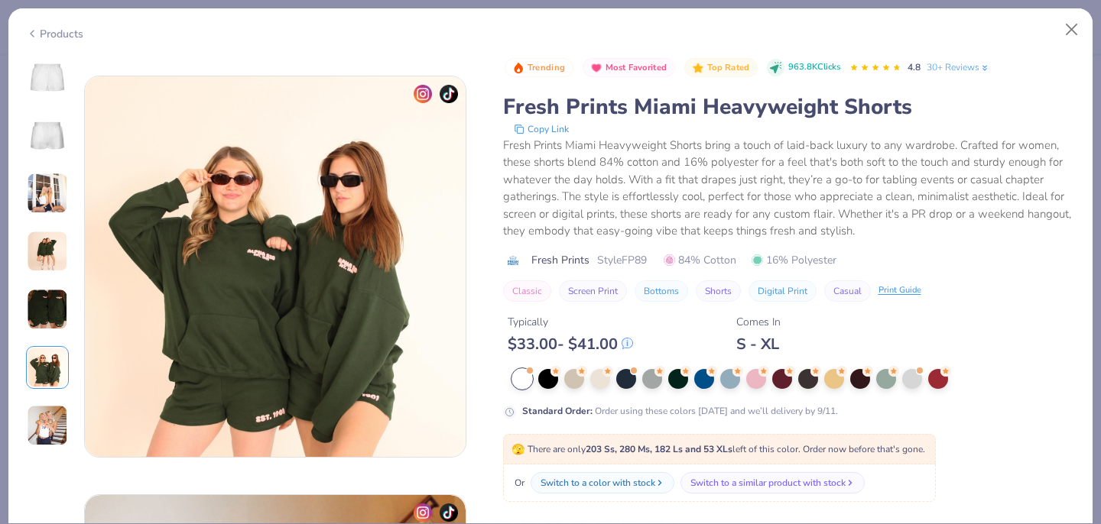
scroll to position [2095, 0]
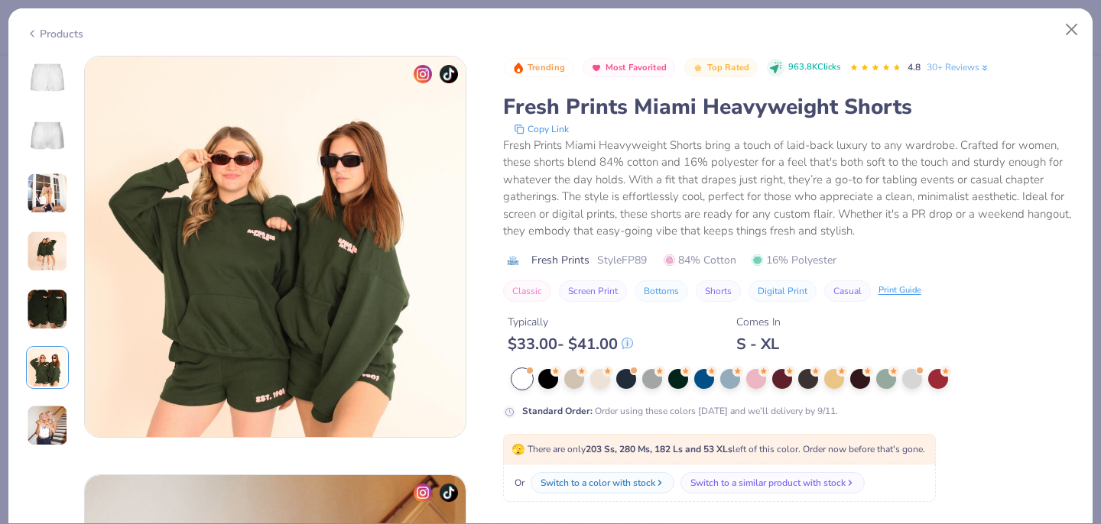
click at [47, 424] on img at bounding box center [47, 425] width 41 height 41
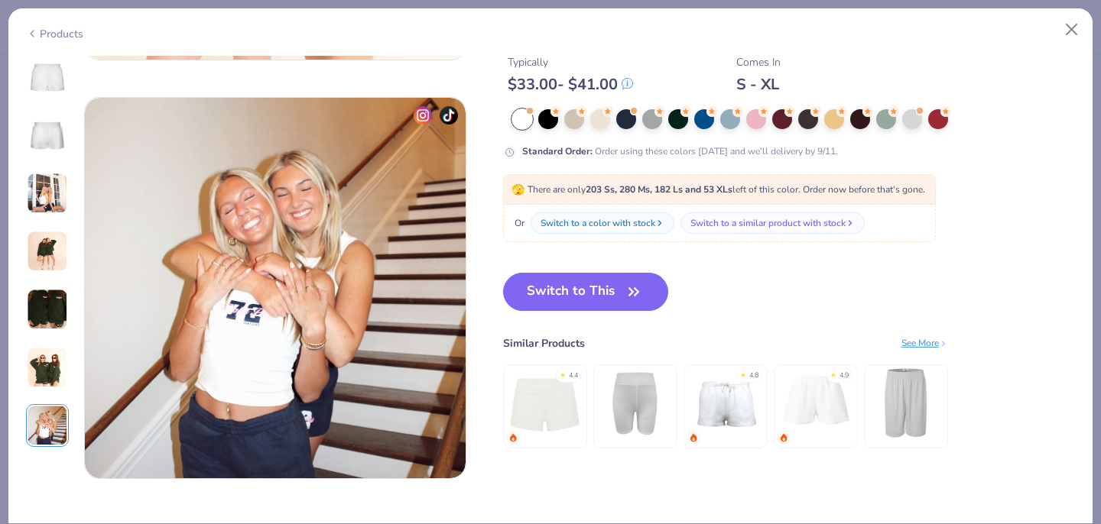
click at [51, 358] on img at bounding box center [47, 367] width 41 height 41
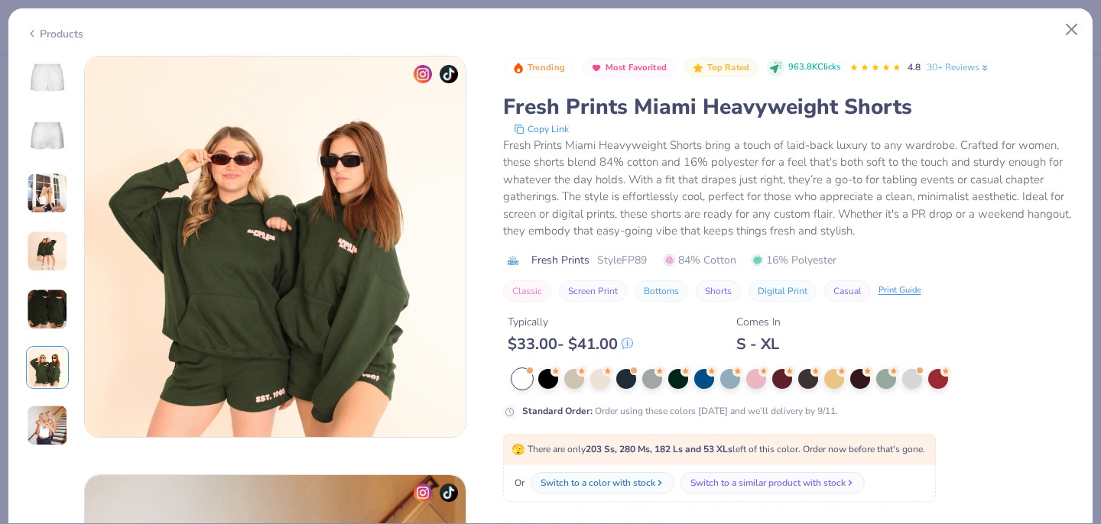
click at [53, 190] on img at bounding box center [47, 193] width 41 height 41
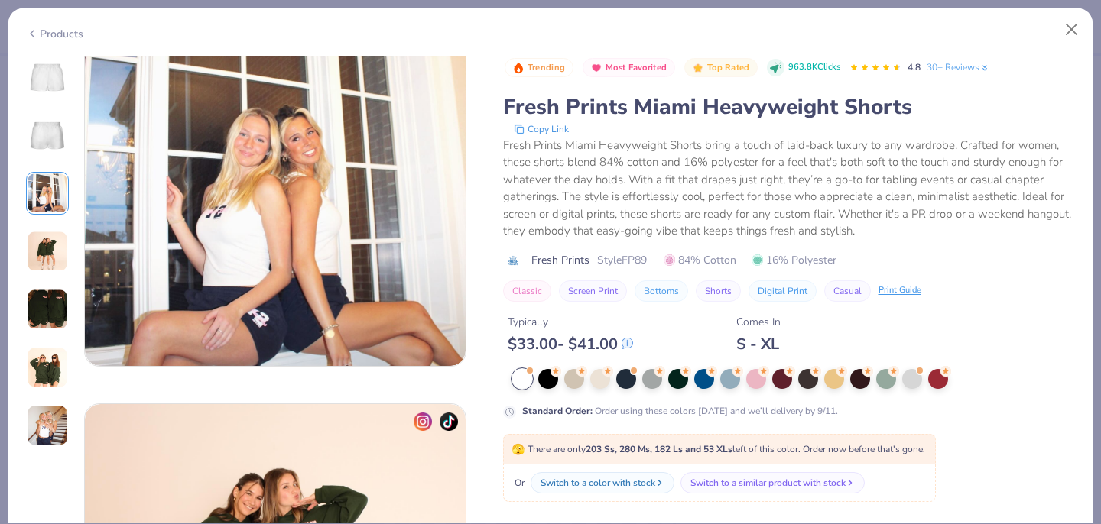
scroll to position [838, 0]
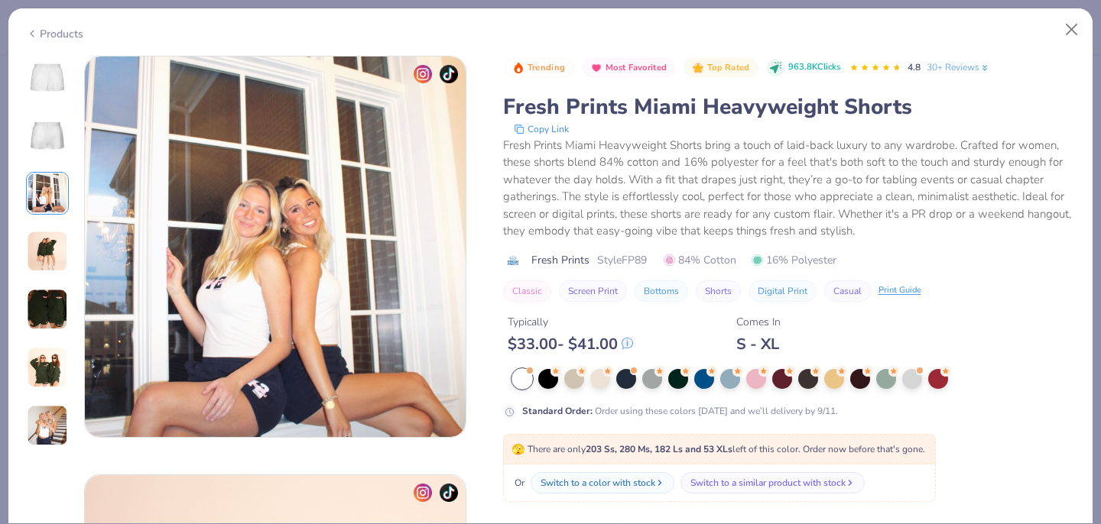
click at [49, 312] on img at bounding box center [47, 309] width 41 height 41
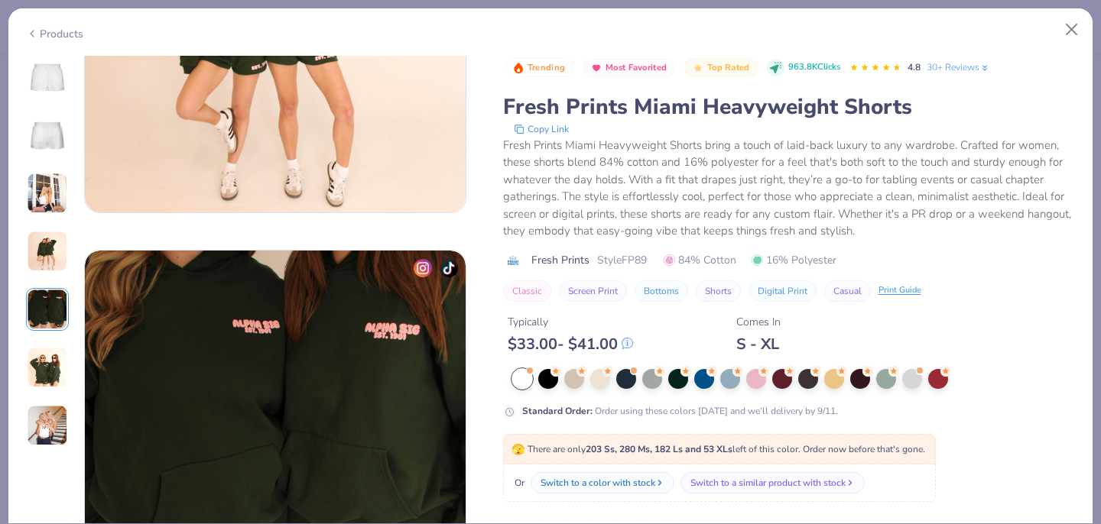
scroll to position [1676, 0]
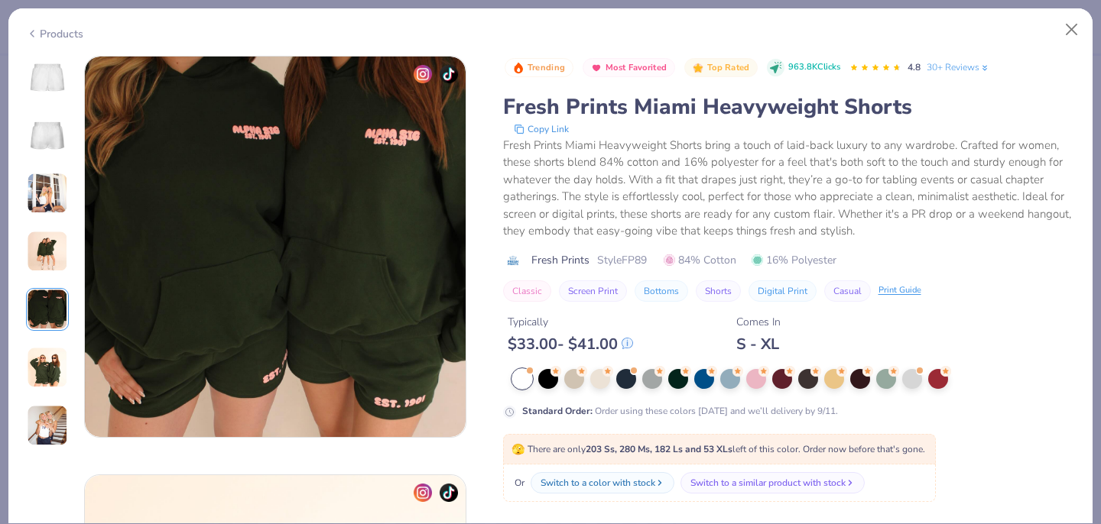
click at [37, 407] on img at bounding box center [47, 425] width 41 height 41
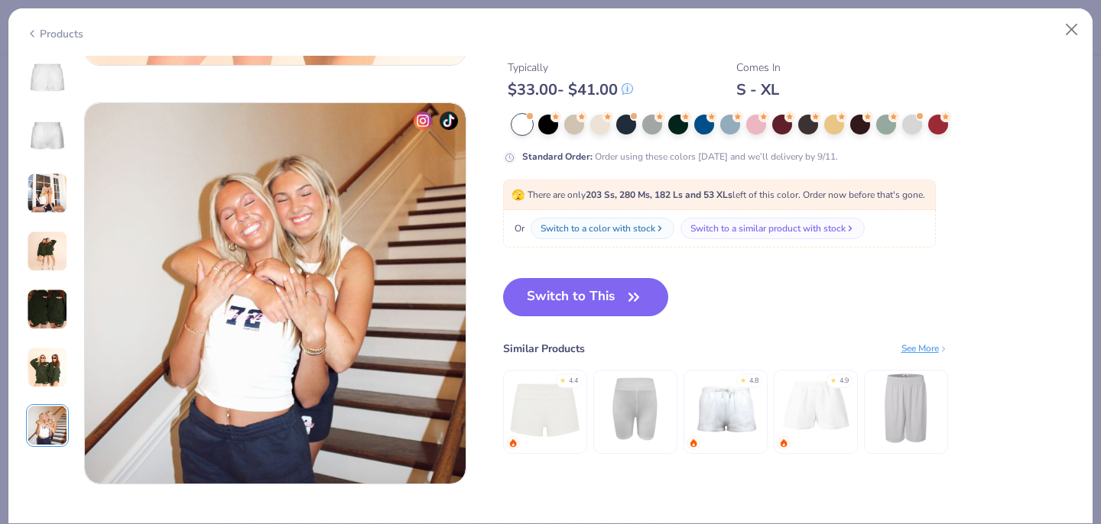
scroll to position [2514, 0]
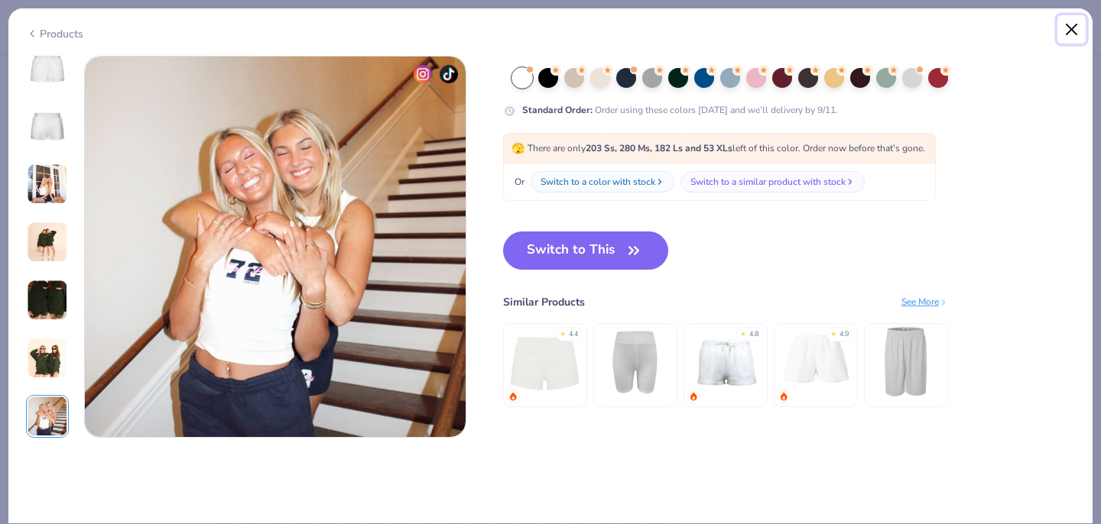
click at [1066, 30] on button "Close" at bounding box center [1071, 29] width 29 height 29
